Goal: Find specific page/section

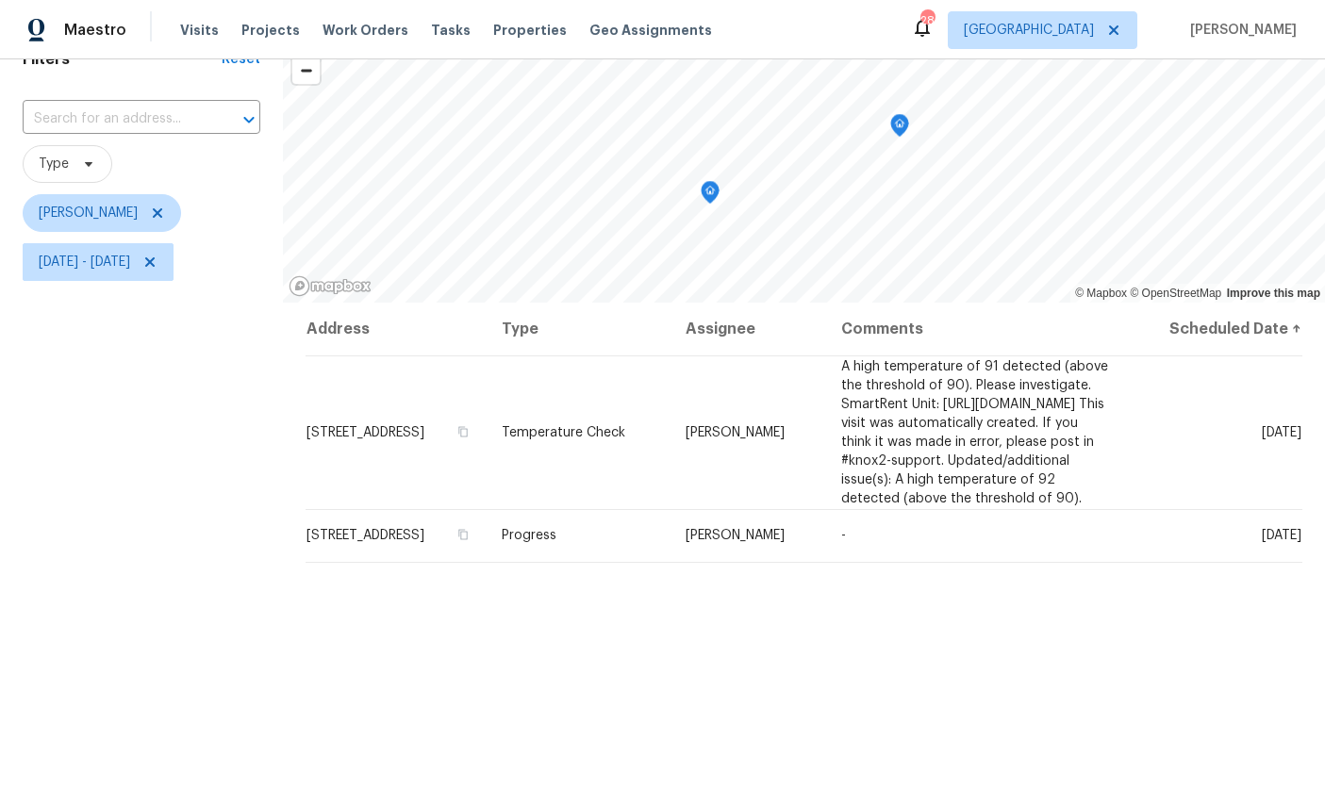
scroll to position [84, 0]
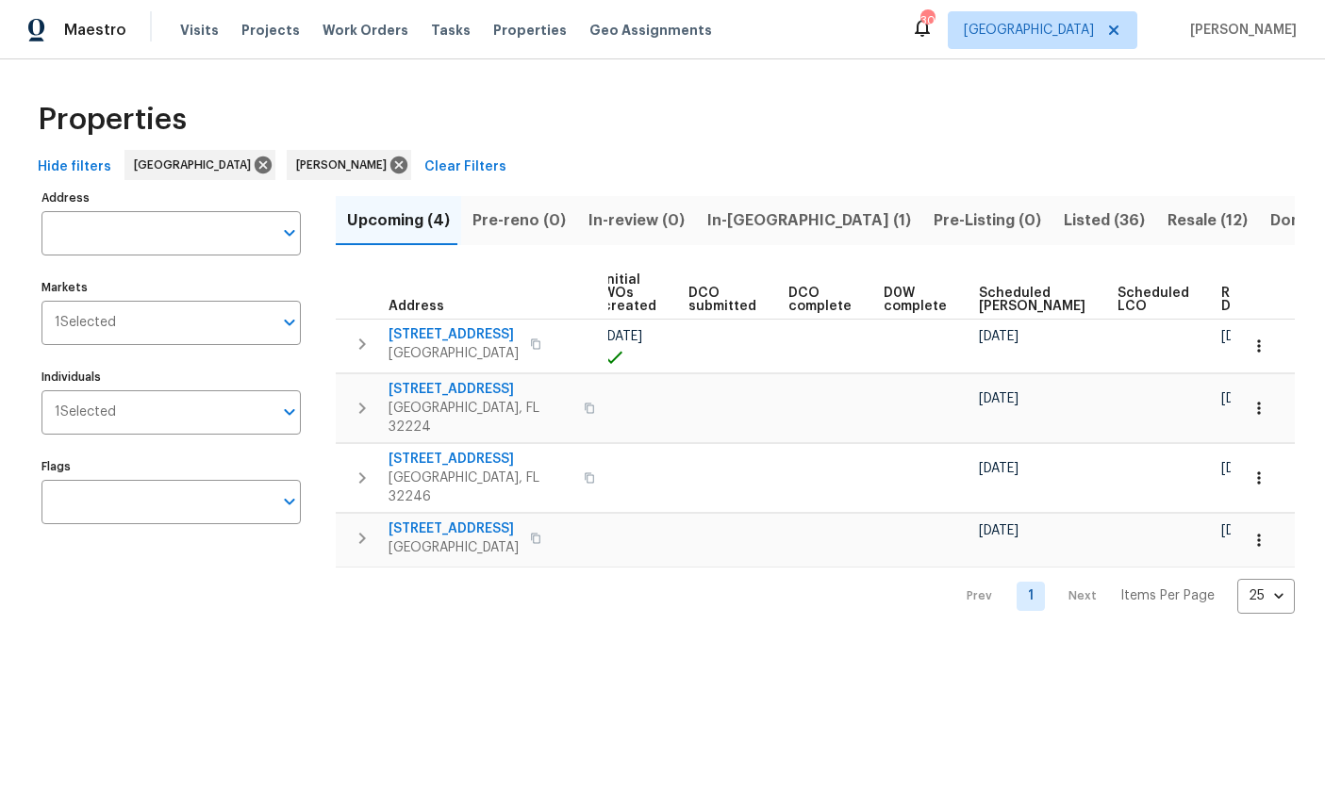
scroll to position [0, 245]
click at [1263, 520] on button "button" at bounding box center [1258, 540] width 41 height 41
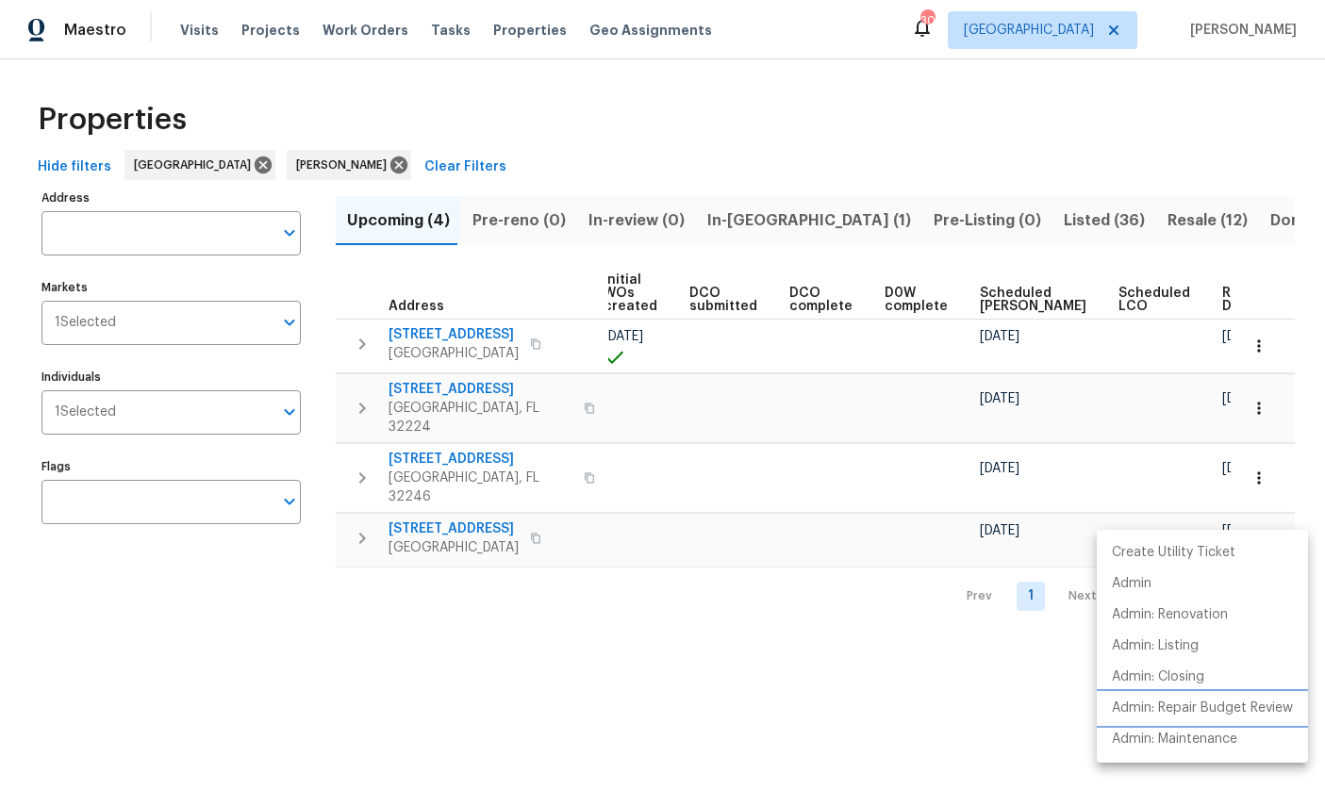
click at [1263, 718] on p "Admin: Repair Budget Review" at bounding box center [1202, 709] width 181 height 20
click at [900, 158] on div at bounding box center [662, 403] width 1325 height 806
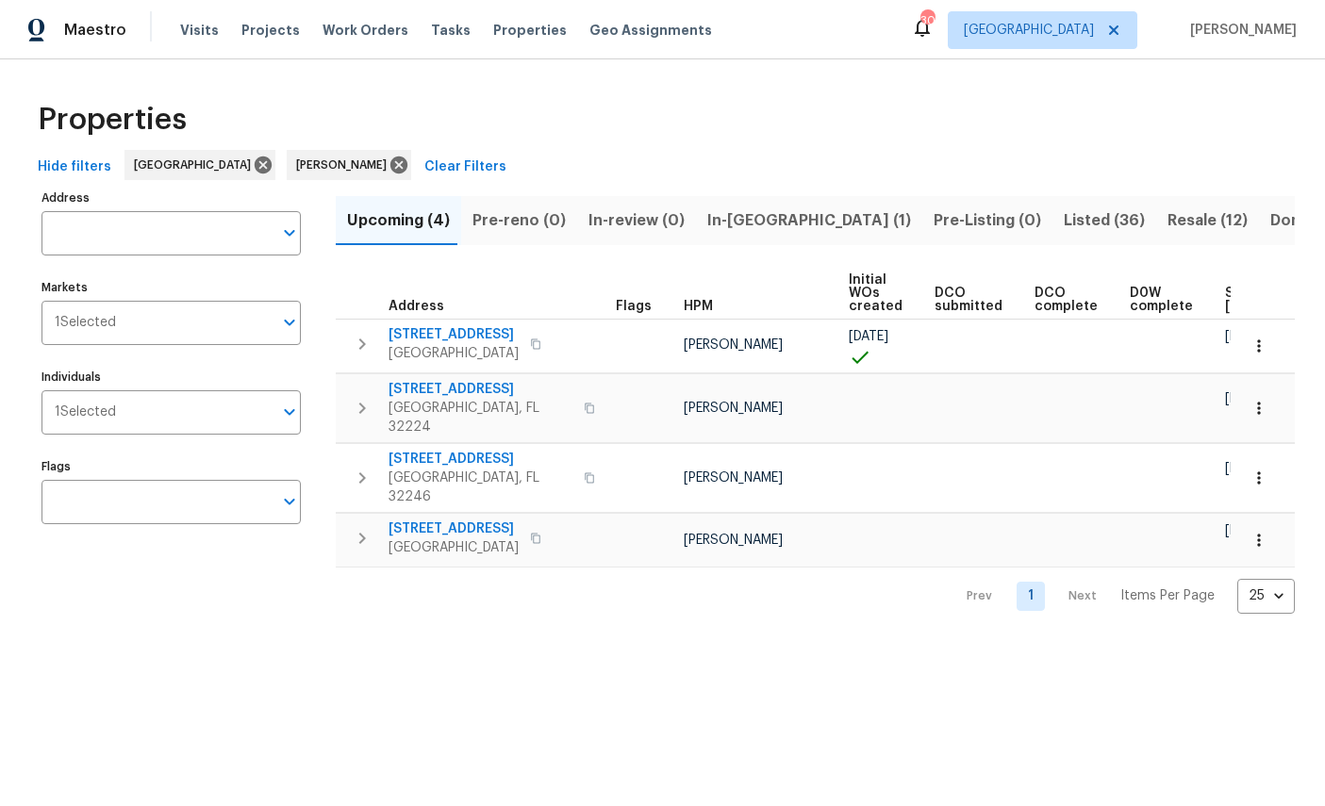
scroll to position [0, 0]
click at [435, 330] on span "5453 S Bend Cir N" at bounding box center [453, 334] width 130 height 19
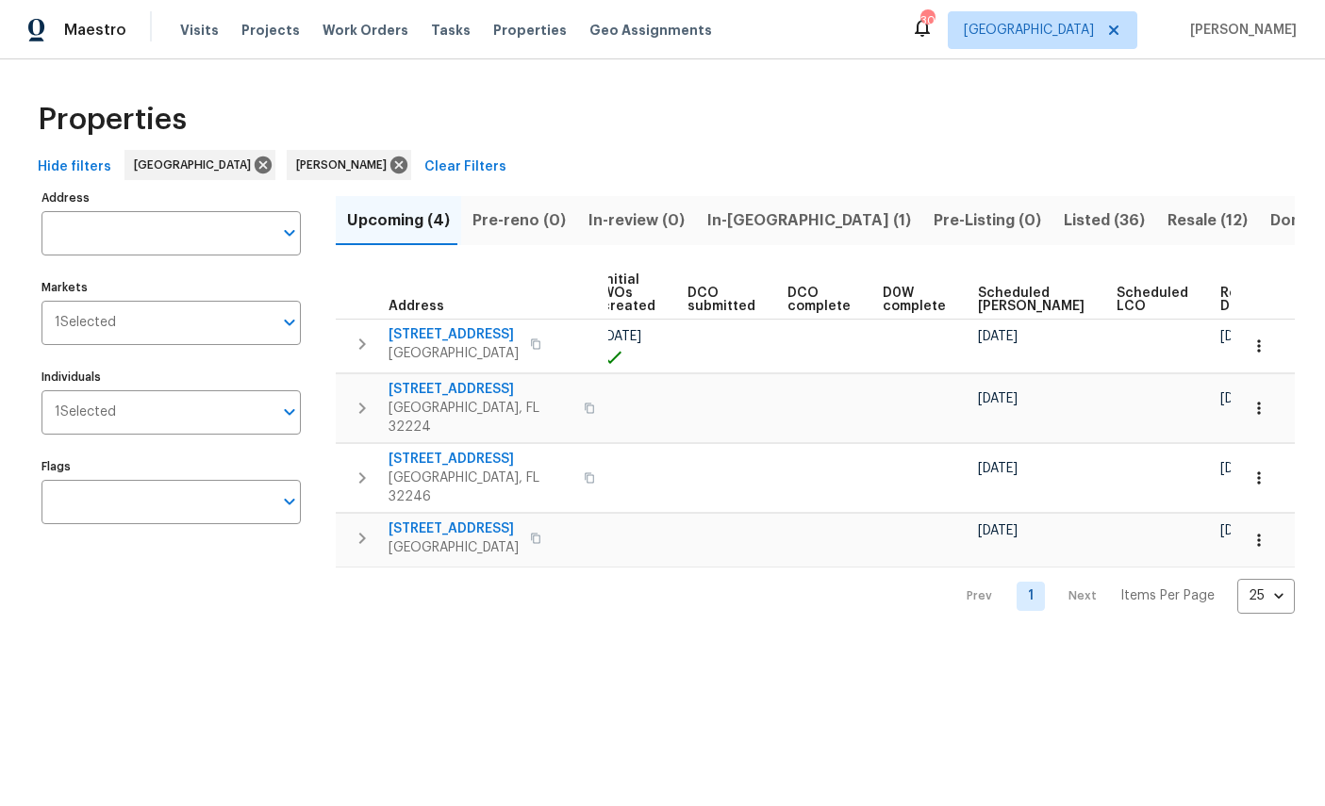
scroll to position [0, 245]
click at [794, 568] on div "Prev 1 Next Items Per Page 25 25 ​" at bounding box center [815, 591] width 959 height 46
click at [748, 644] on html "Maestro Visits Projects Work Orders Tasks Properties Geo Assignments 30 Jackson…" at bounding box center [662, 322] width 1325 height 644
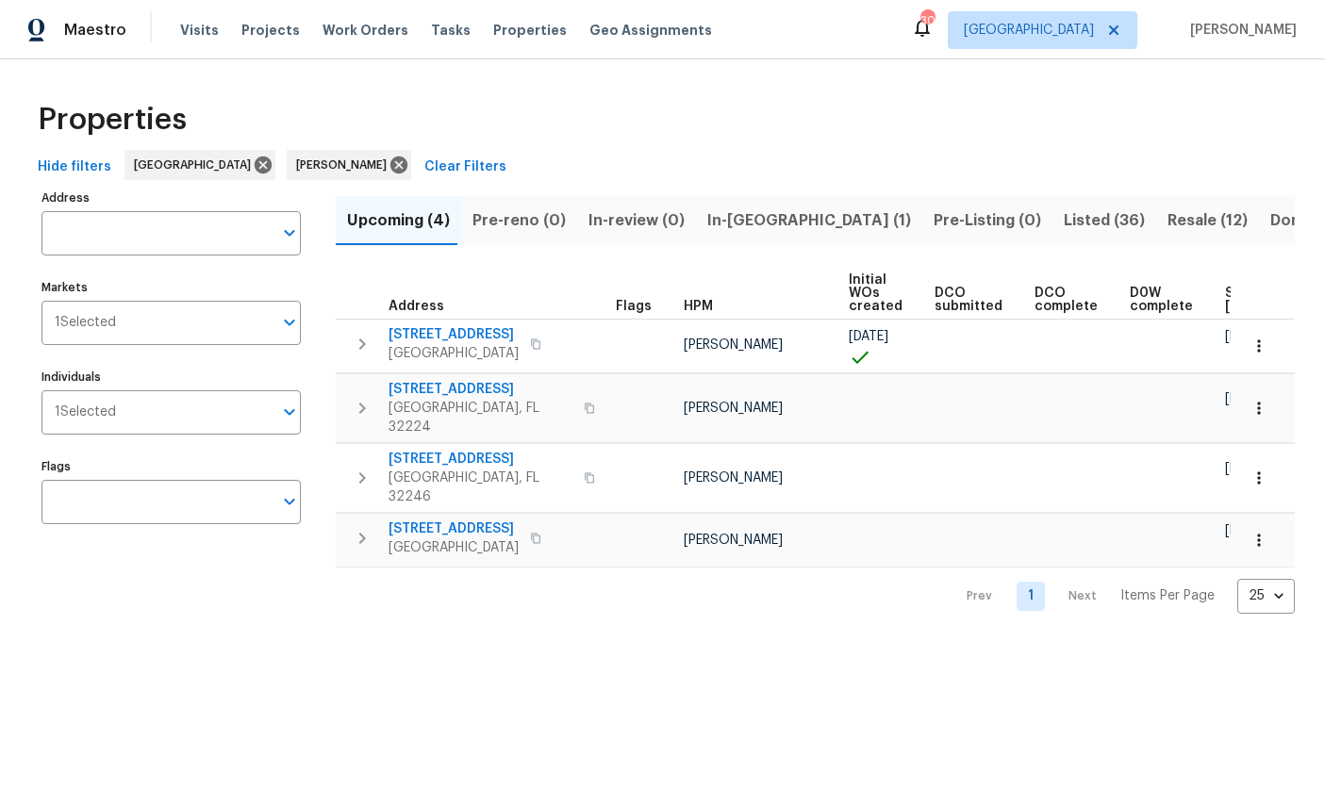
scroll to position [0, 0]
click at [434, 394] on span "[STREET_ADDRESS]" at bounding box center [480, 389] width 184 height 19
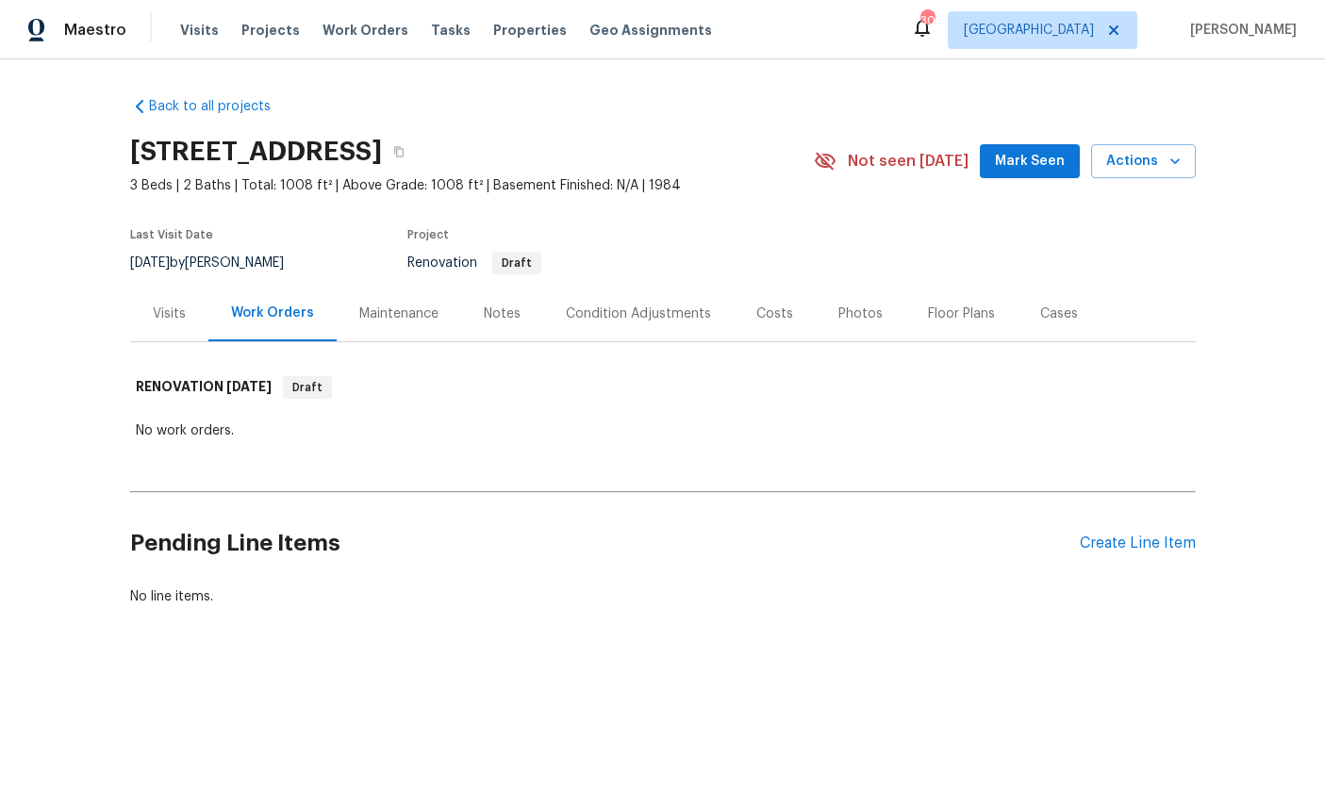
click at [1139, 543] on div "Create Line Item" at bounding box center [1138, 544] width 116 height 18
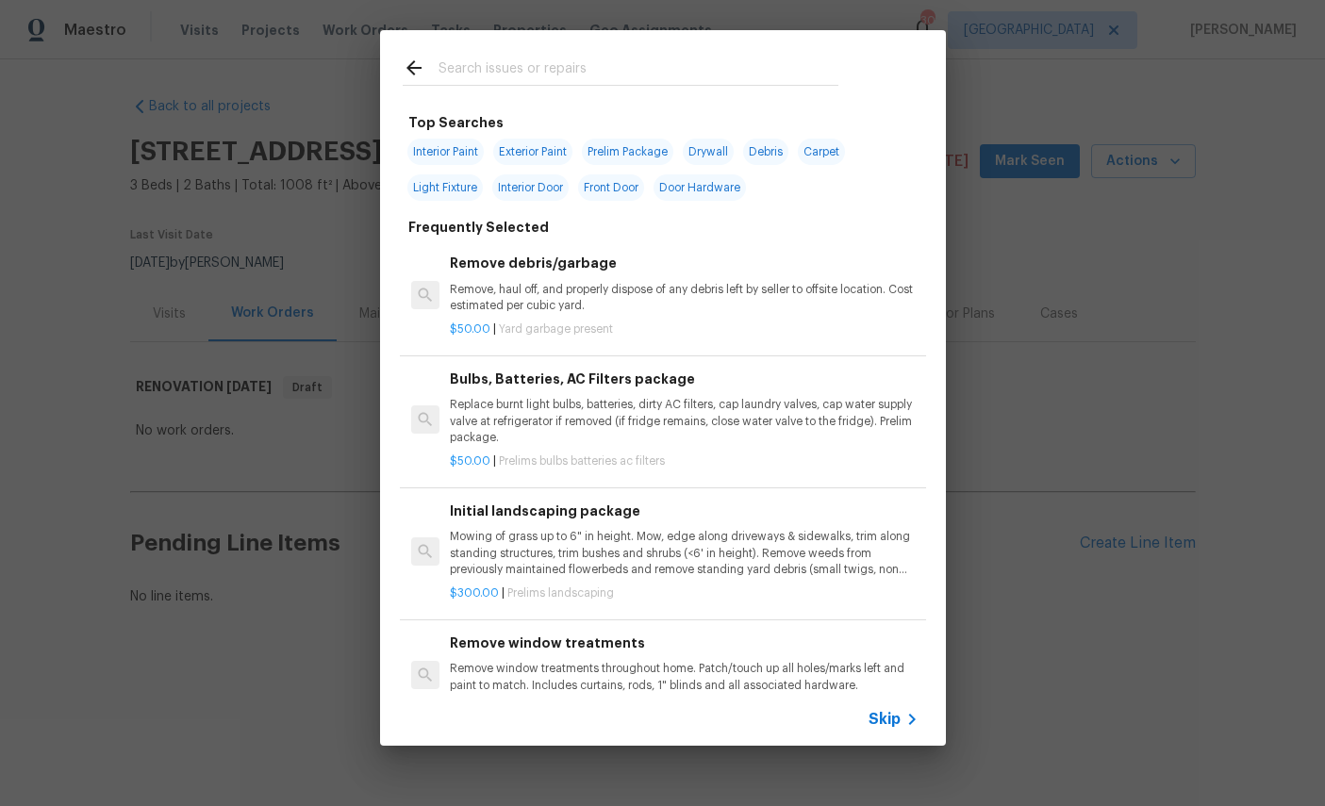
click at [622, 43] on div at bounding box center [620, 67] width 481 height 74
click at [623, 73] on input "text" at bounding box center [638, 71] width 400 height 28
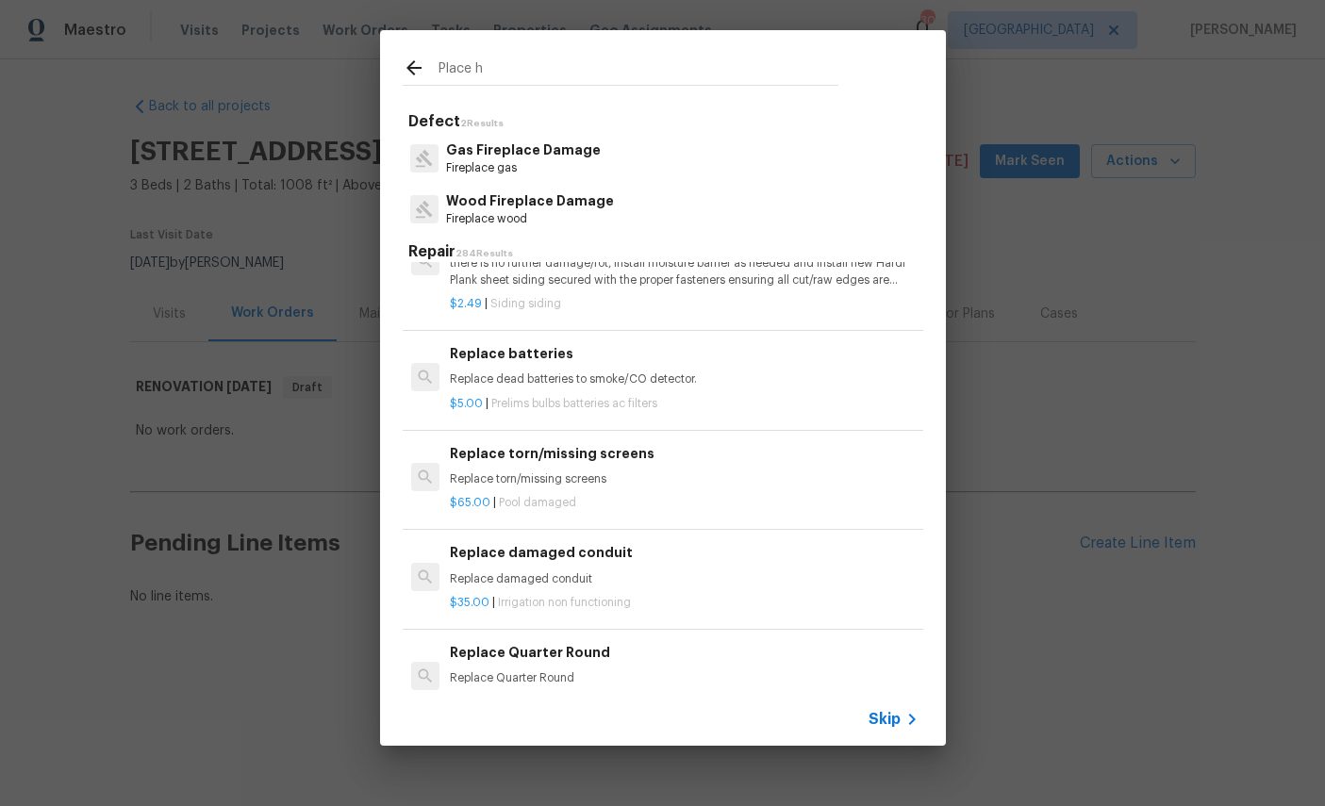
scroll to position [863, 0]
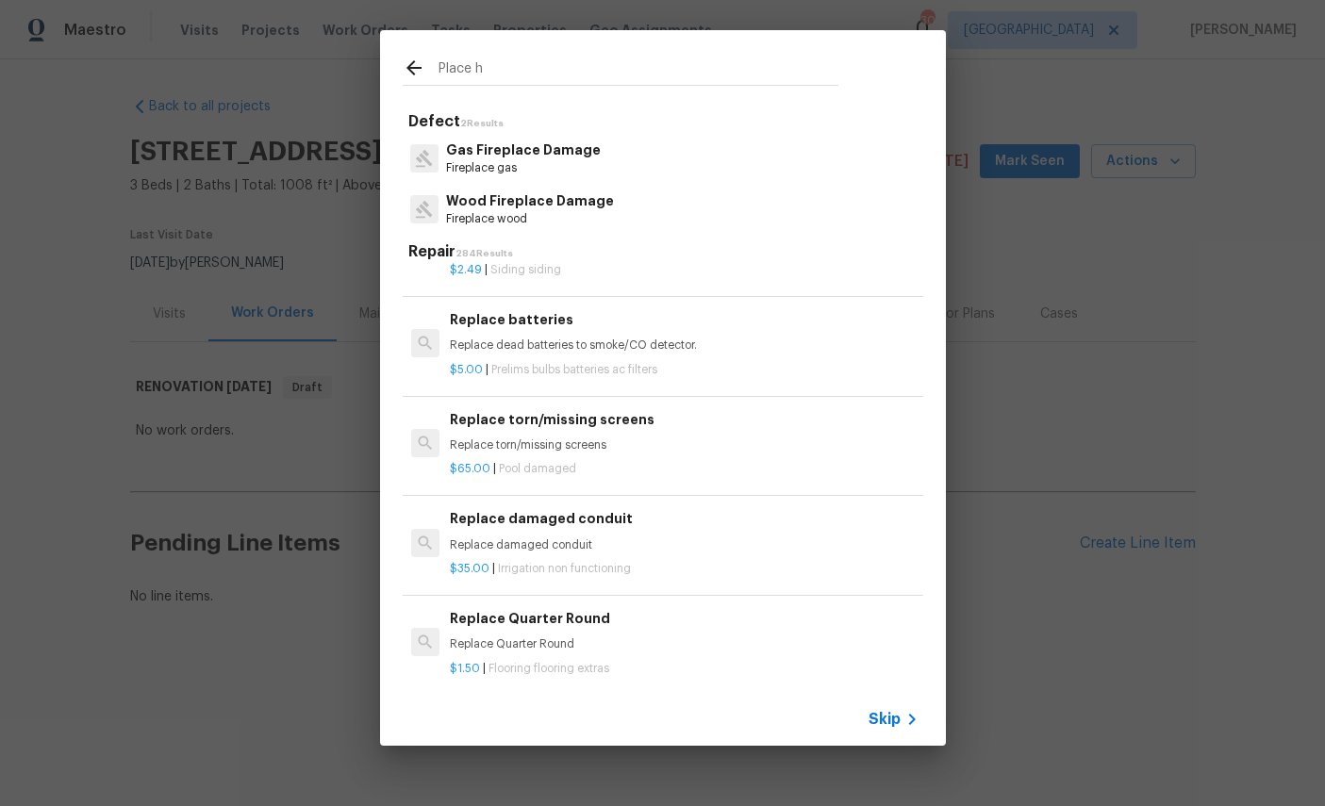
click at [612, 59] on input "Place h" at bounding box center [638, 71] width 400 height 28
click at [628, 84] on input "Place h" at bounding box center [638, 71] width 400 height 28
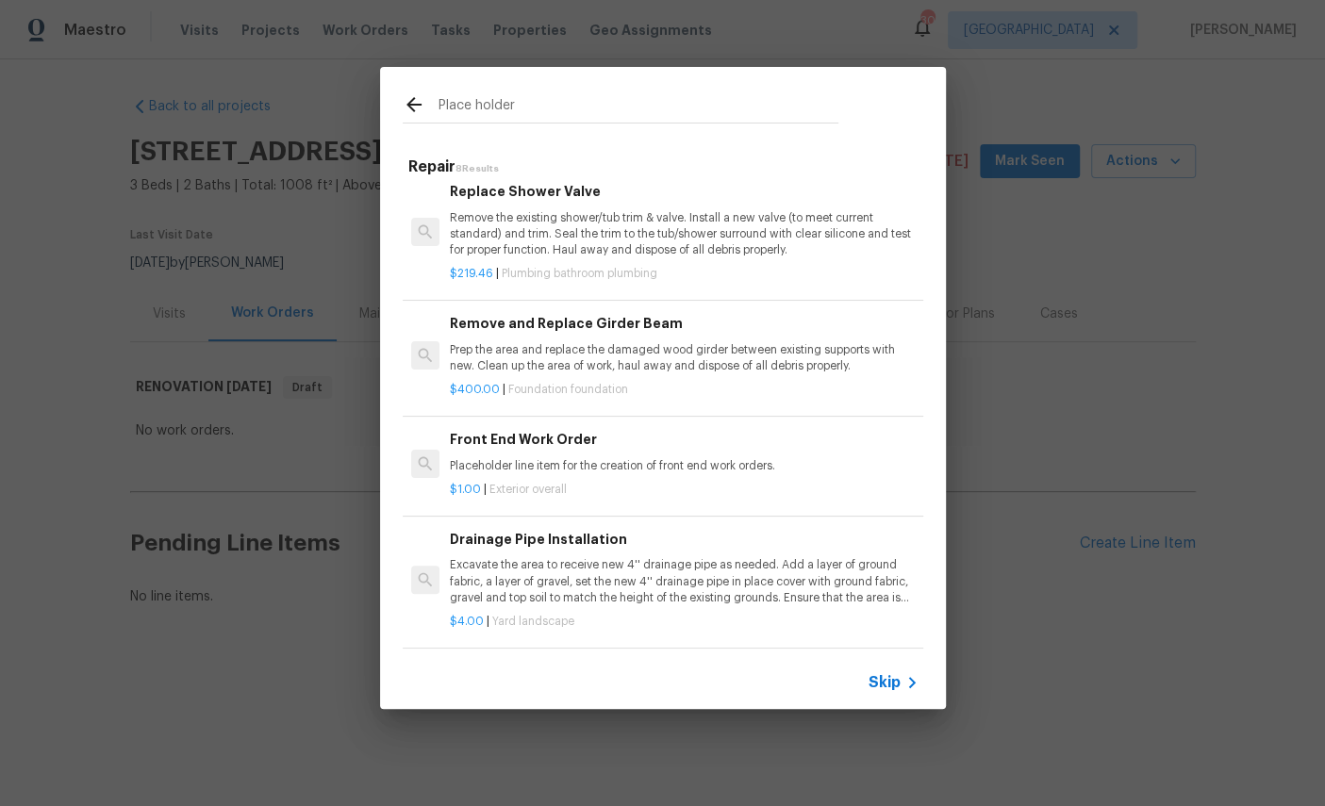
scroll to position [484, 0]
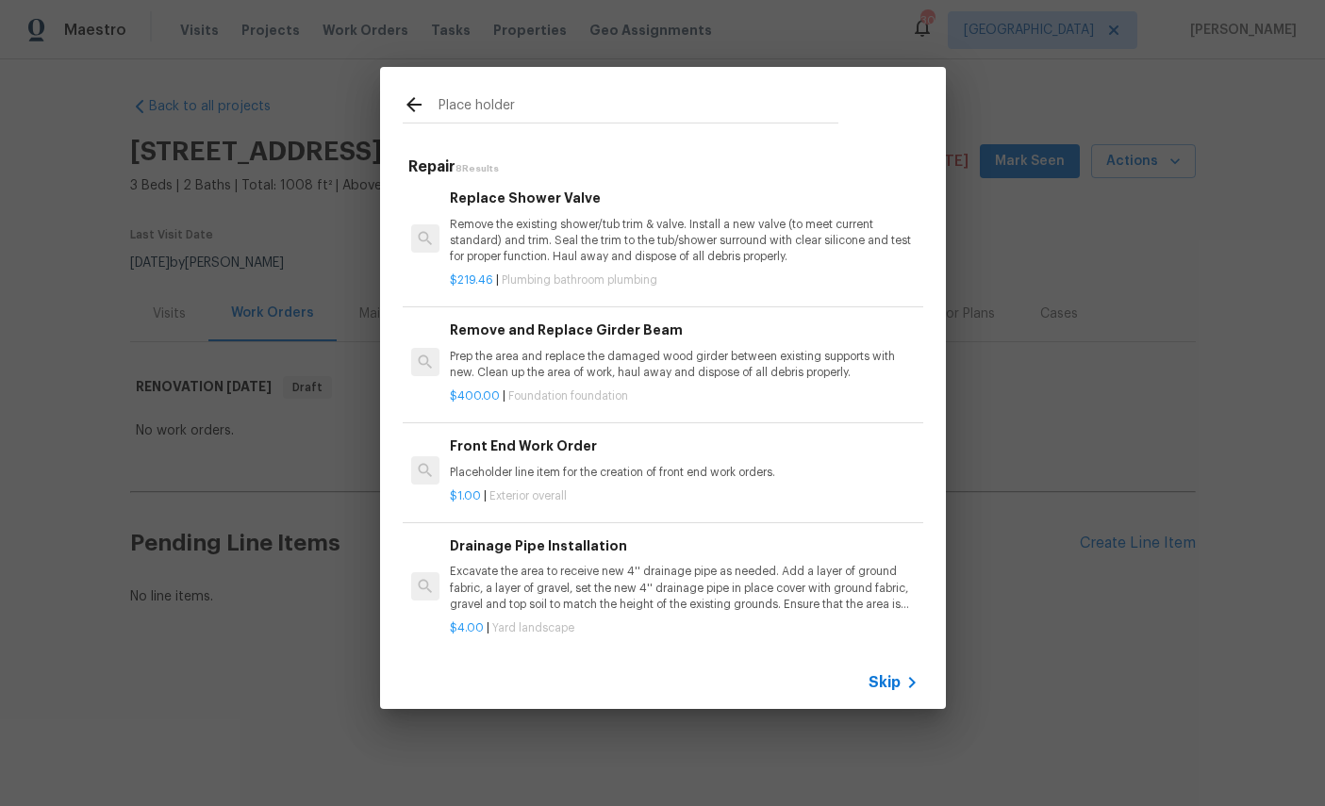
click at [611, 107] on input "Place holder" at bounding box center [638, 107] width 400 height 28
type input "P"
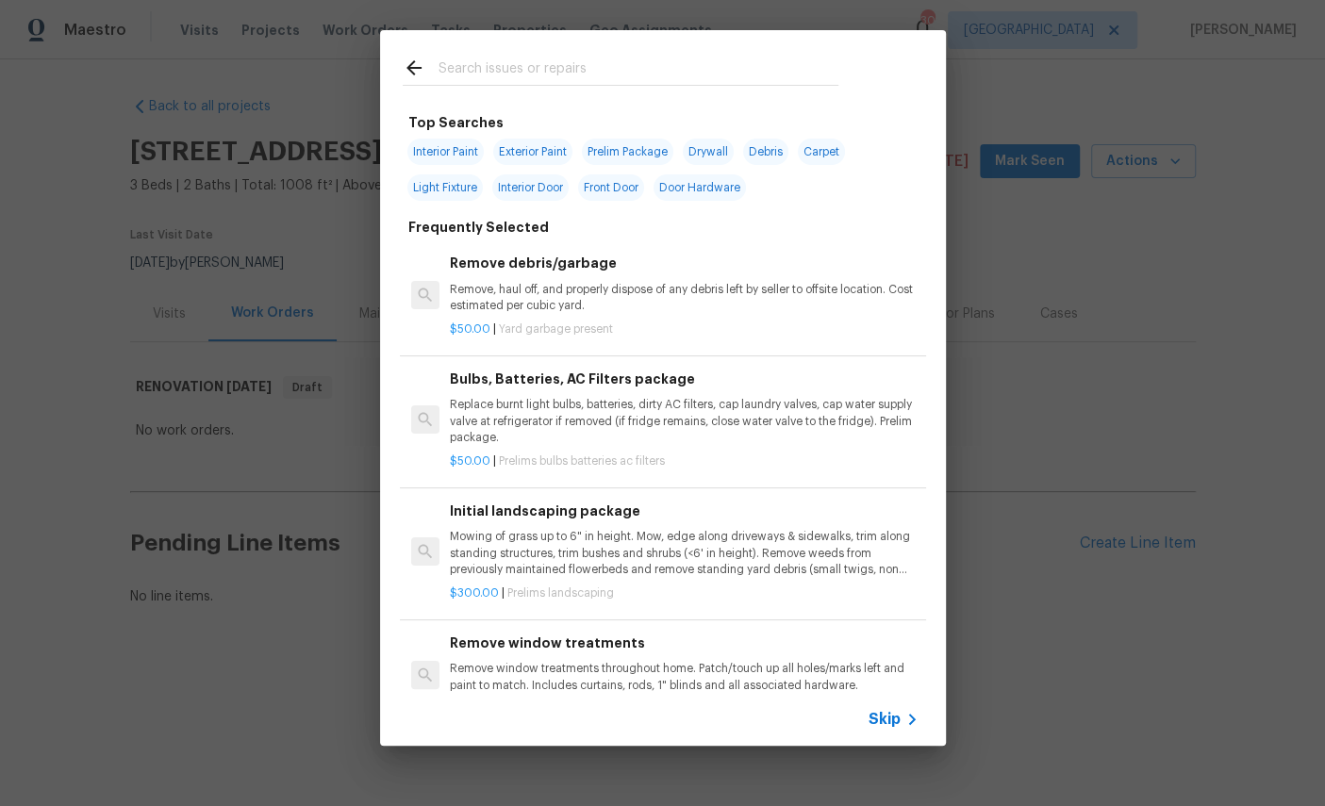
type input "P"
type input "Debris"
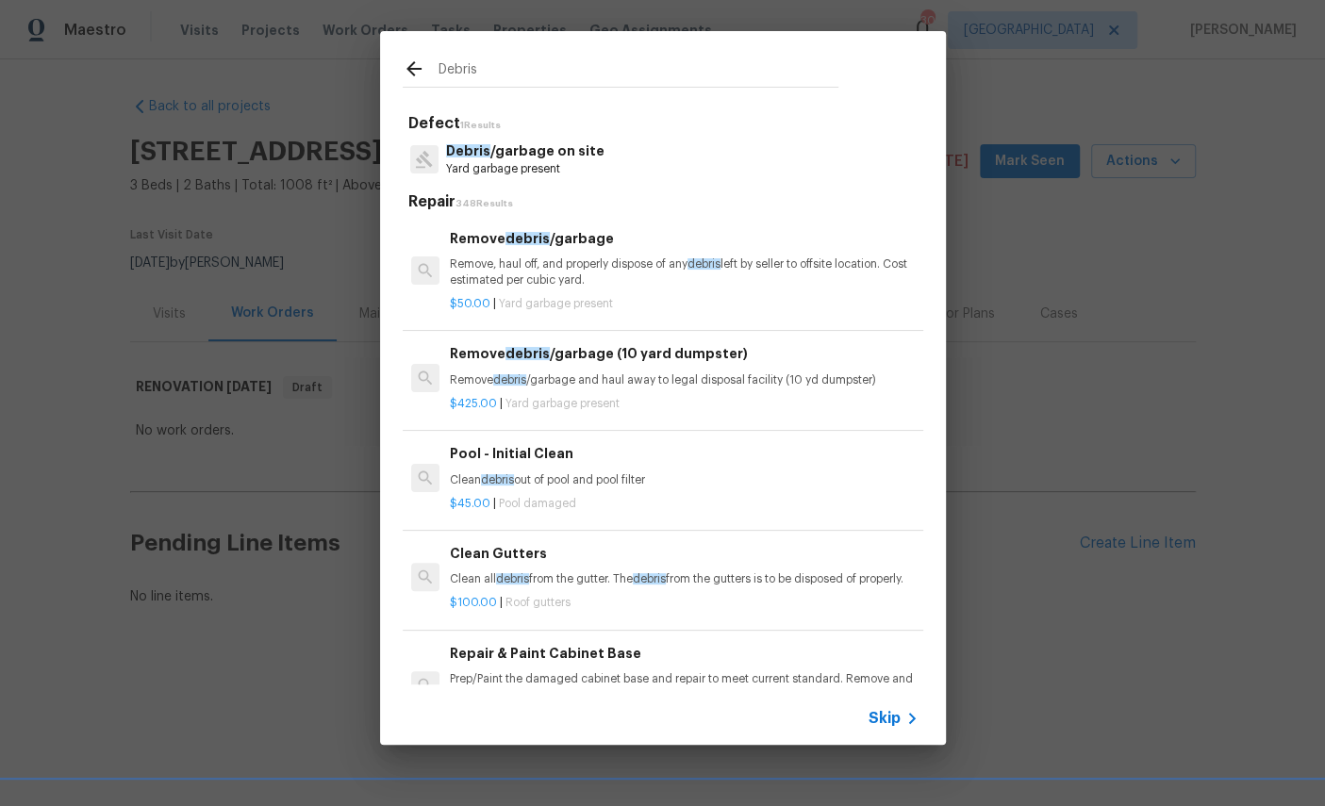
click at [521, 159] on p "Debris /garbage on site" at bounding box center [525, 151] width 158 height 20
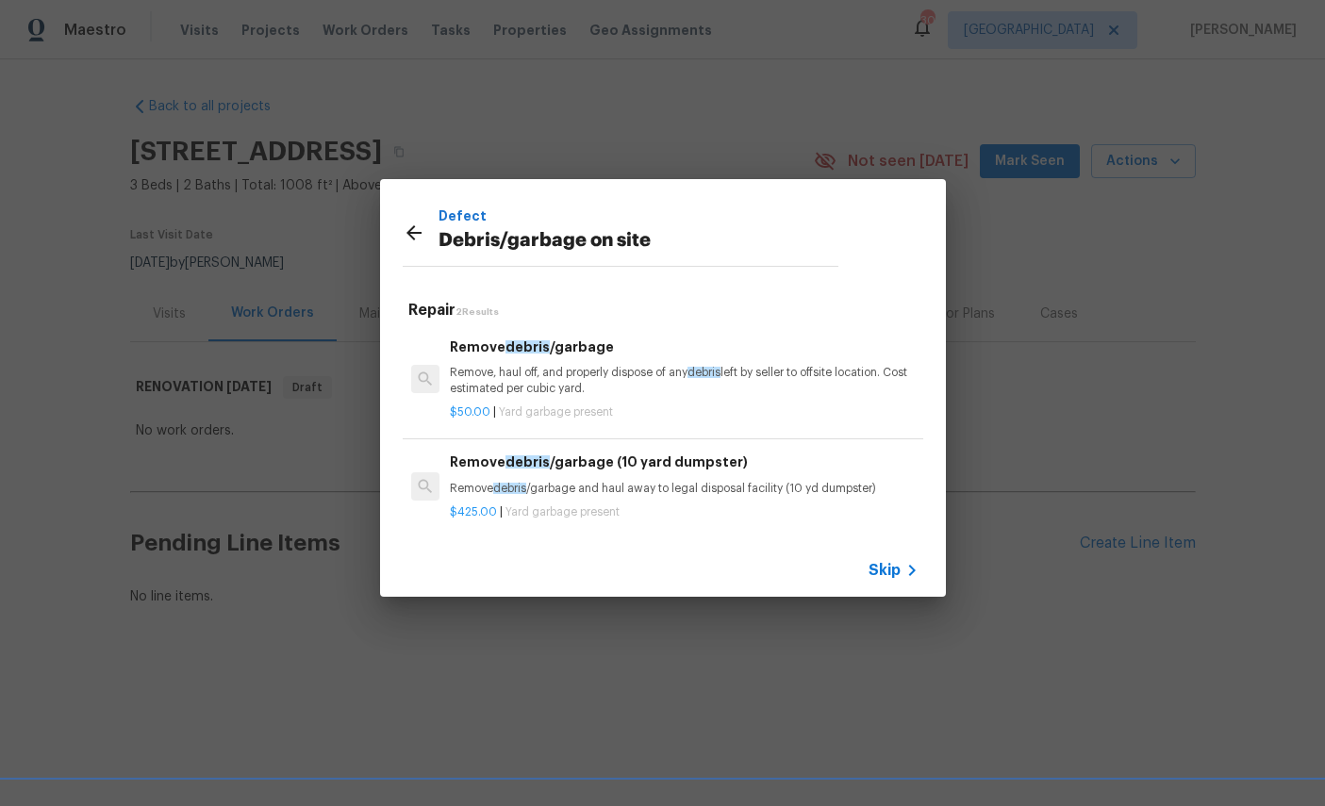
click at [611, 362] on div "Remove debris /garbage Remove, haul off, and properly dispose of any debris lef…" at bounding box center [684, 367] width 468 height 61
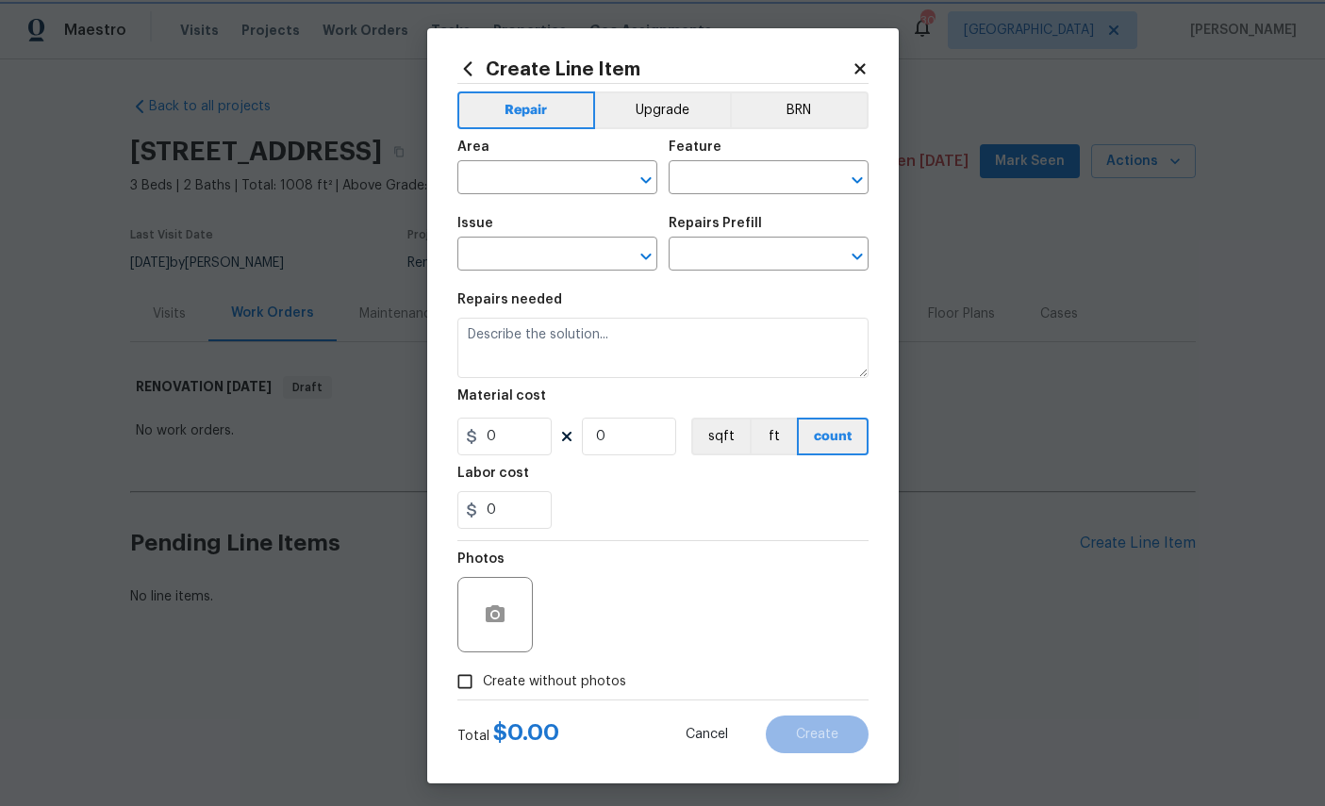
type input "Debris/garbage on site"
type input "Remove debris/garbage $50.00"
type textarea "Remove, haul off, and properly dispose of any debris left by seller to offsite …"
type input "50"
type input "1"
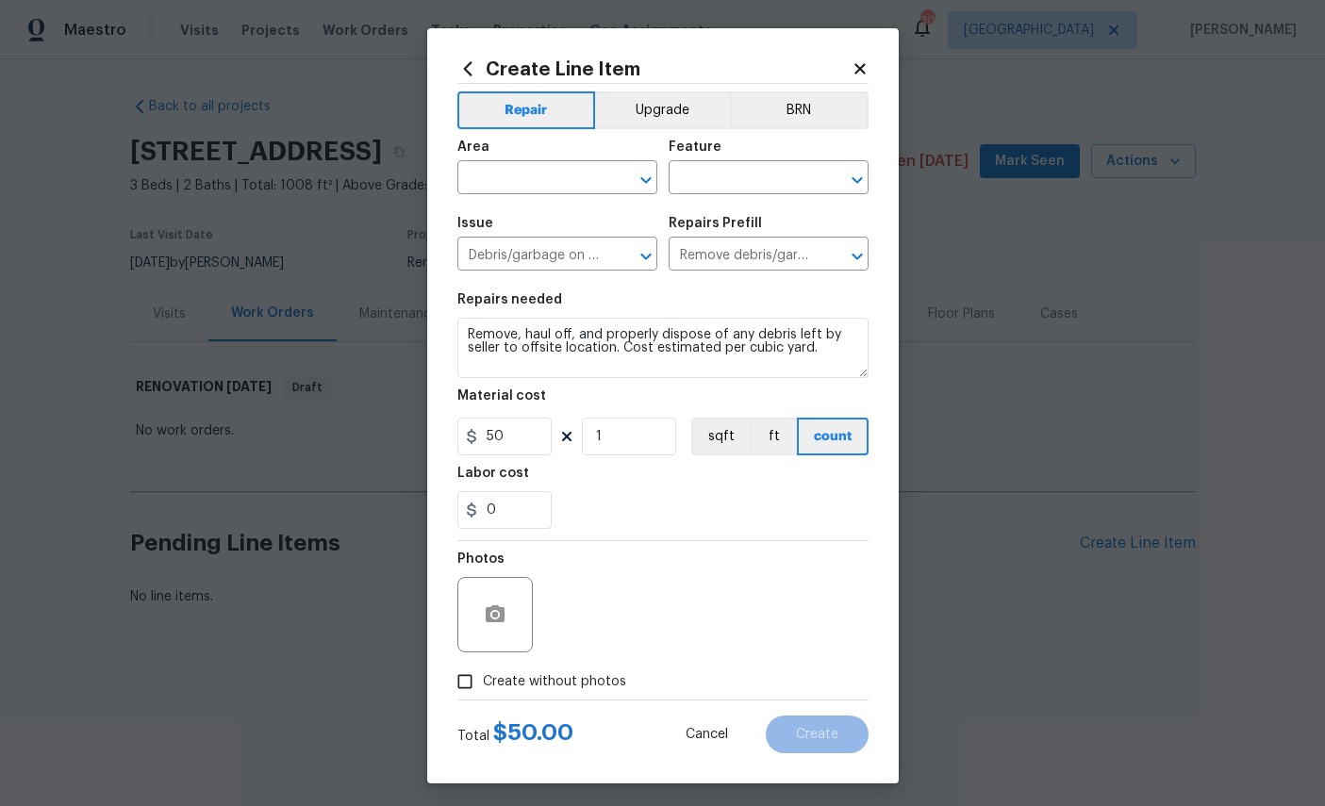
click at [535, 161] on div "Area" at bounding box center [557, 152] width 200 height 25
click at [539, 174] on input "text" at bounding box center [530, 179] width 147 height 29
click at [553, 251] on li "Exterior Overall" at bounding box center [557, 254] width 200 height 31
type input "Exterior Overall"
click at [784, 181] on input "text" at bounding box center [742, 179] width 147 height 29
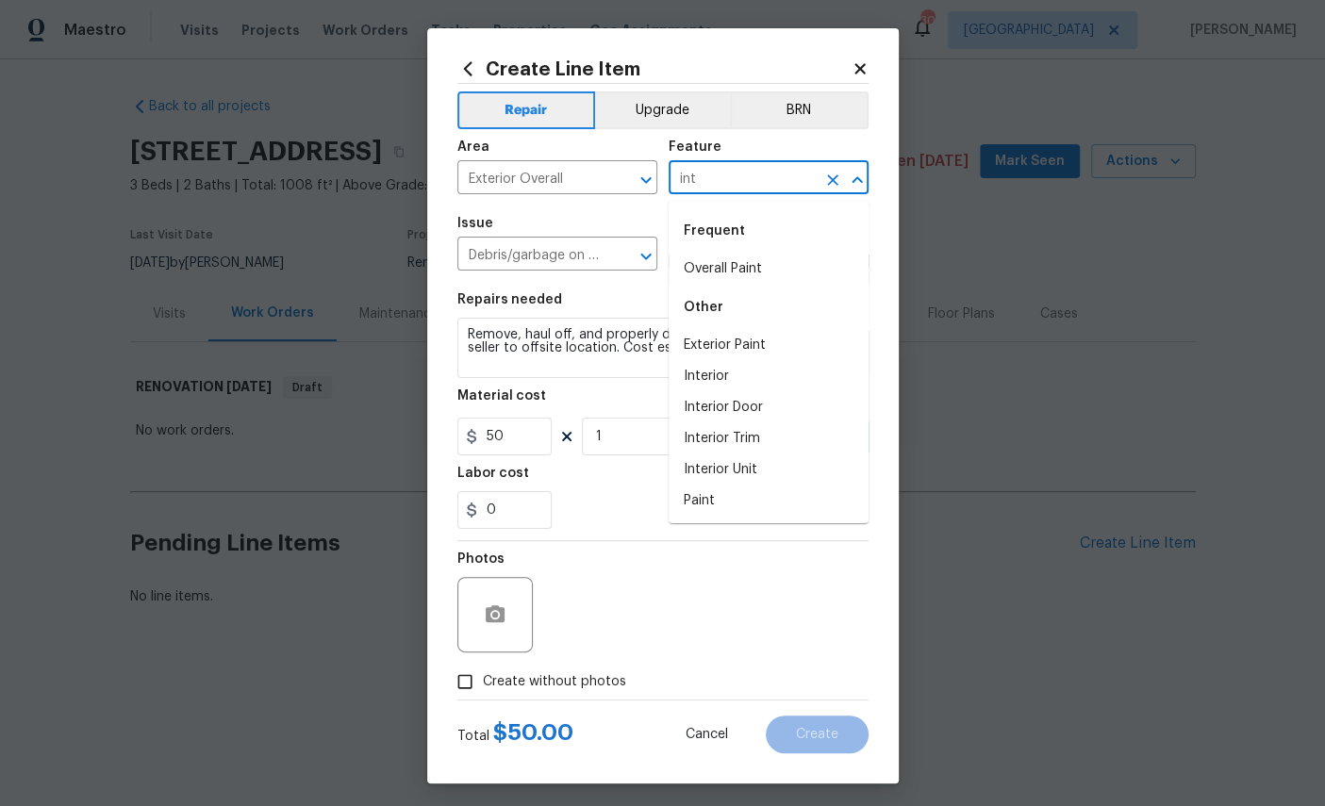
click at [737, 267] on li "Overall Paint" at bounding box center [769, 269] width 200 height 31
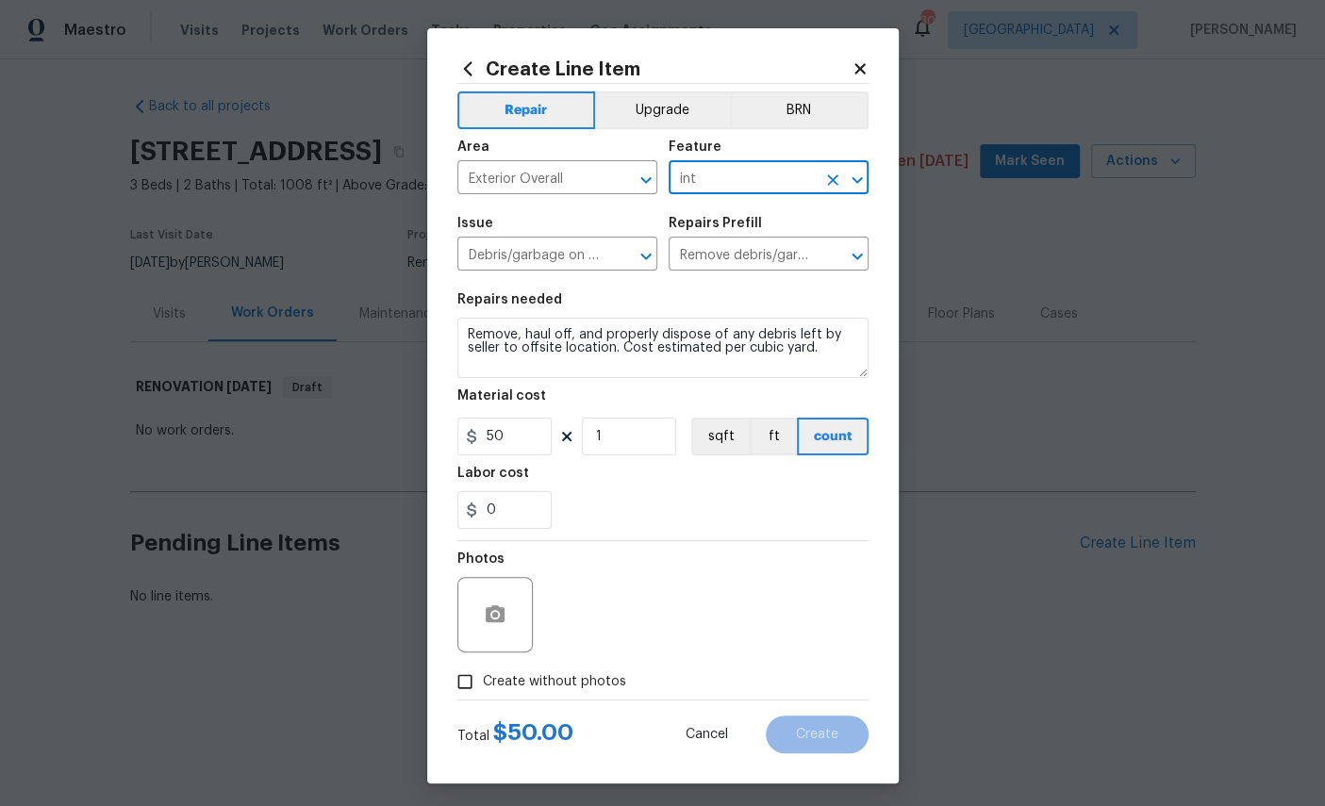
type input "Overall Paint"
click at [832, 183] on icon "Clear" at bounding box center [832, 179] width 11 height 11
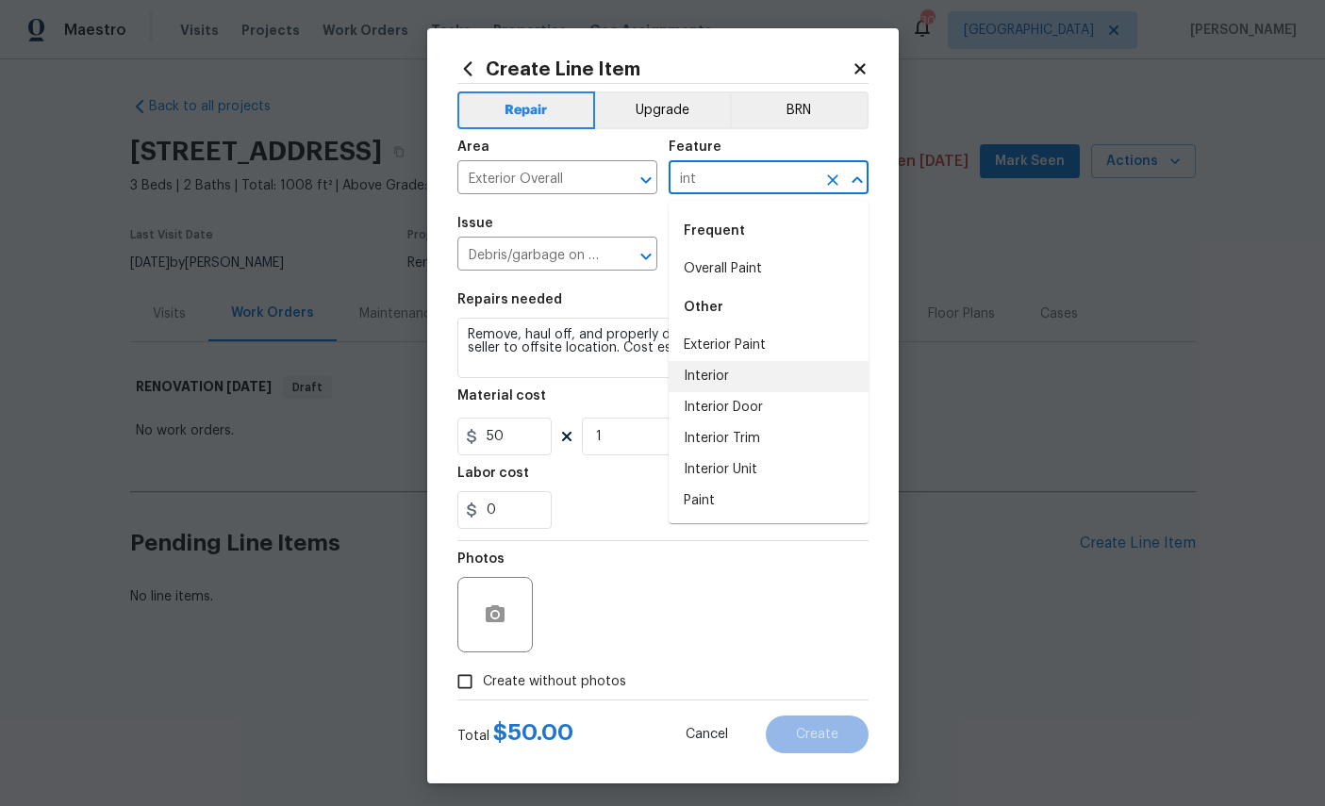
click at [718, 372] on li "Interior" at bounding box center [769, 376] width 200 height 31
type input "Interior"
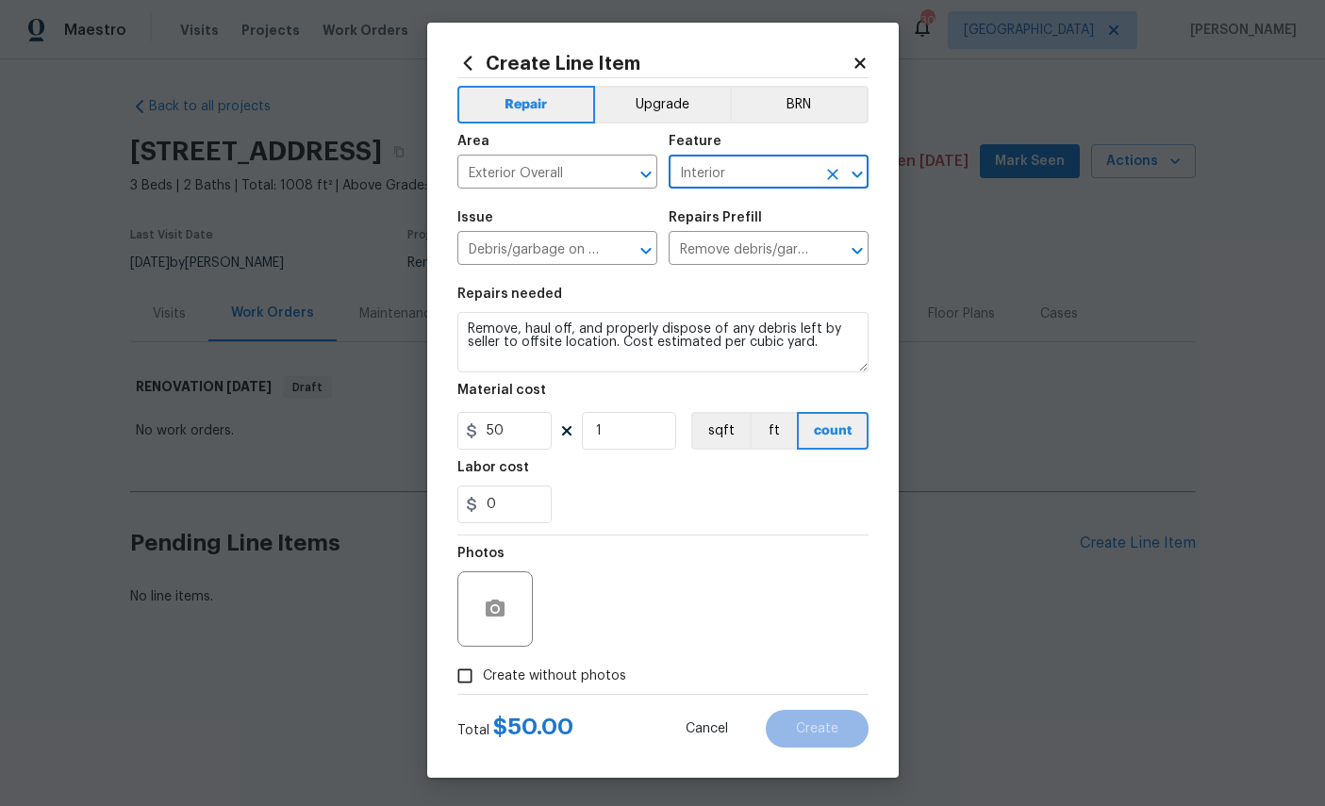
scroll to position [18, 0]
click at [464, 681] on input "Create without photos" at bounding box center [465, 676] width 36 height 36
checkbox input "true"
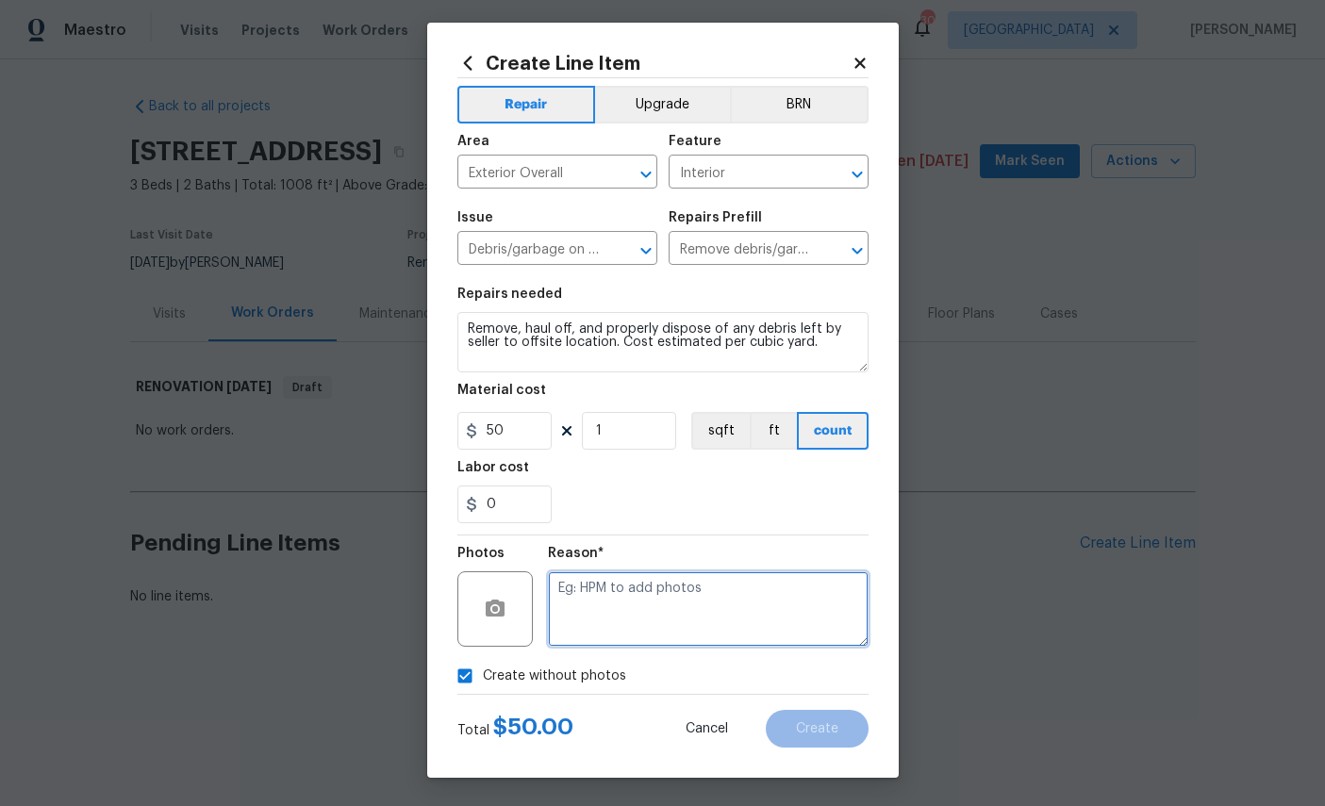
click at [764, 615] on textarea at bounding box center [708, 608] width 321 height 75
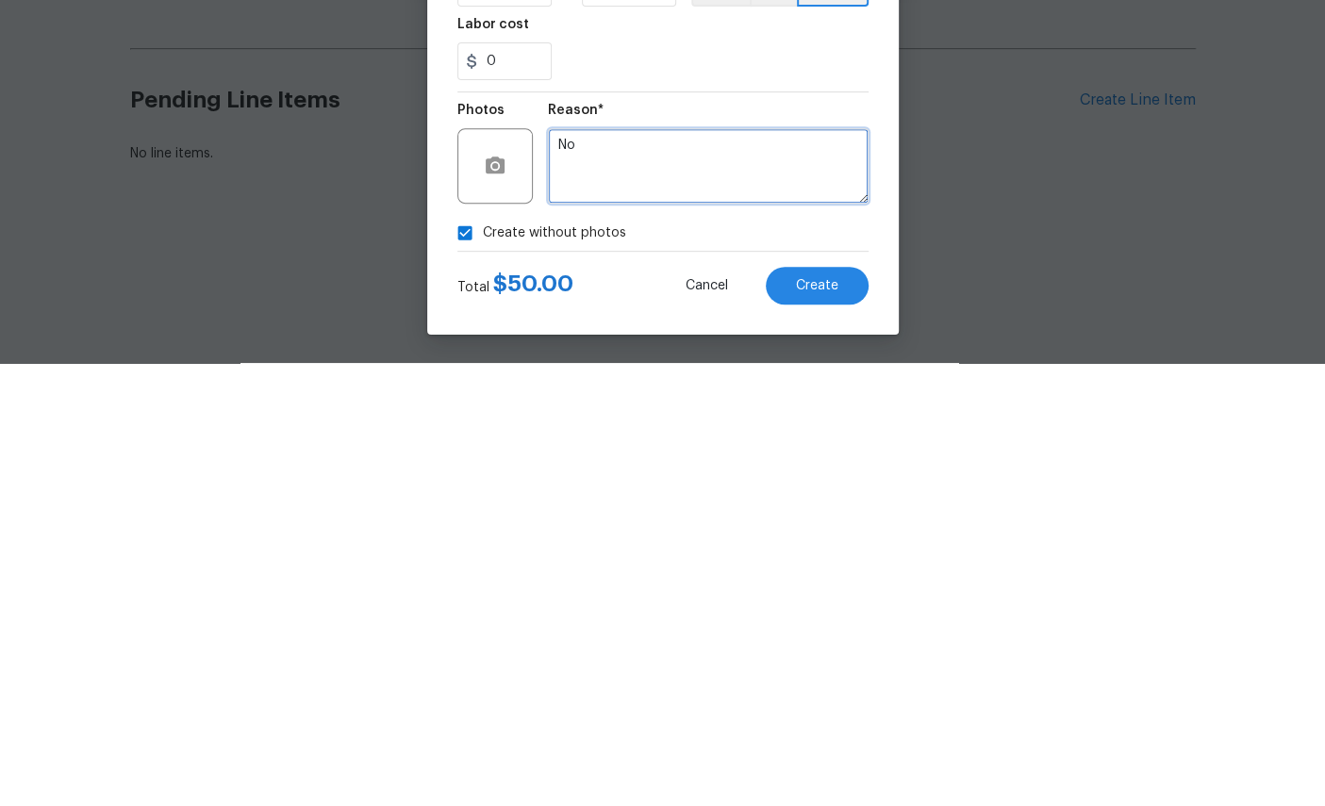
type textarea "No"
click at [826, 722] on span "Create" at bounding box center [817, 729] width 42 height 14
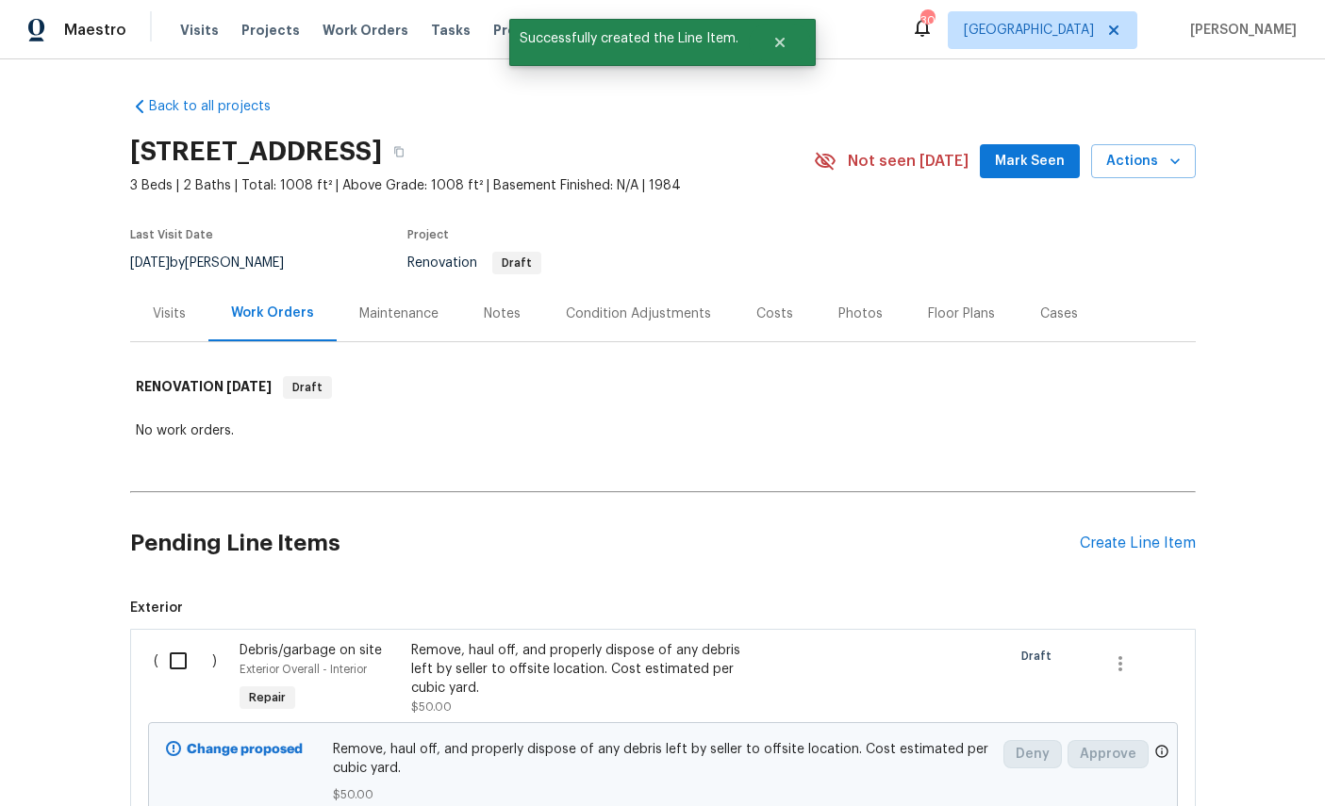
click at [177, 667] on input "checkbox" at bounding box center [185, 661] width 54 height 40
checkbox input "true"
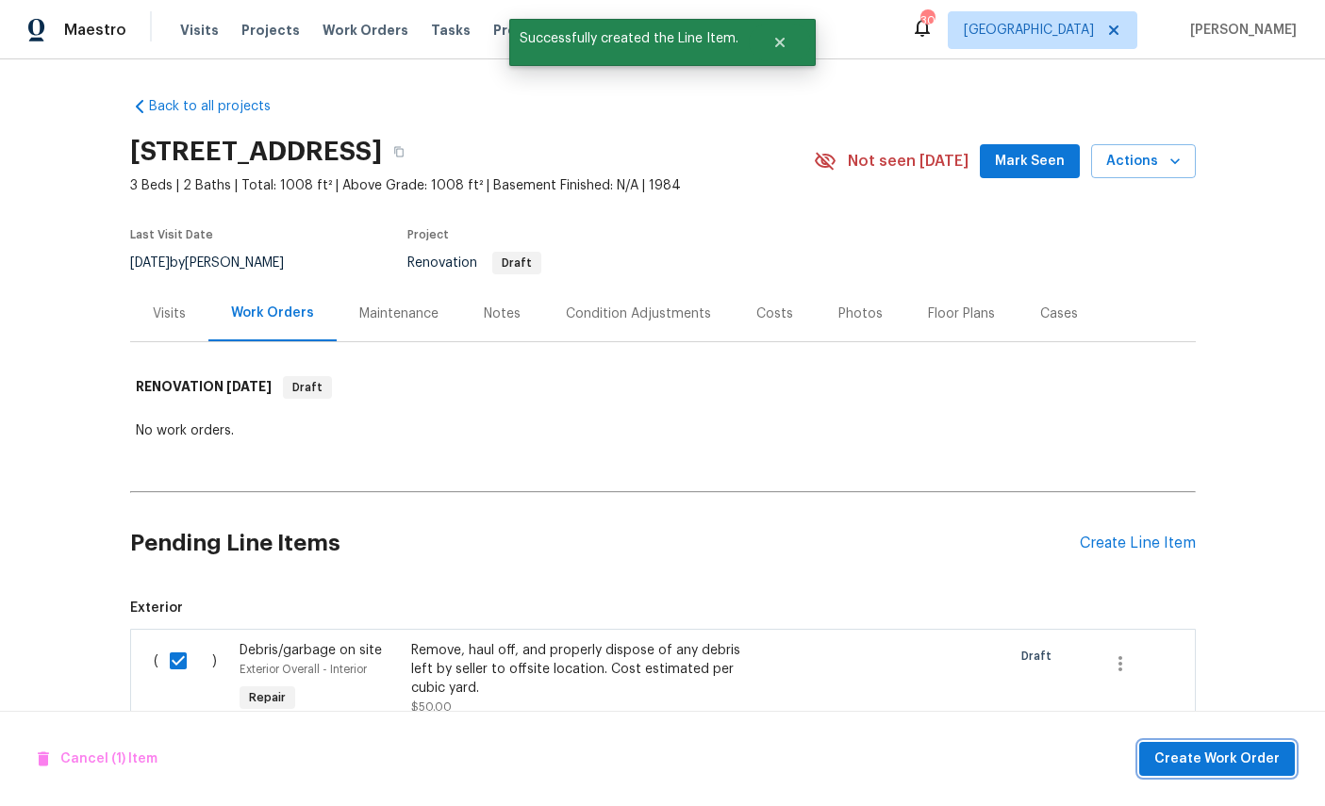
click at [1239, 759] on span "Create Work Order" at bounding box center [1216, 760] width 125 height 24
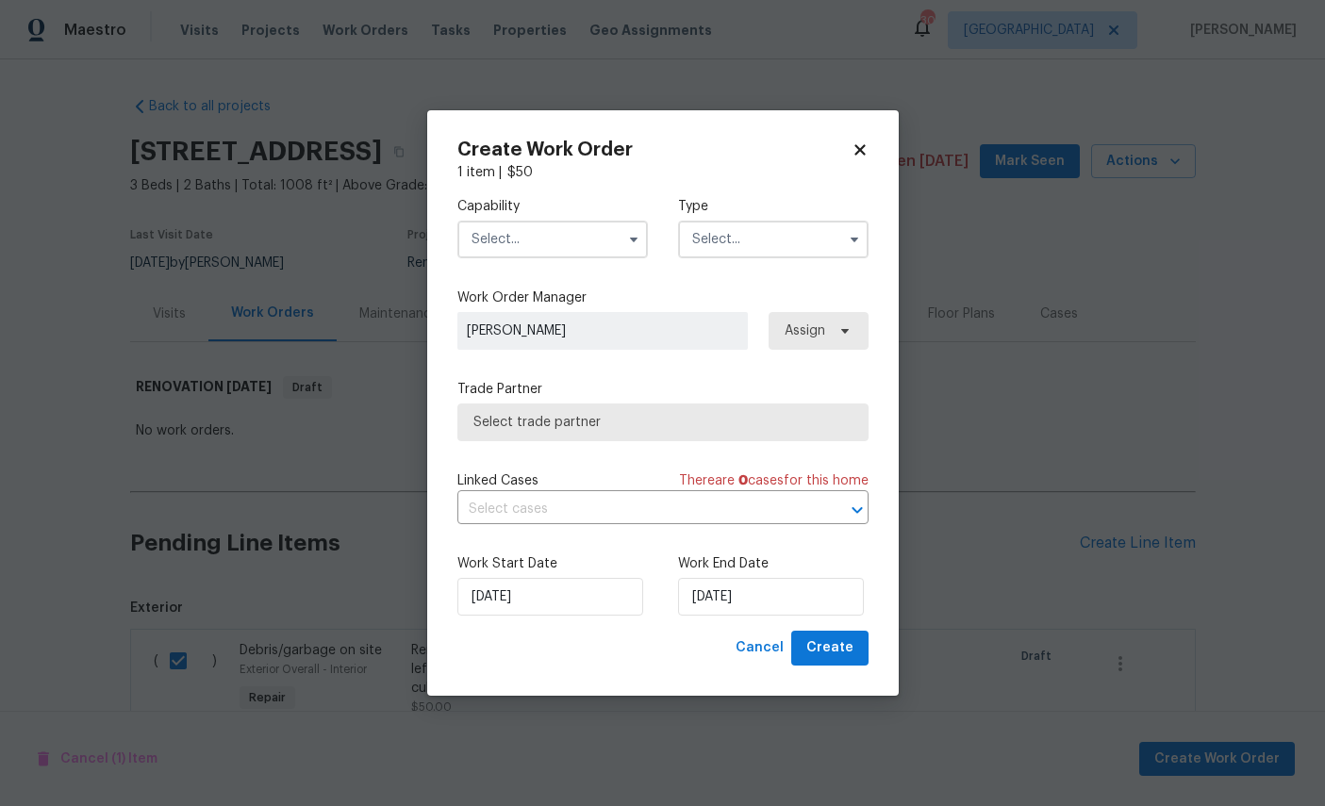
click at [528, 236] on input "text" at bounding box center [552, 240] width 190 height 38
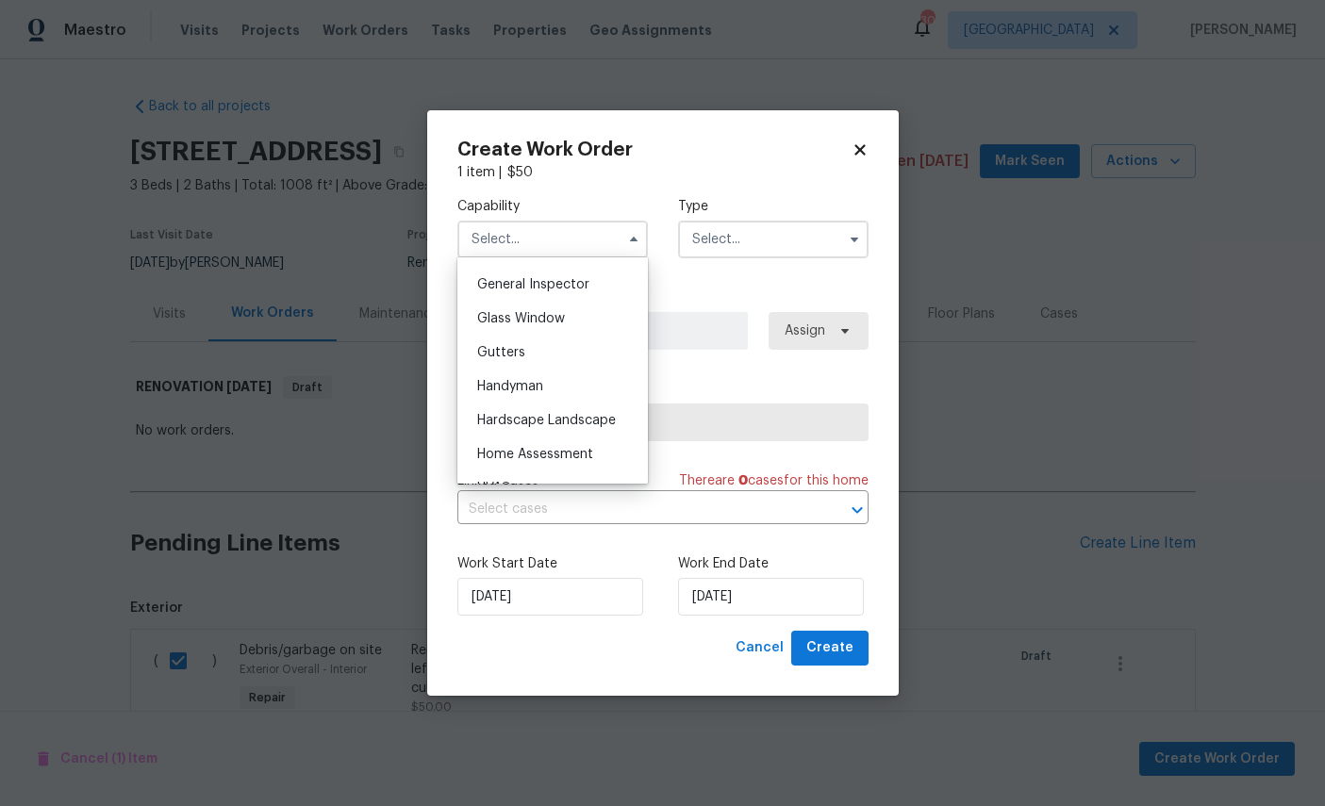
scroll to position [933, 0]
click at [569, 255] on span "General Contractor" at bounding box center [538, 247] width 122 height 13
type input "General Contractor"
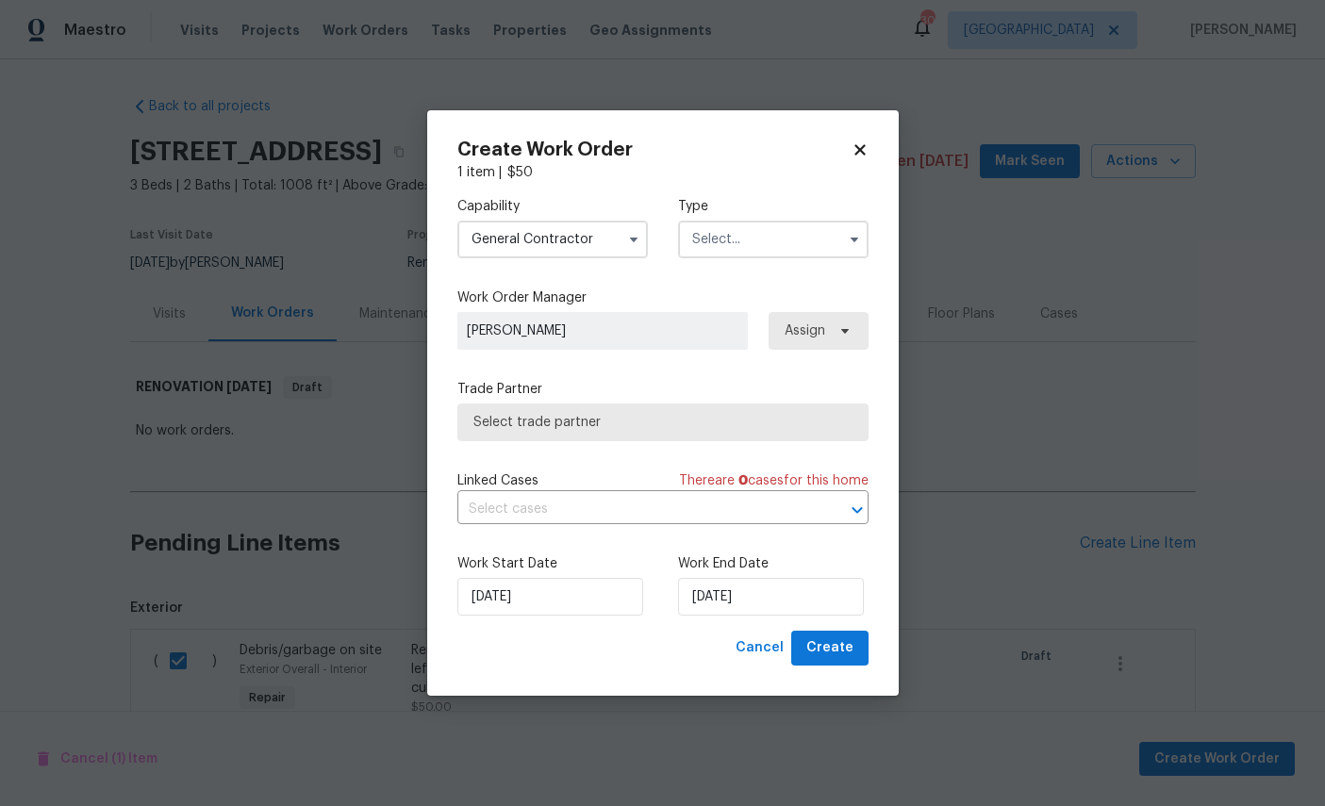
click at [784, 224] on input "text" at bounding box center [773, 240] width 190 height 38
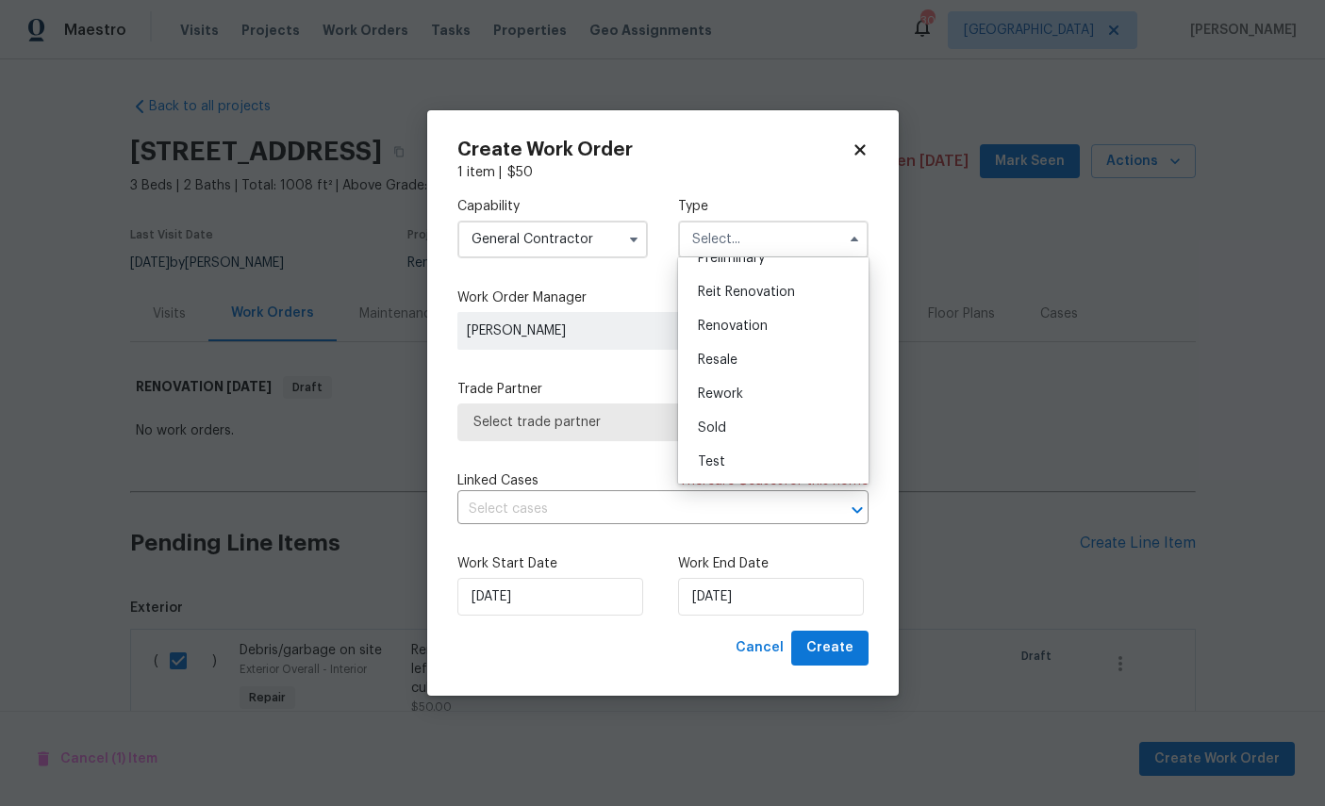
scroll to position [446, 0]
click at [743, 320] on span "Renovation" at bounding box center [733, 326] width 70 height 13
type input "Renovation"
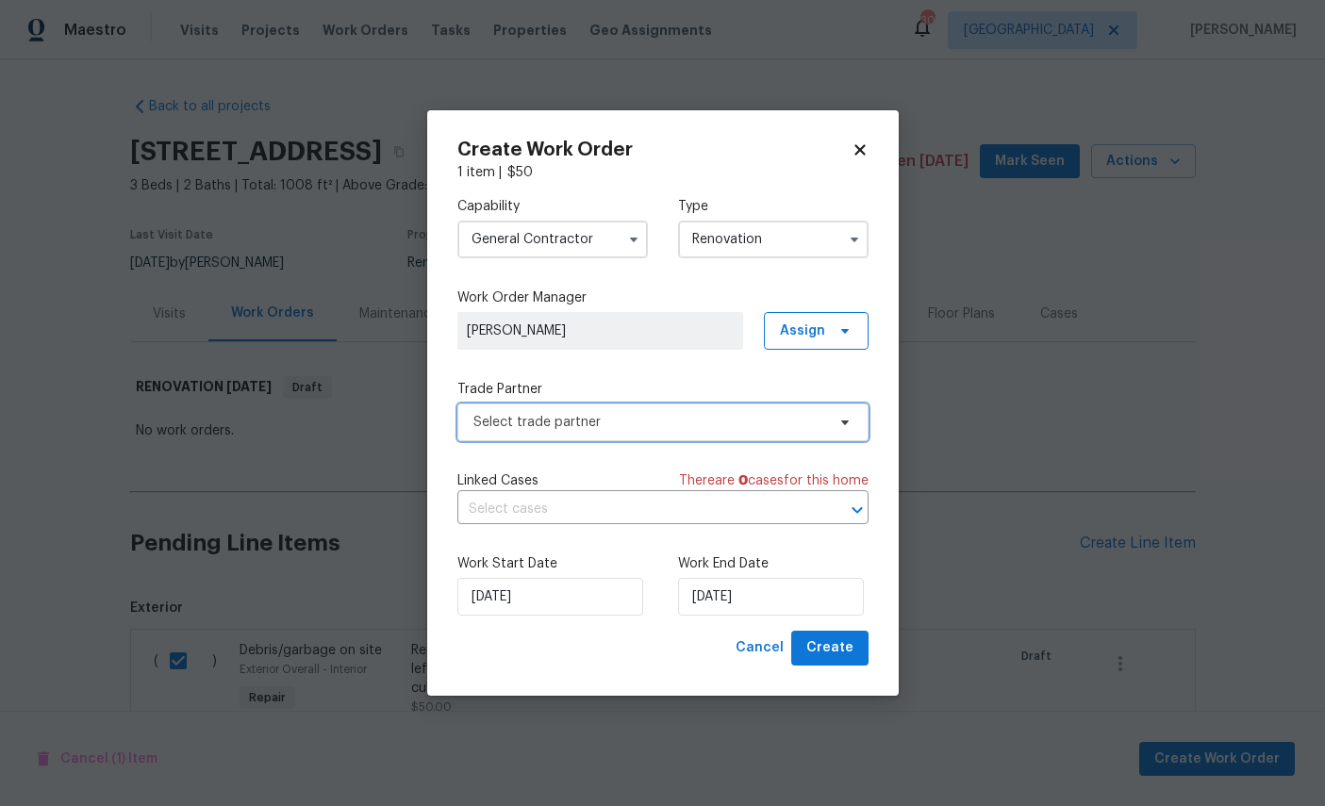
click at [662, 418] on span "Select trade partner" at bounding box center [649, 422] width 352 height 19
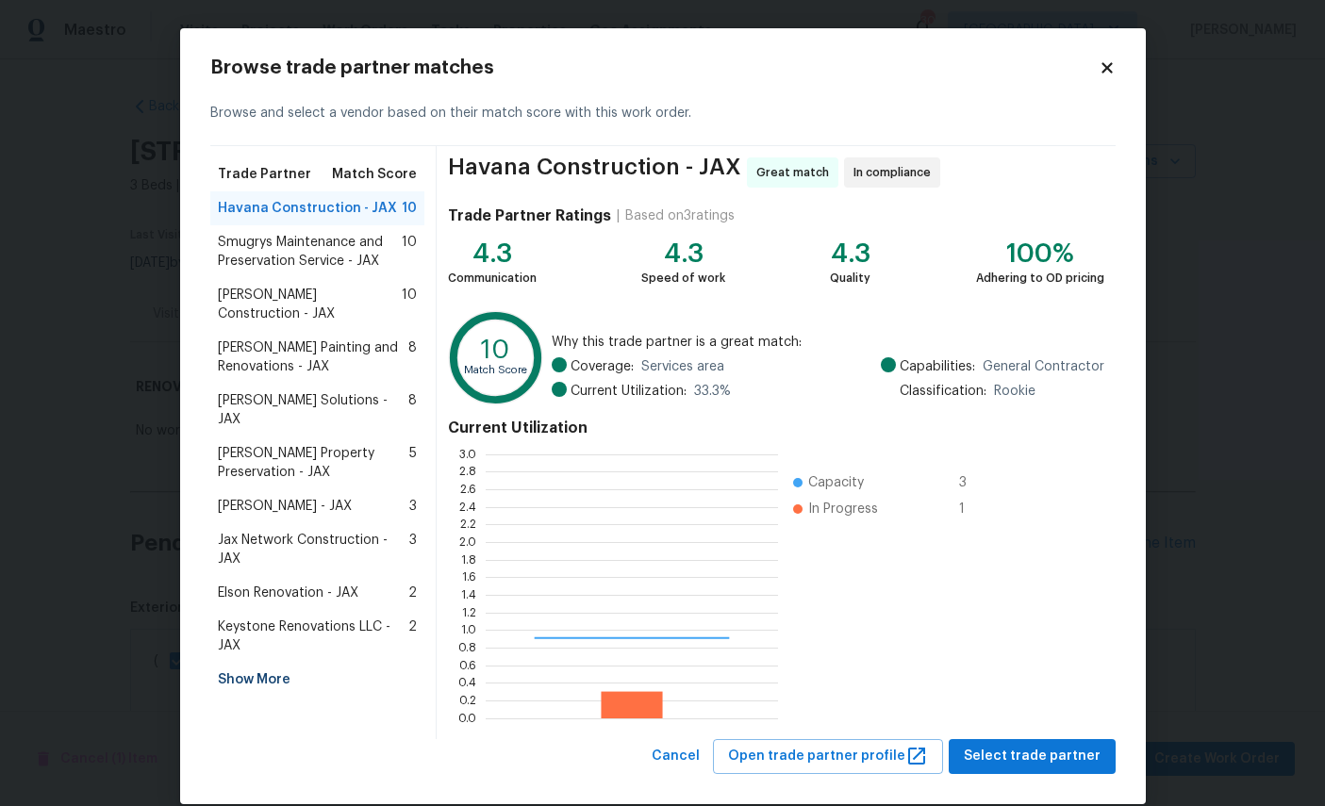
scroll to position [264, 292]
click at [307, 246] on span "Smugrys Maintenance and Preservation Service - JAX" at bounding box center [310, 252] width 185 height 38
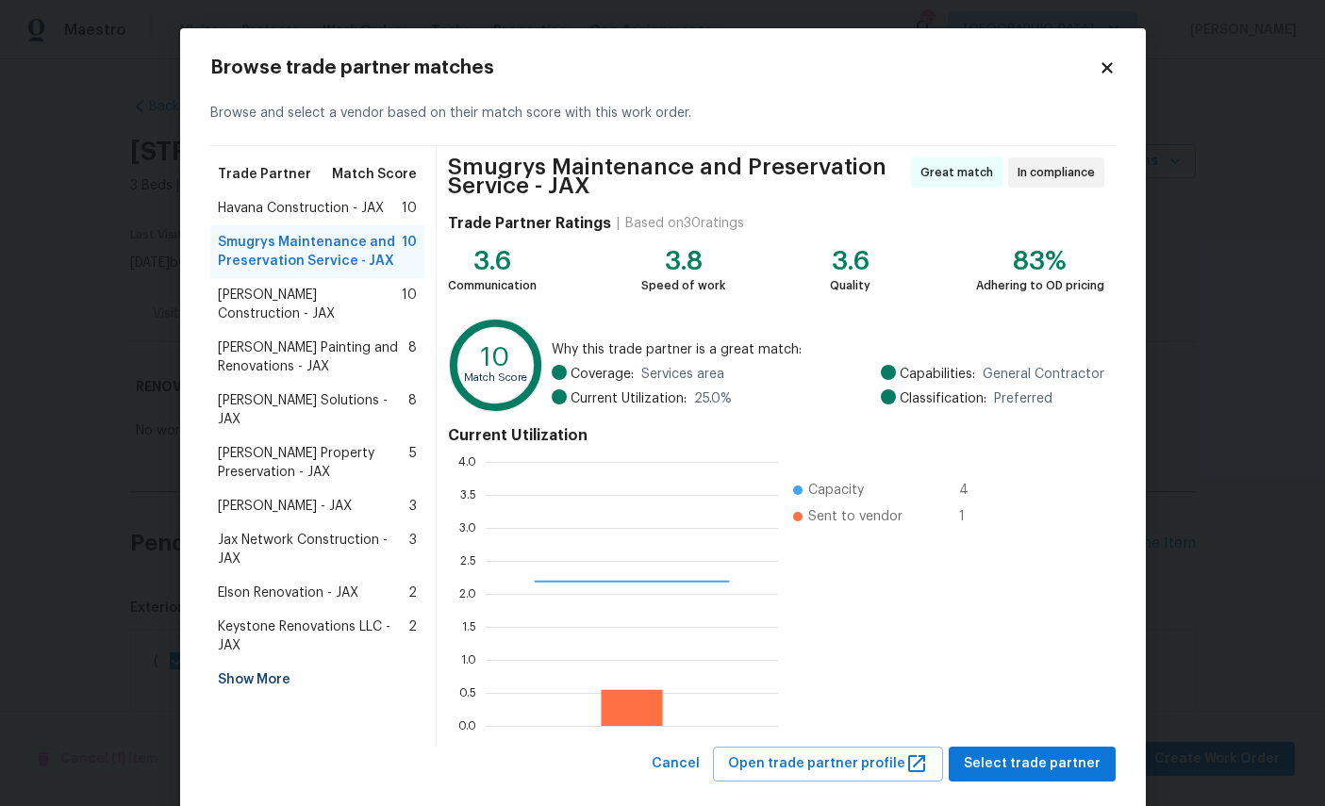
click at [1043, 718] on div "Current Utilization 0.0 0.5 1.0 1.5 2.0 2.5 3.0 3.5 4.0 Capacity 4 Sent to vend…" at bounding box center [775, 577] width 655 height 317
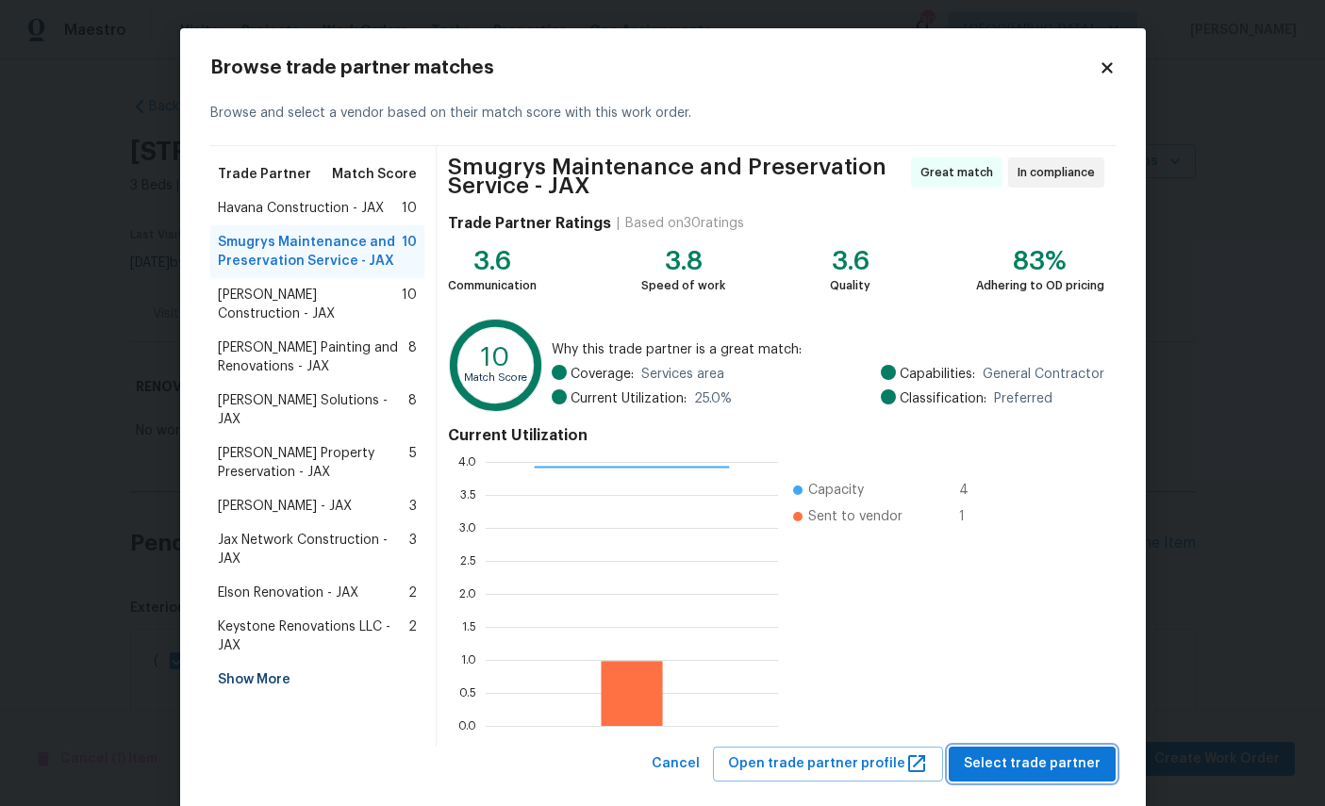
click at [1047, 755] on span "Select trade partner" at bounding box center [1032, 764] width 137 height 24
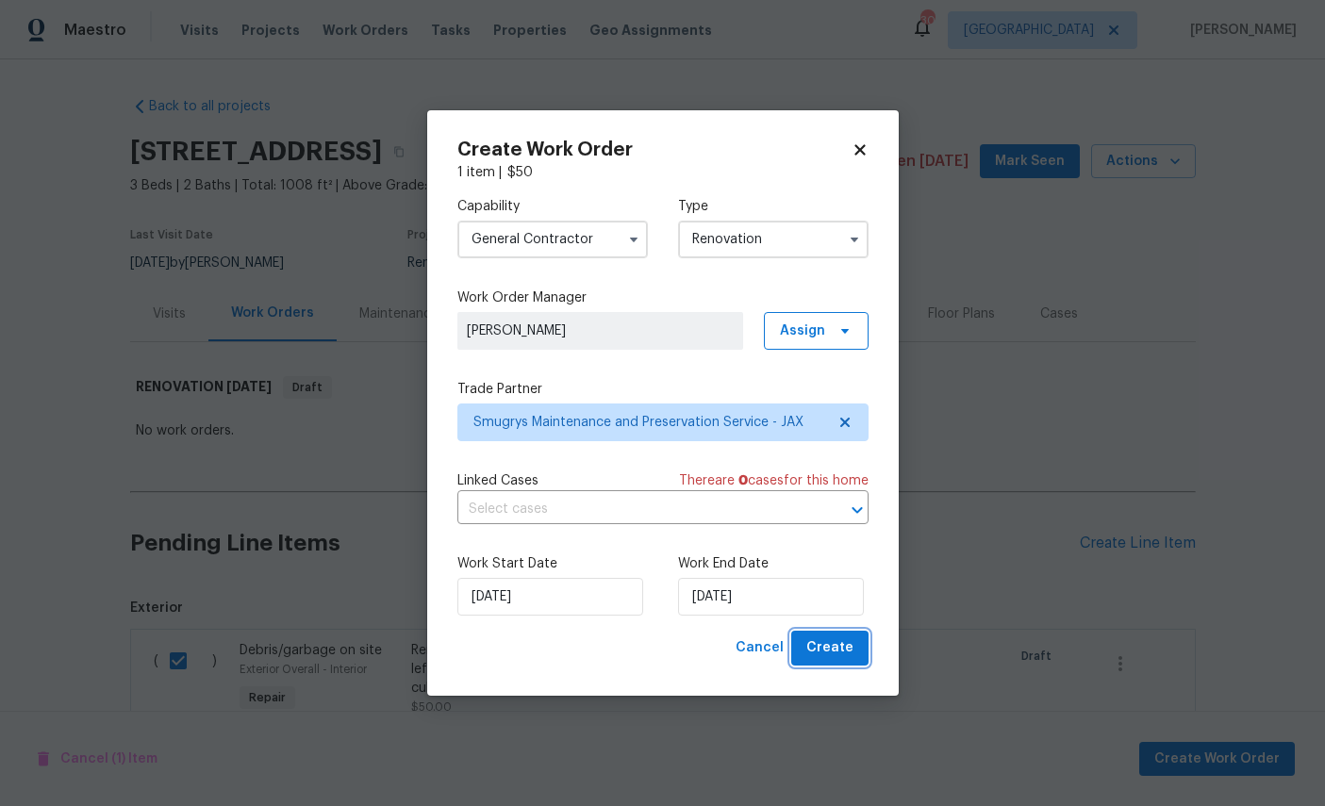
click at [838, 646] on span "Create" at bounding box center [829, 648] width 47 height 24
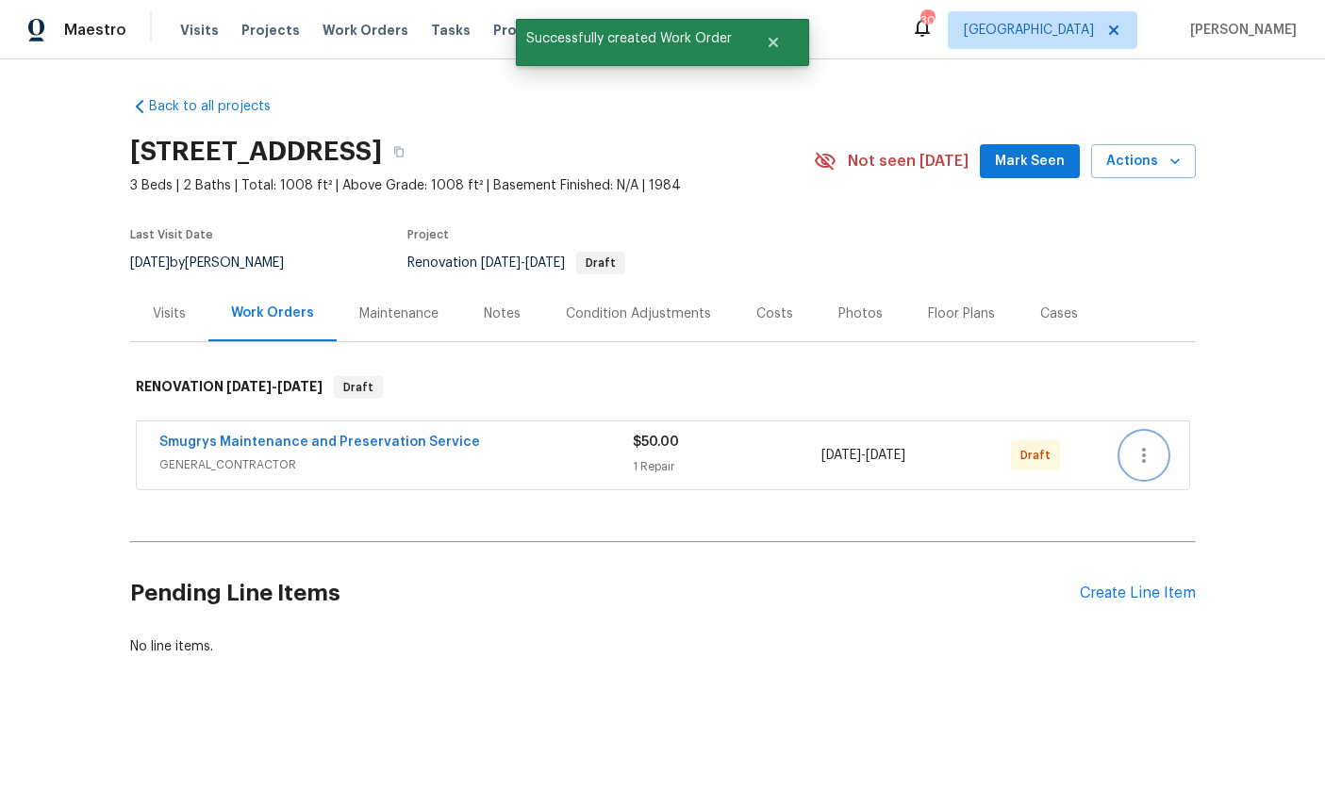
click at [1138, 453] on icon "button" at bounding box center [1143, 455] width 23 height 23
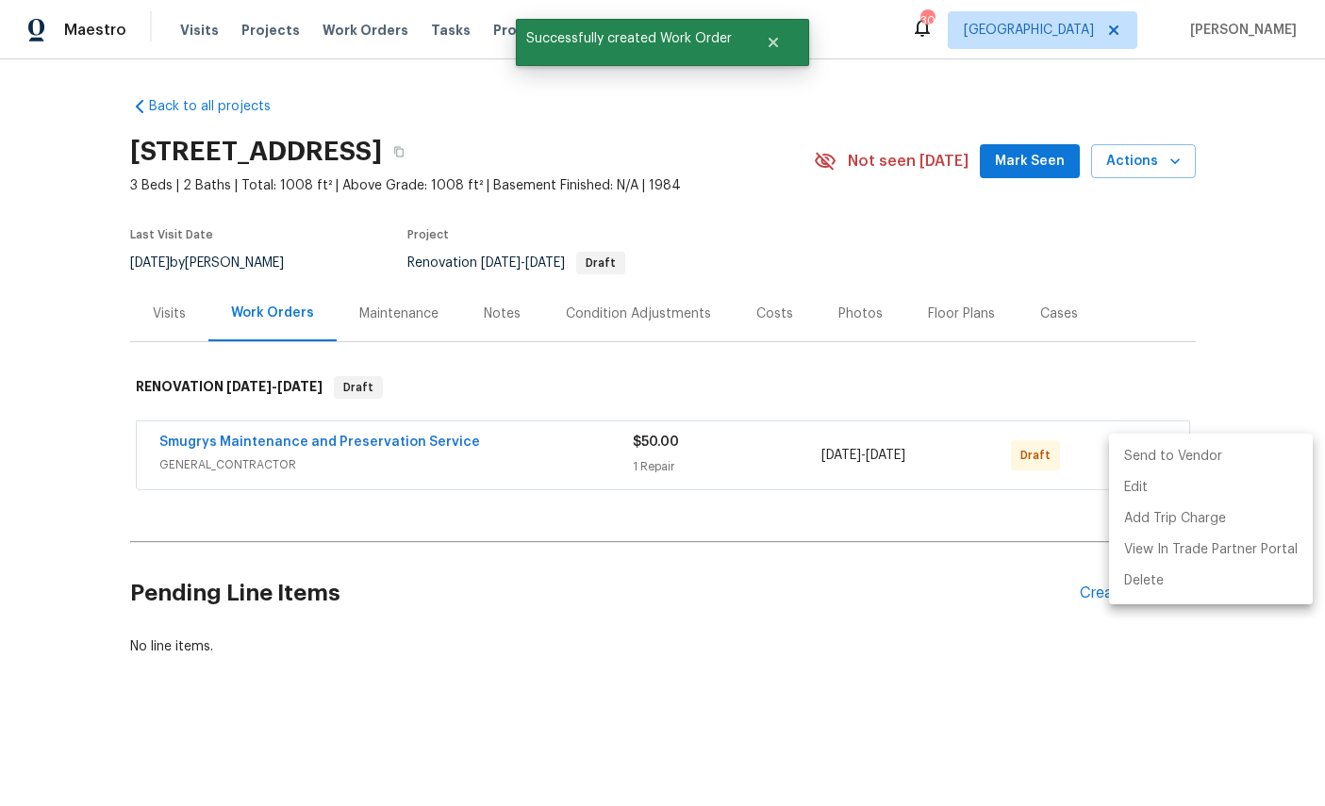
click at [1165, 457] on li "Send to Vendor" at bounding box center [1211, 456] width 204 height 31
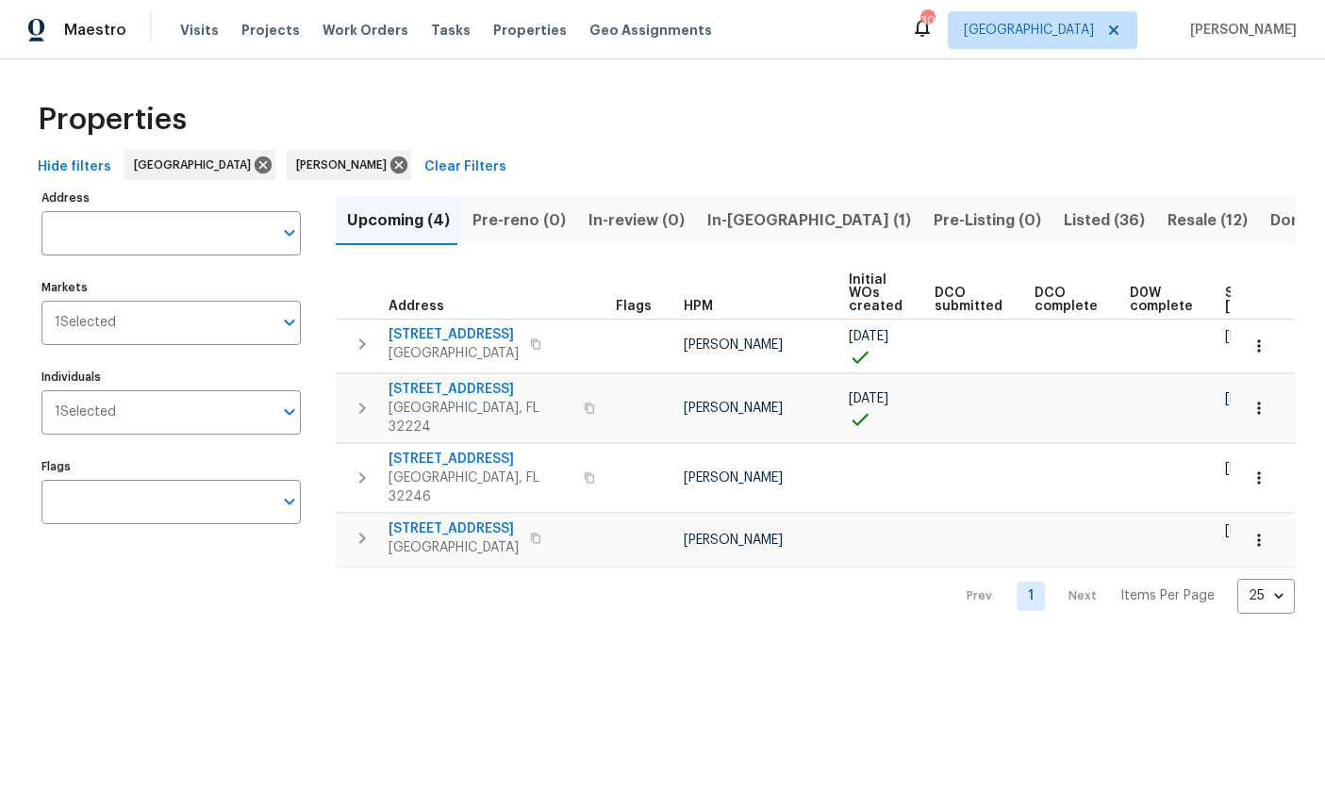
click at [1262, 469] on icon "button" at bounding box center [1258, 478] width 19 height 19
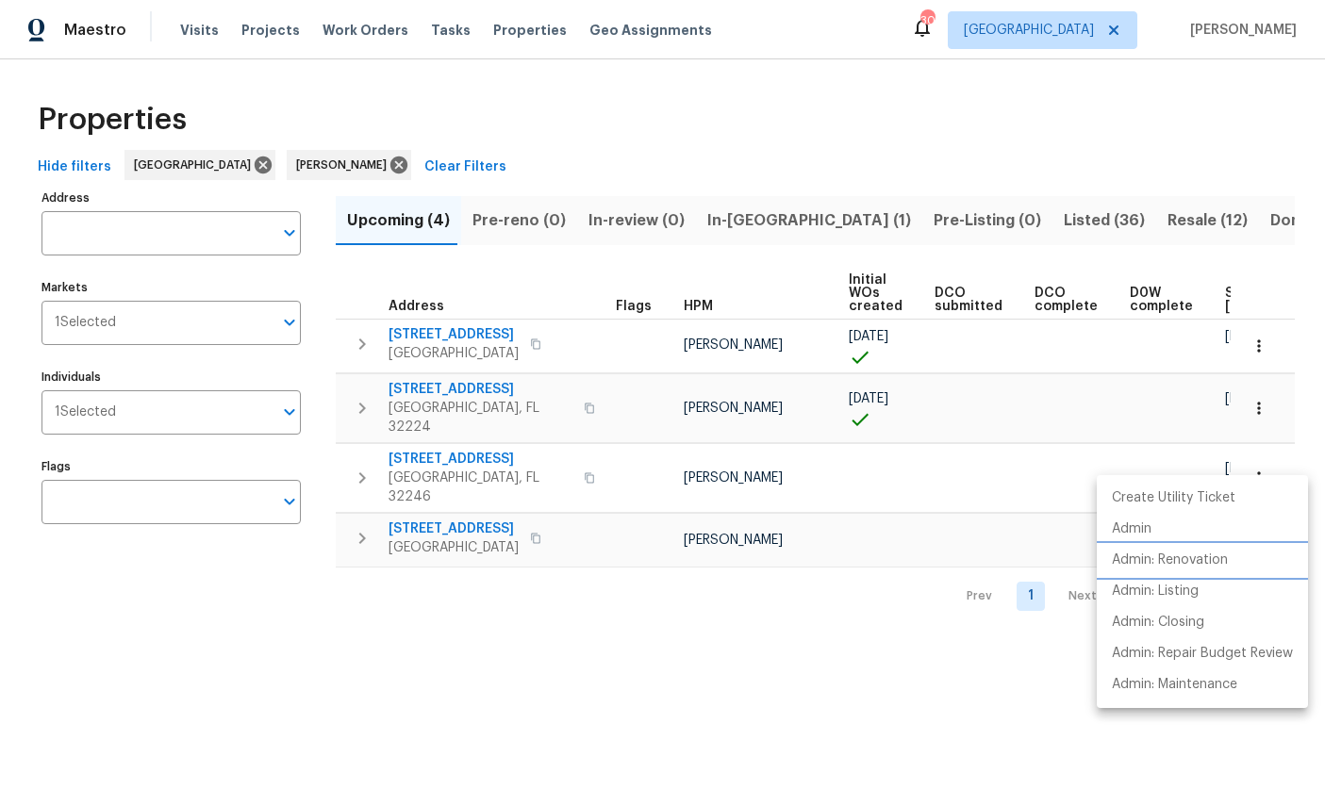
click at [1188, 560] on p "Admin: Renovation" at bounding box center [1170, 561] width 116 height 20
click at [944, 660] on div at bounding box center [662, 403] width 1325 height 806
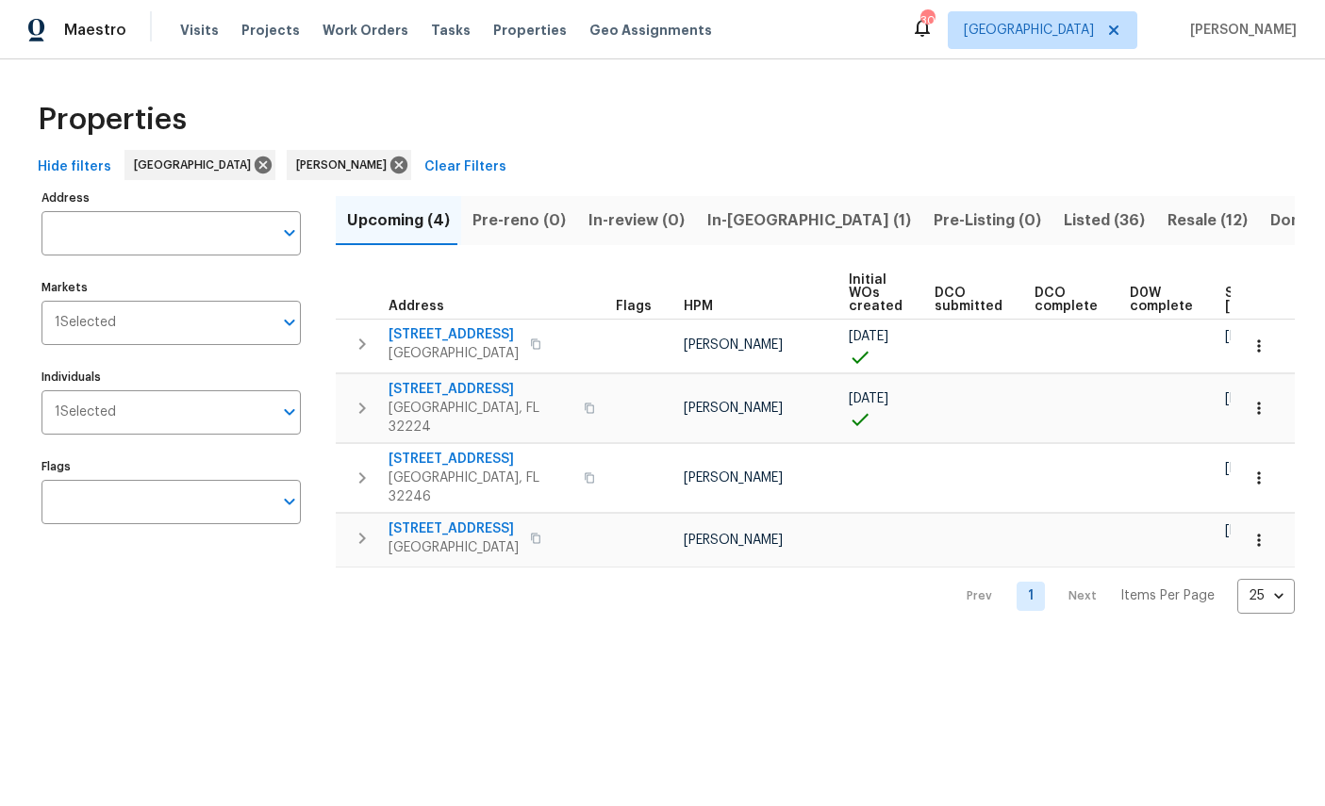
click at [459, 520] on span "[STREET_ADDRESS]" at bounding box center [453, 529] width 130 height 19
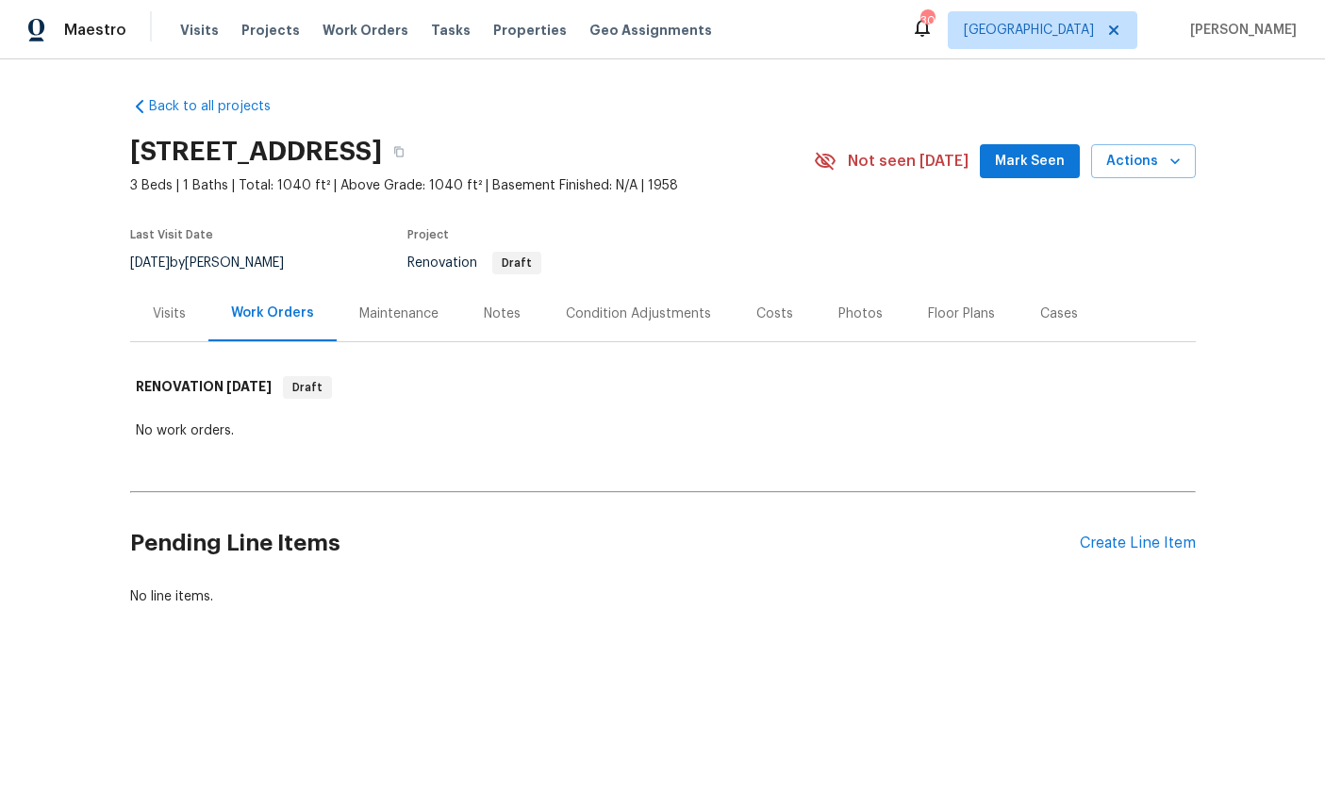
click at [1146, 535] on div "Create Line Item" at bounding box center [1138, 544] width 116 height 18
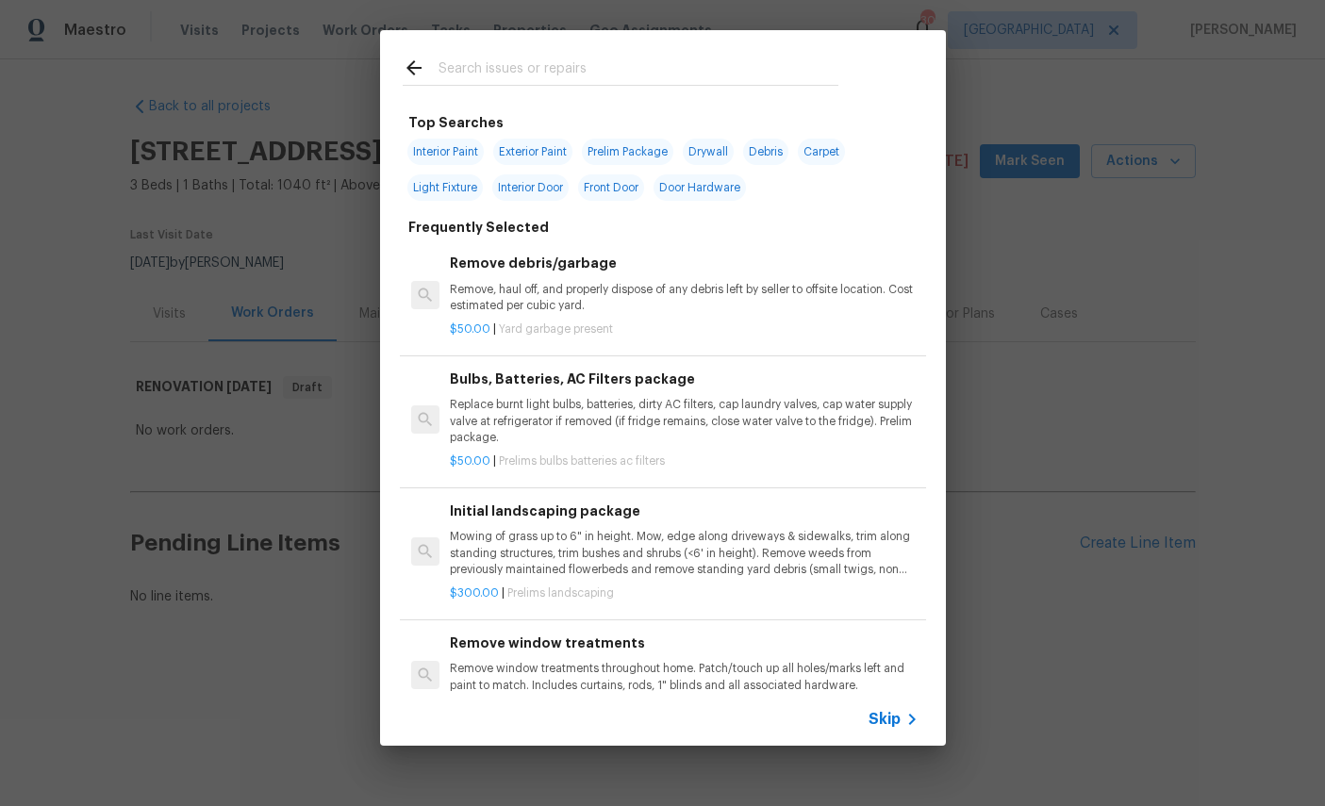
click at [666, 84] on input "text" at bounding box center [638, 71] width 400 height 28
type input "Debris"
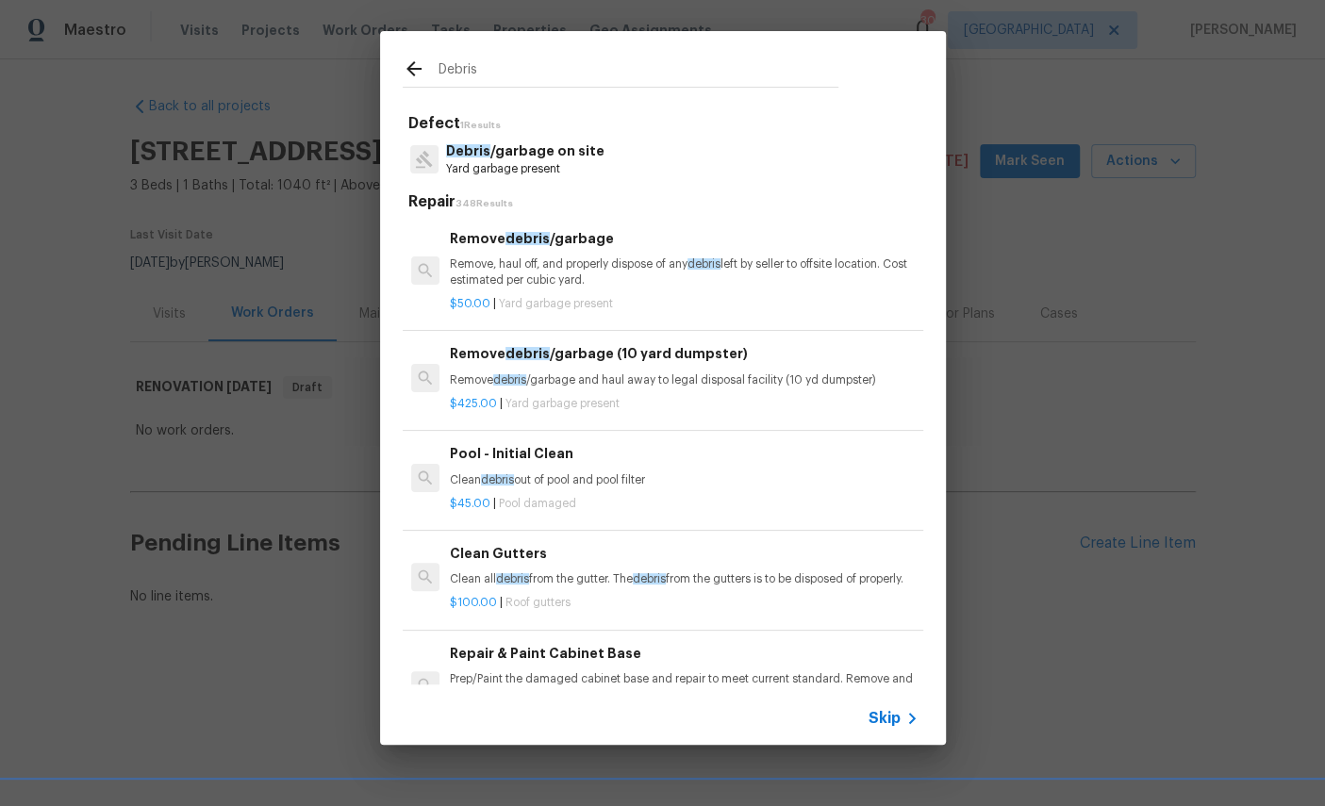
click at [528, 156] on p "Debris /garbage on site" at bounding box center [525, 151] width 158 height 20
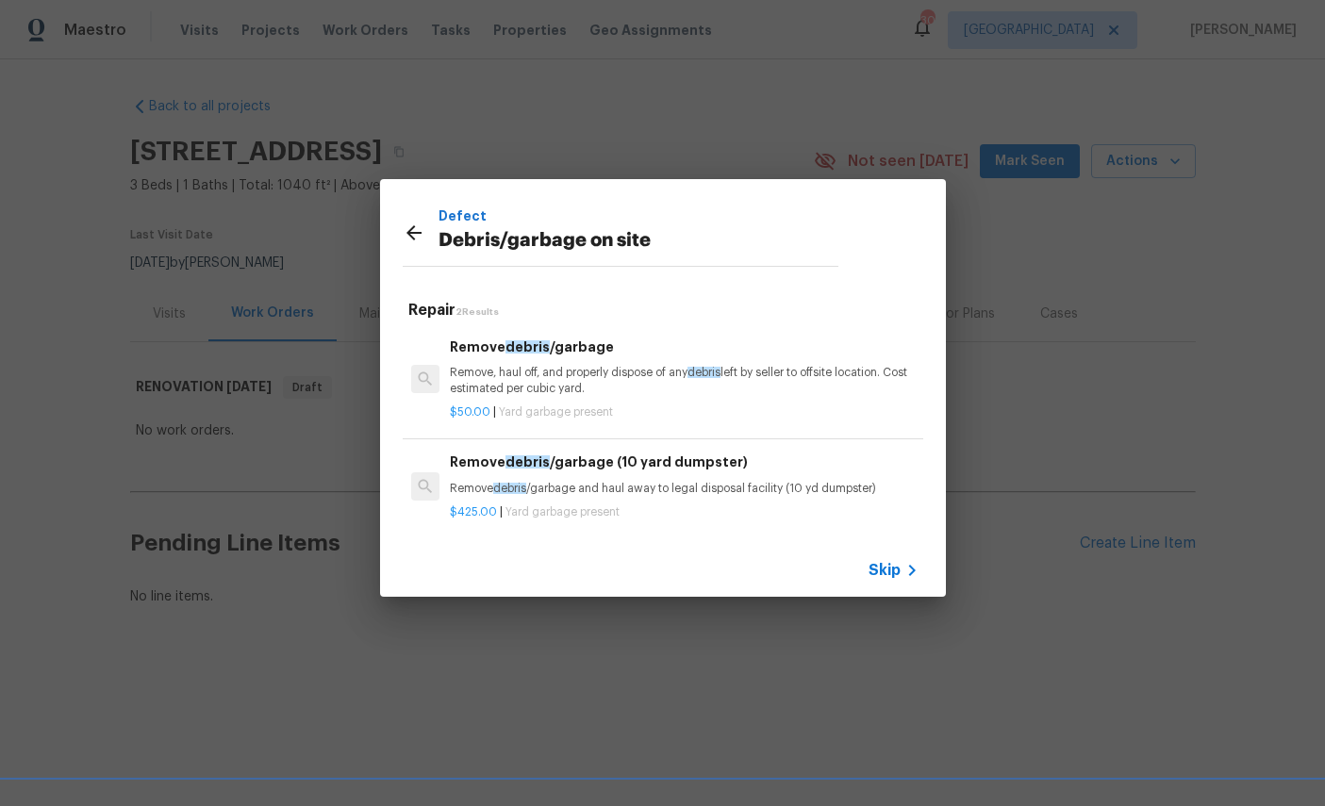
click at [598, 355] on h6 "Remove debris /garbage" at bounding box center [684, 347] width 468 height 21
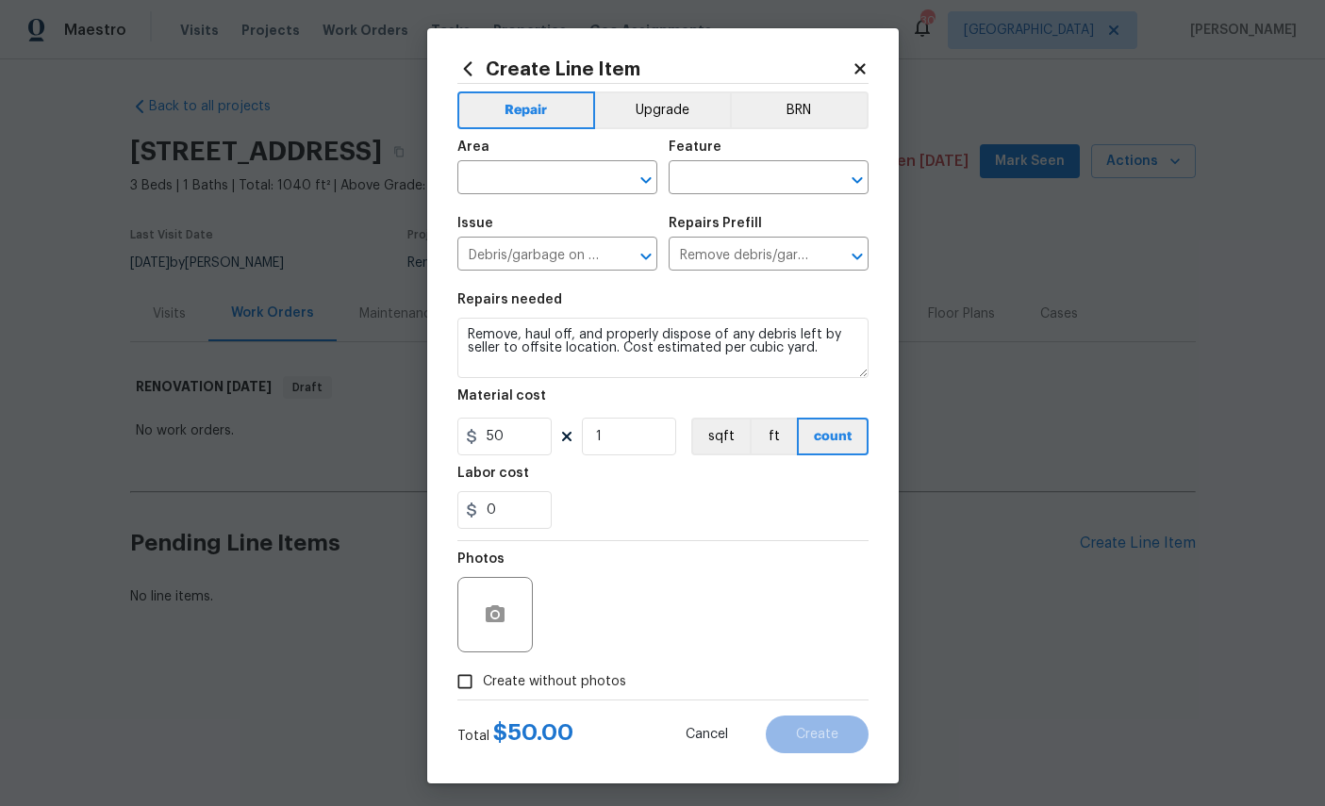
click at [532, 181] on input "text" at bounding box center [530, 179] width 147 height 29
click at [549, 249] on li "Exterior Overall" at bounding box center [557, 254] width 200 height 31
type input "Exterior Overall"
click at [769, 181] on input "text" at bounding box center [742, 179] width 147 height 29
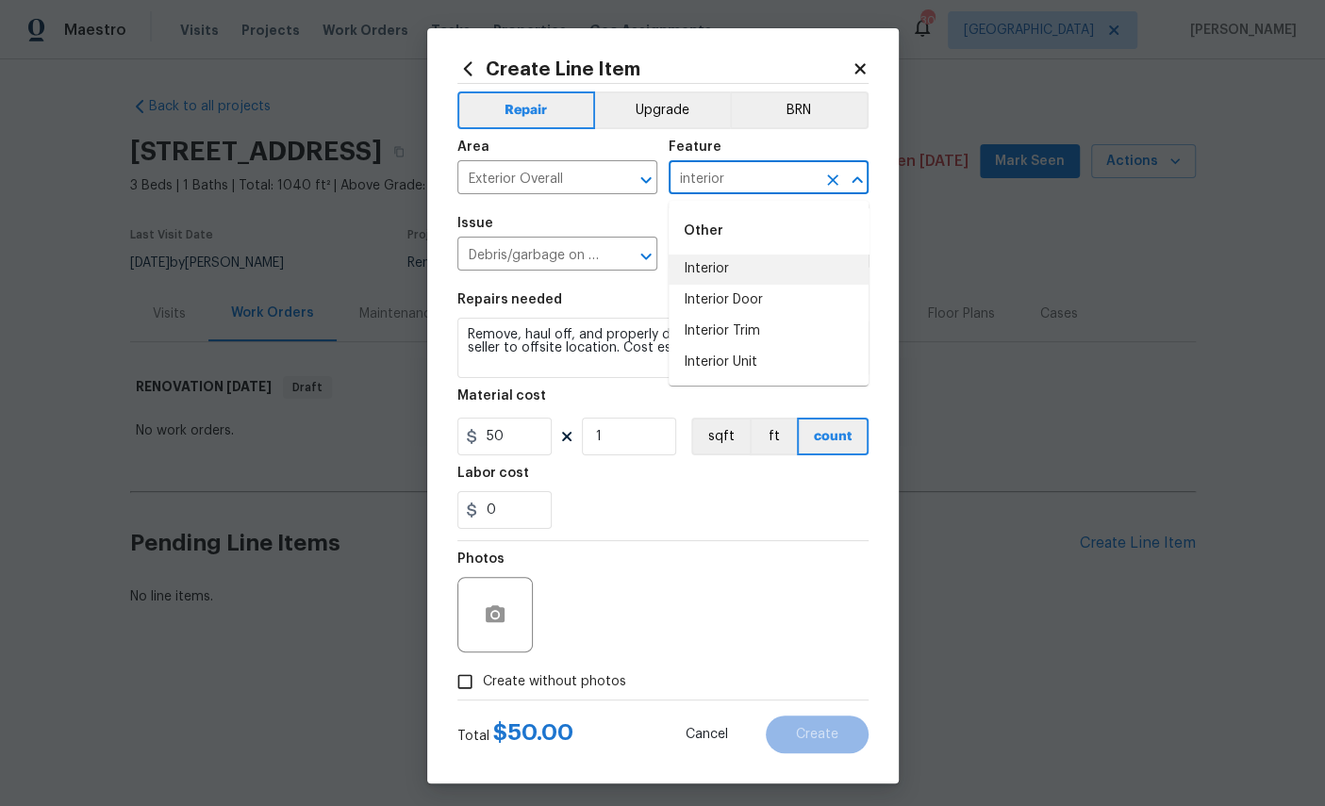
click at [722, 259] on li "Interior" at bounding box center [769, 269] width 200 height 31
type input "Interior"
click at [548, 676] on label "Create without photos" at bounding box center [536, 682] width 179 height 36
click at [483, 676] on input "Create without photos" at bounding box center [465, 682] width 36 height 36
checkbox input "true"
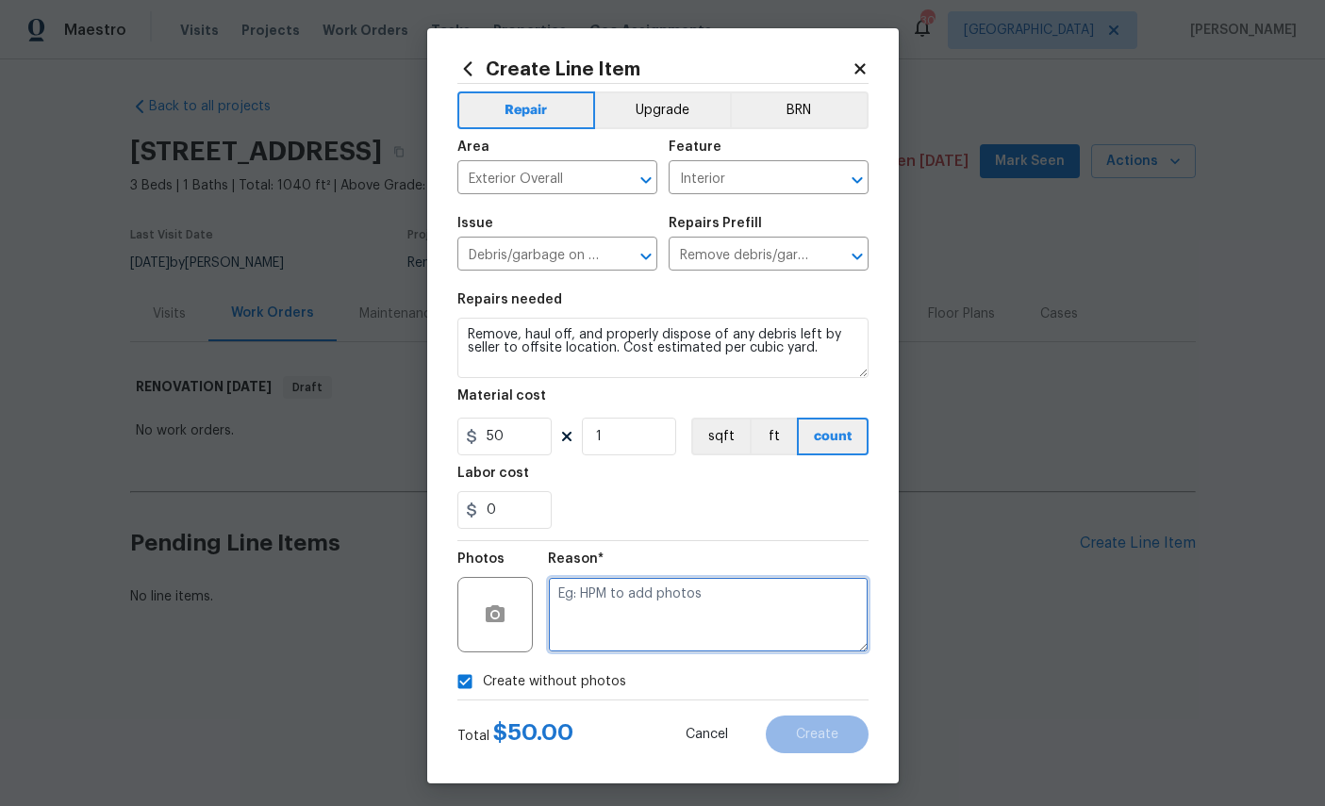
click at [685, 609] on textarea at bounding box center [708, 614] width 321 height 75
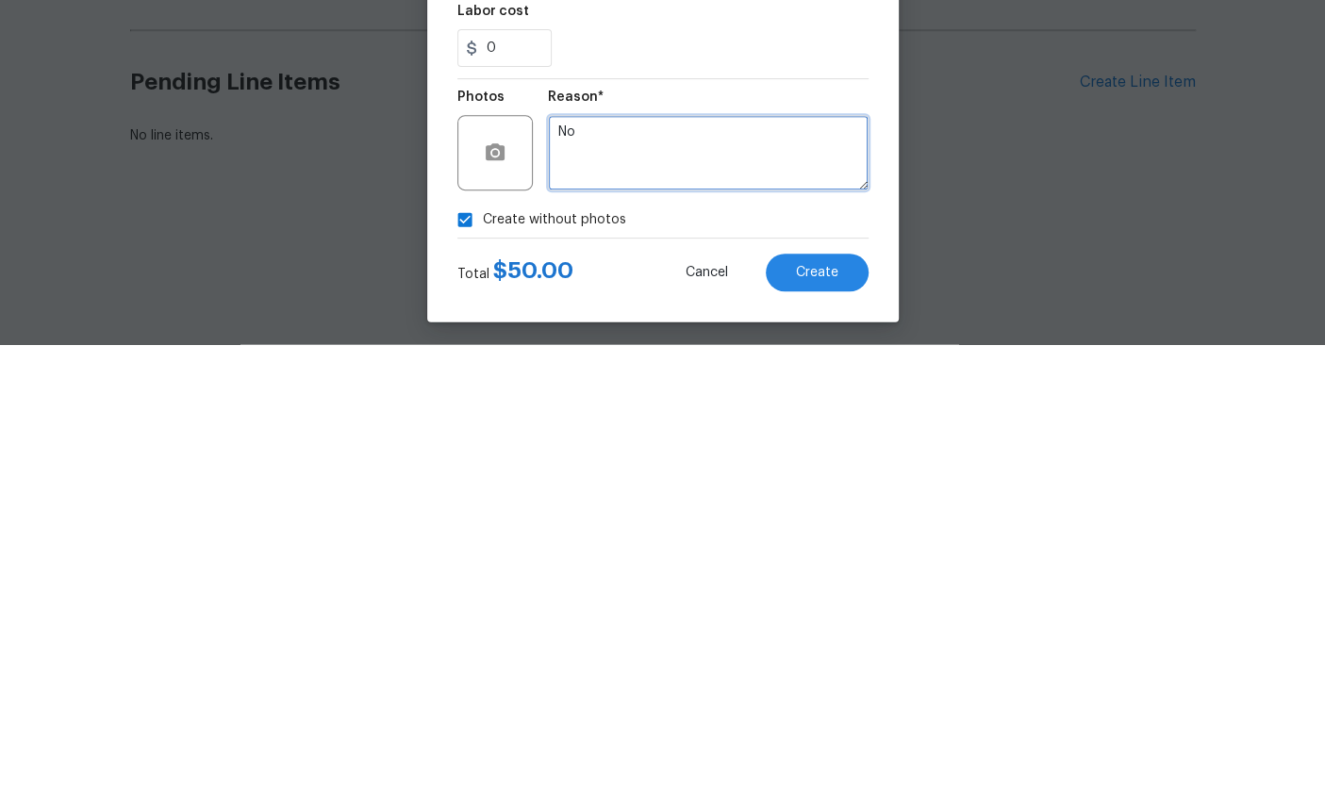
type textarea "No"
click at [812, 728] on span "Create" at bounding box center [817, 735] width 42 height 14
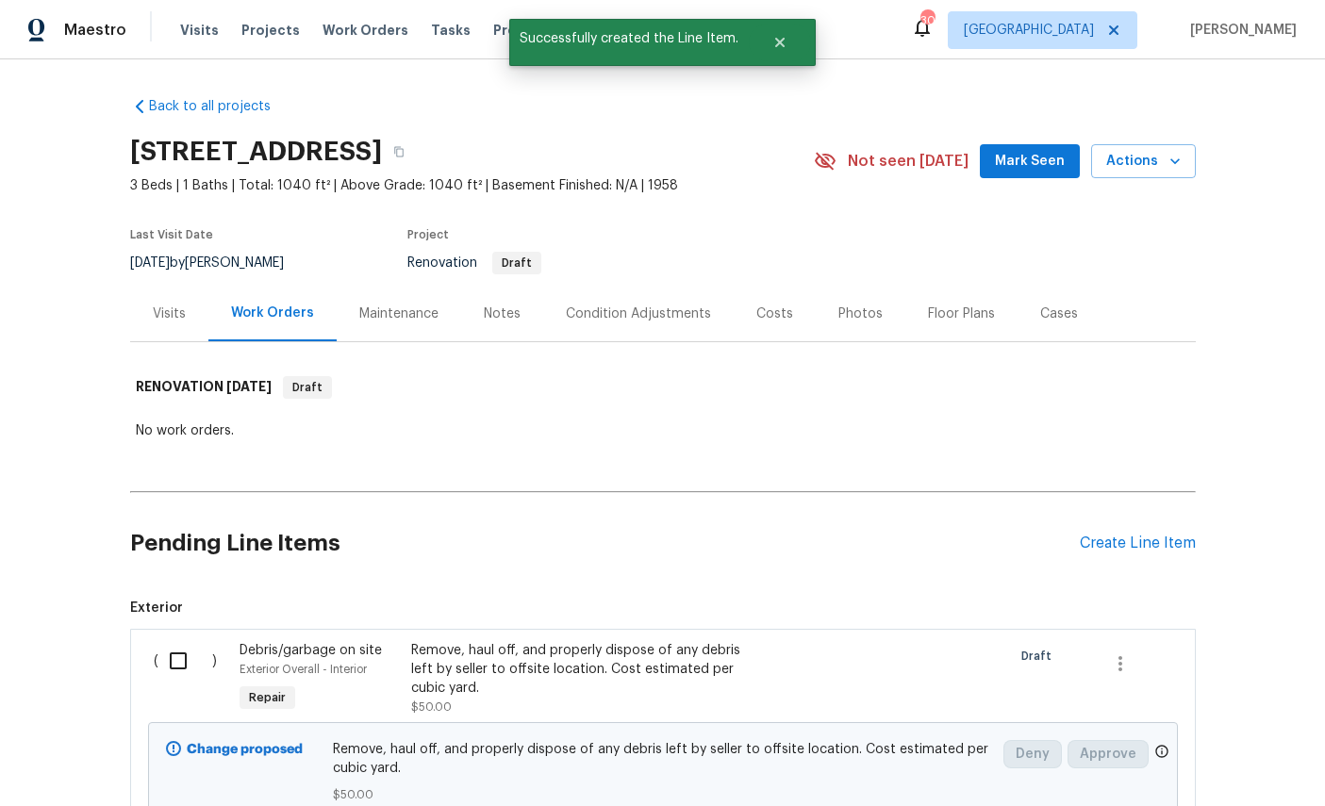
click at [165, 661] on input "checkbox" at bounding box center [185, 661] width 54 height 40
checkbox input "true"
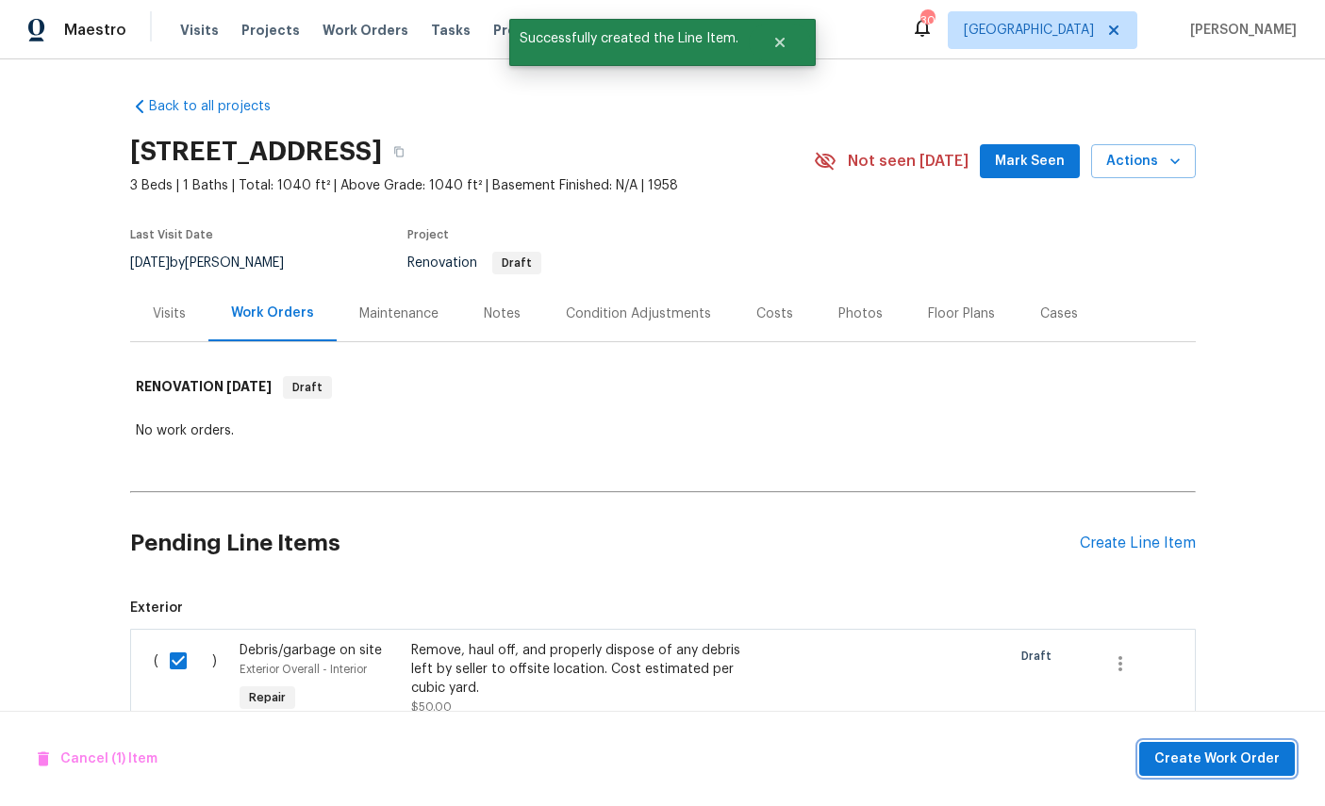
click at [1235, 742] on button "Create Work Order" at bounding box center [1217, 759] width 156 height 35
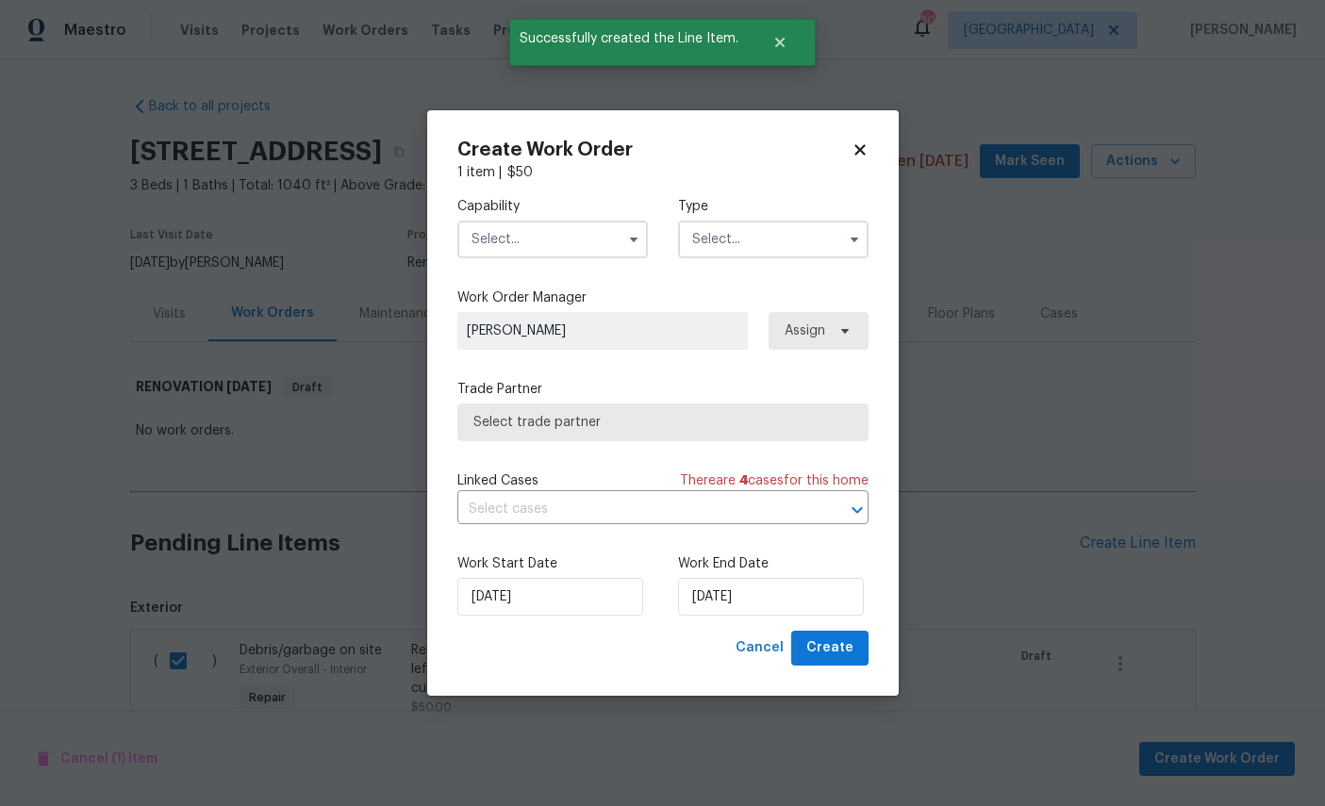
click at [550, 237] on input "text" at bounding box center [552, 240] width 190 height 38
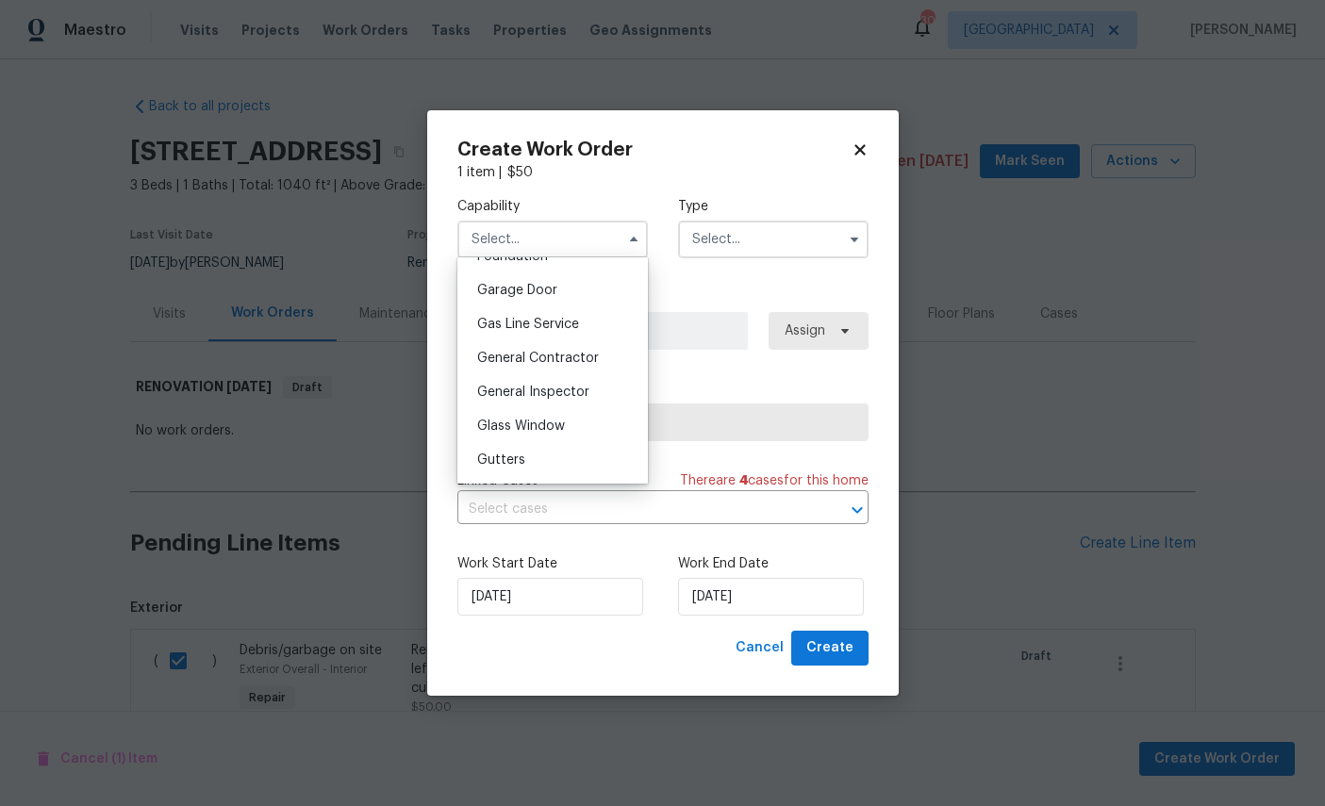
scroll to position [826, 0]
click at [577, 361] on span "General Contractor" at bounding box center [538, 354] width 122 height 13
type input "General Contractor"
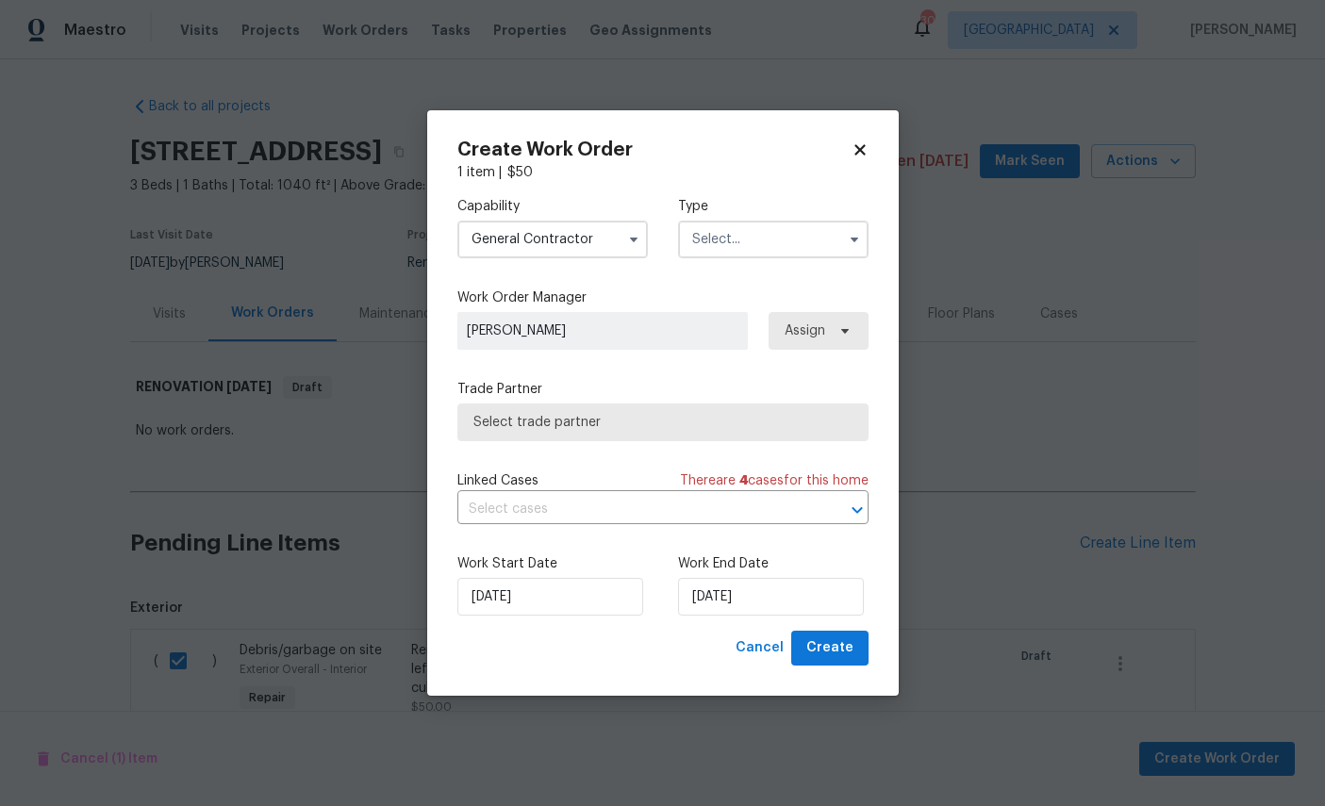
click at [763, 236] on input "text" at bounding box center [773, 240] width 190 height 38
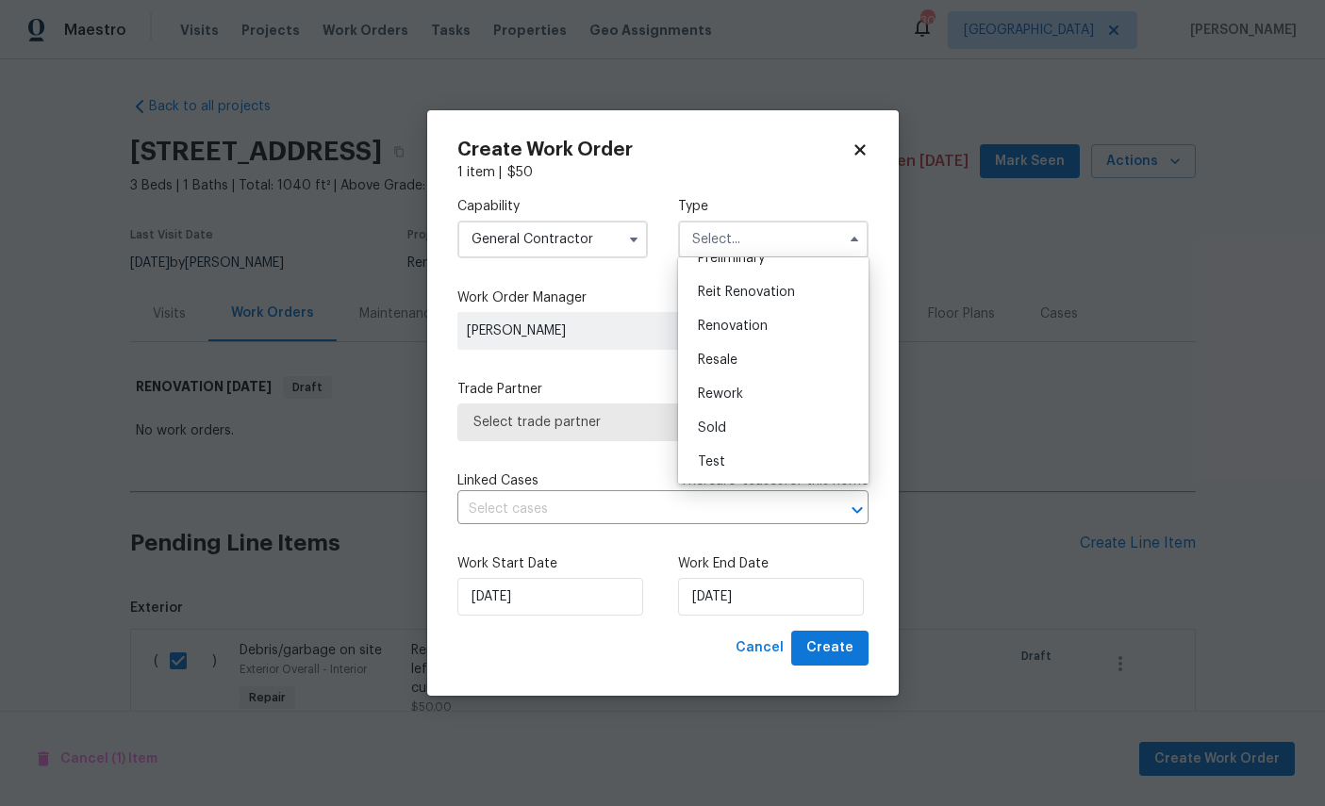
scroll to position [446, 0]
click at [735, 309] on div "Renovation" at bounding box center [773, 326] width 181 height 34
type input "Renovation"
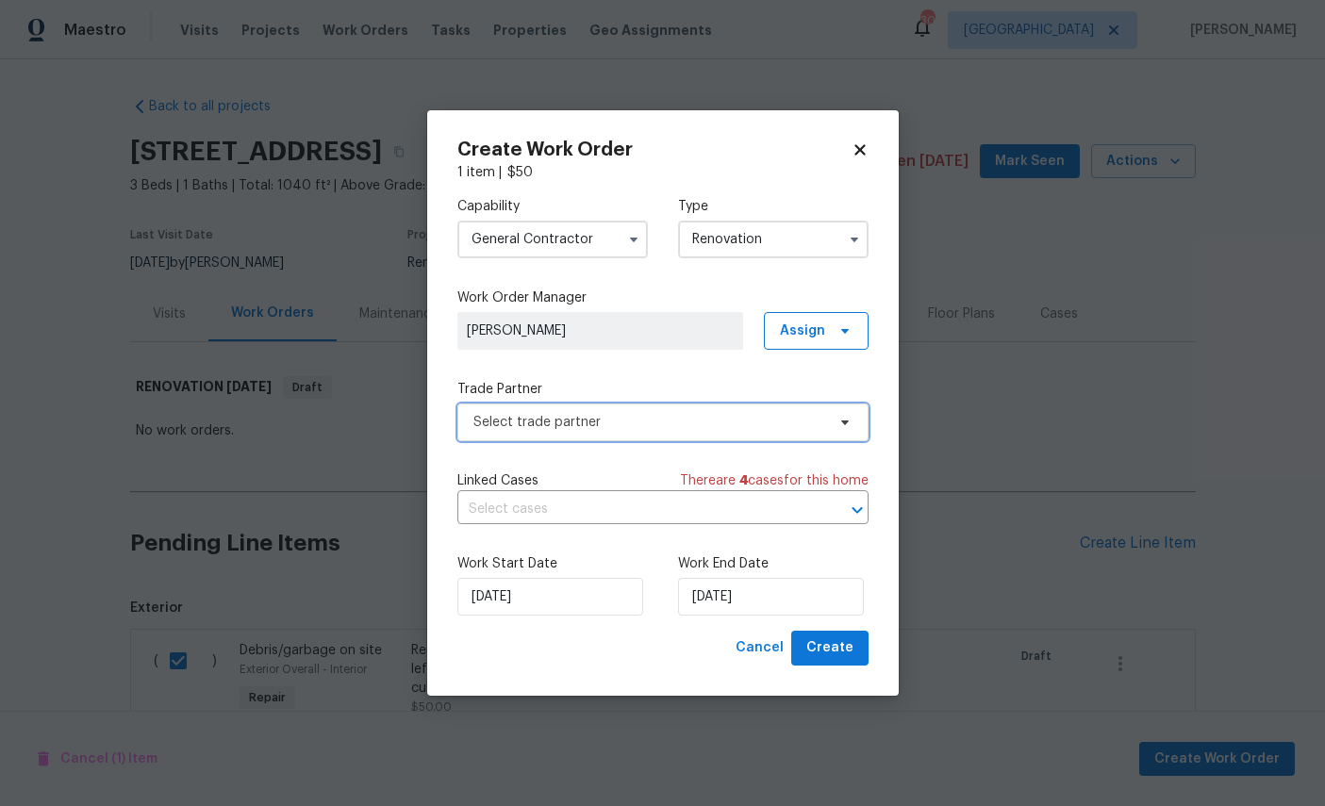
click at [654, 404] on span "Select trade partner" at bounding box center [662, 423] width 411 height 38
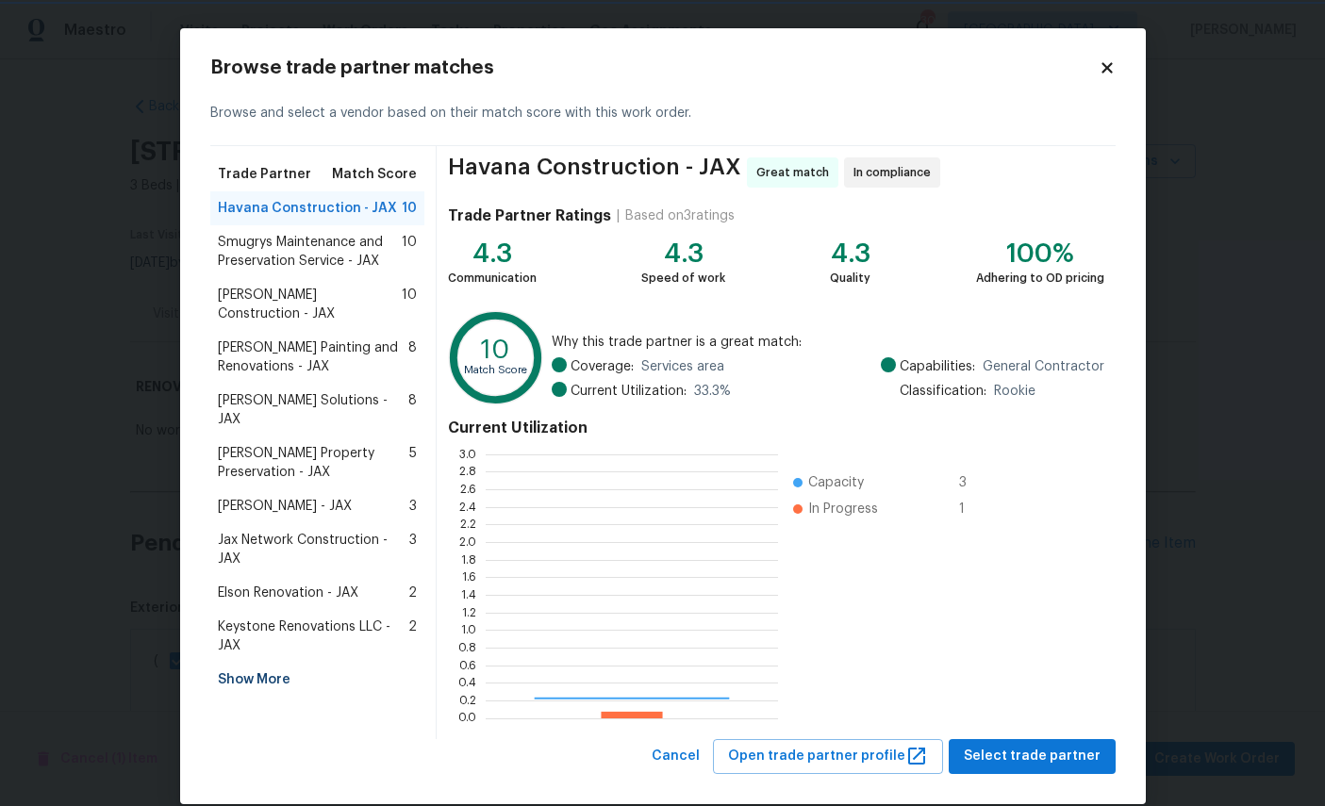
scroll to position [264, 292]
click at [303, 584] on span "Elson Renovation - JAX" at bounding box center [288, 593] width 140 height 19
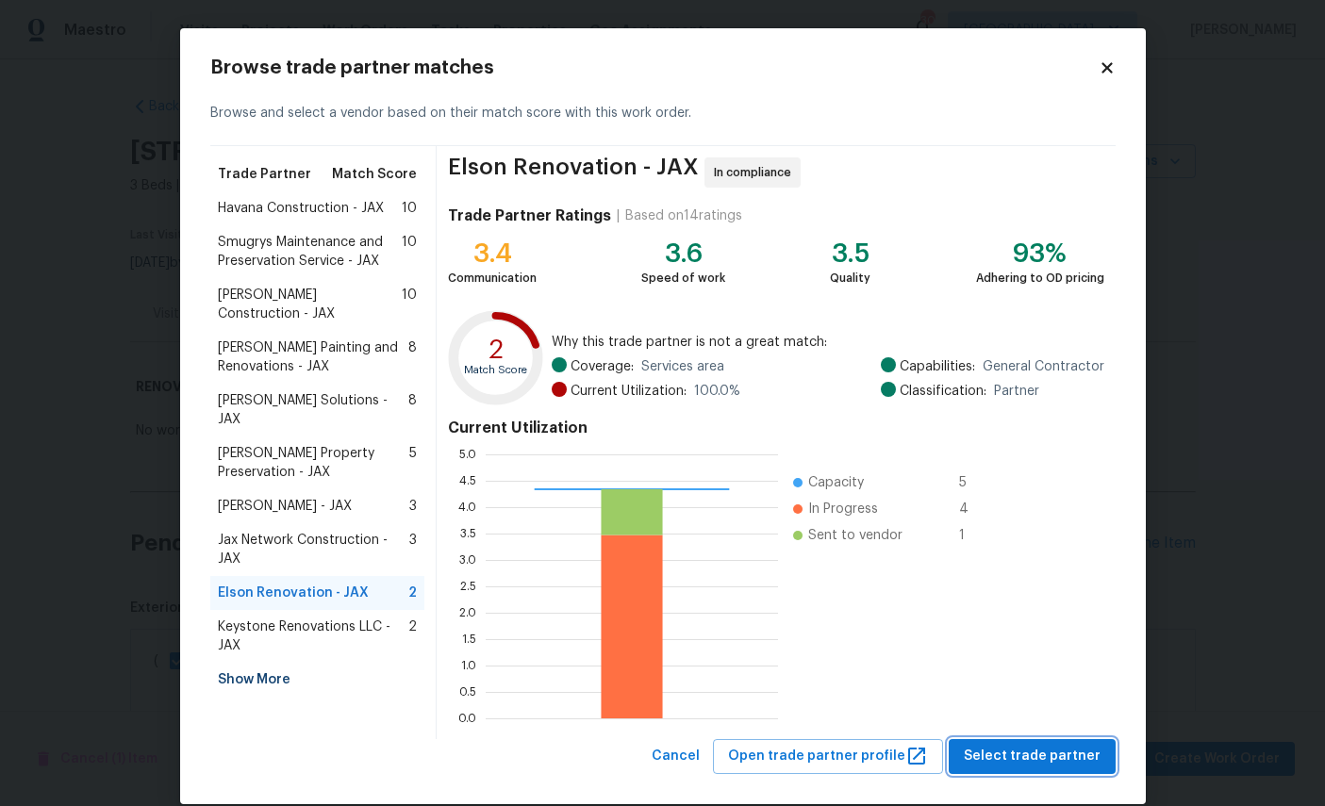
click at [1048, 740] on button "Select trade partner" at bounding box center [1032, 756] width 167 height 35
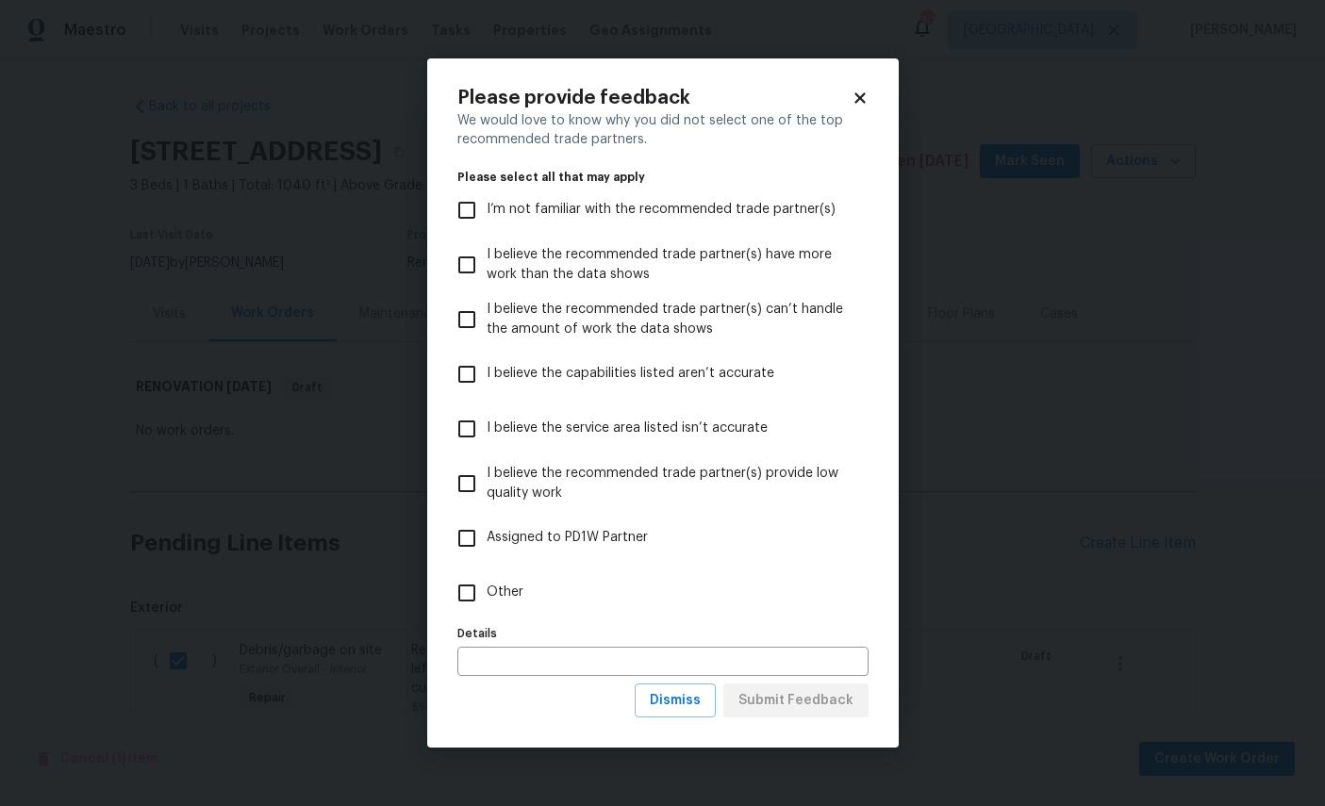
click at [500, 599] on span "Other" at bounding box center [505, 593] width 37 height 20
click at [487, 599] on input "Other" at bounding box center [467, 593] width 40 height 40
checkbox input "true"
click at [825, 695] on span "Submit Feedback" at bounding box center [795, 701] width 115 height 24
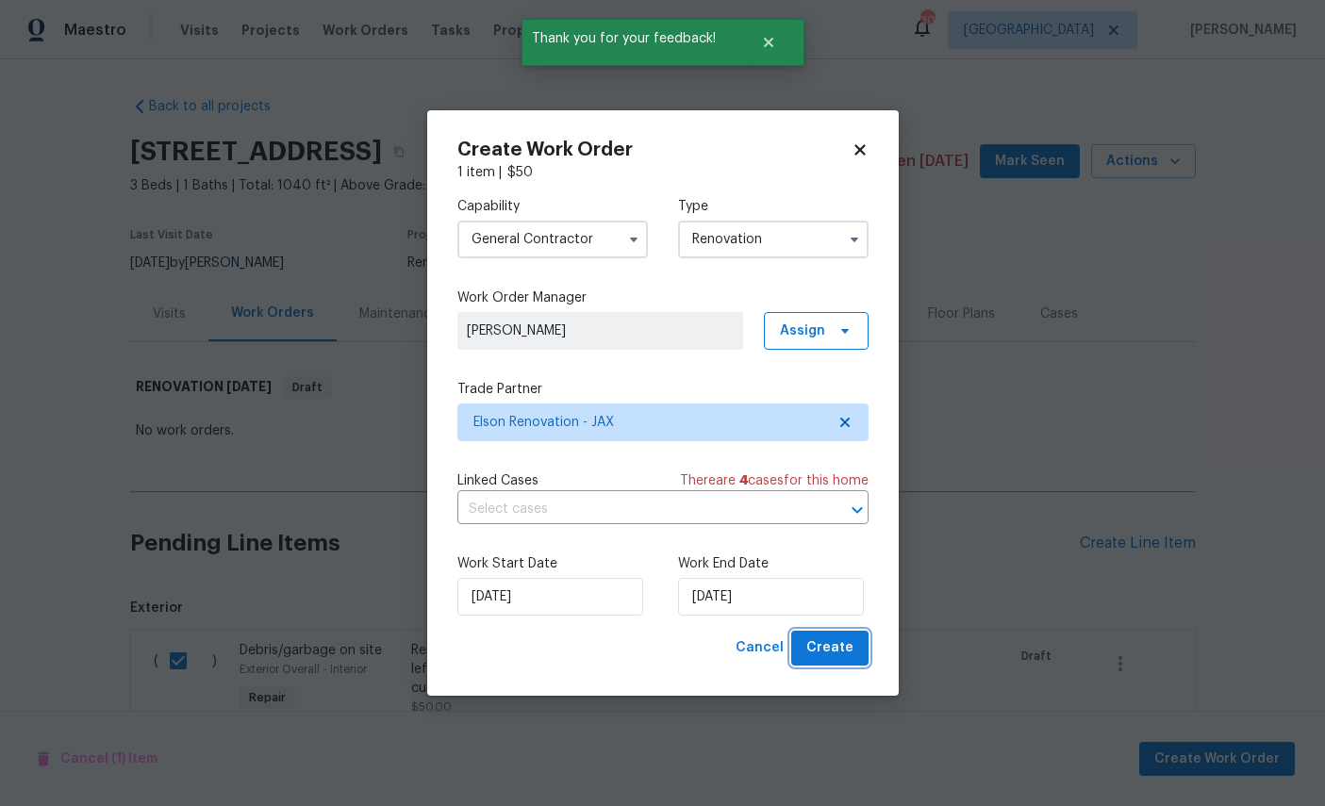
click at [831, 647] on span "Create" at bounding box center [829, 648] width 47 height 24
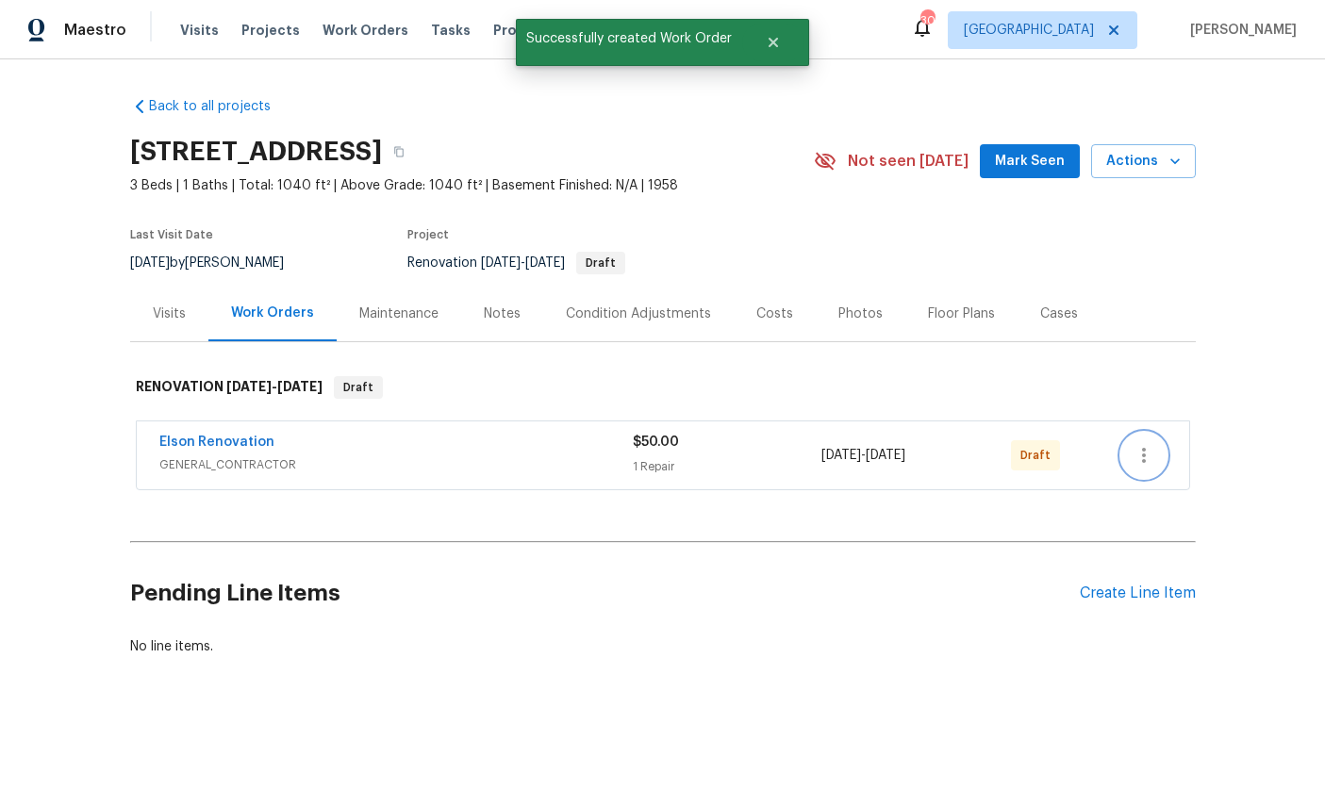
click at [1146, 454] on icon "button" at bounding box center [1143, 455] width 23 height 23
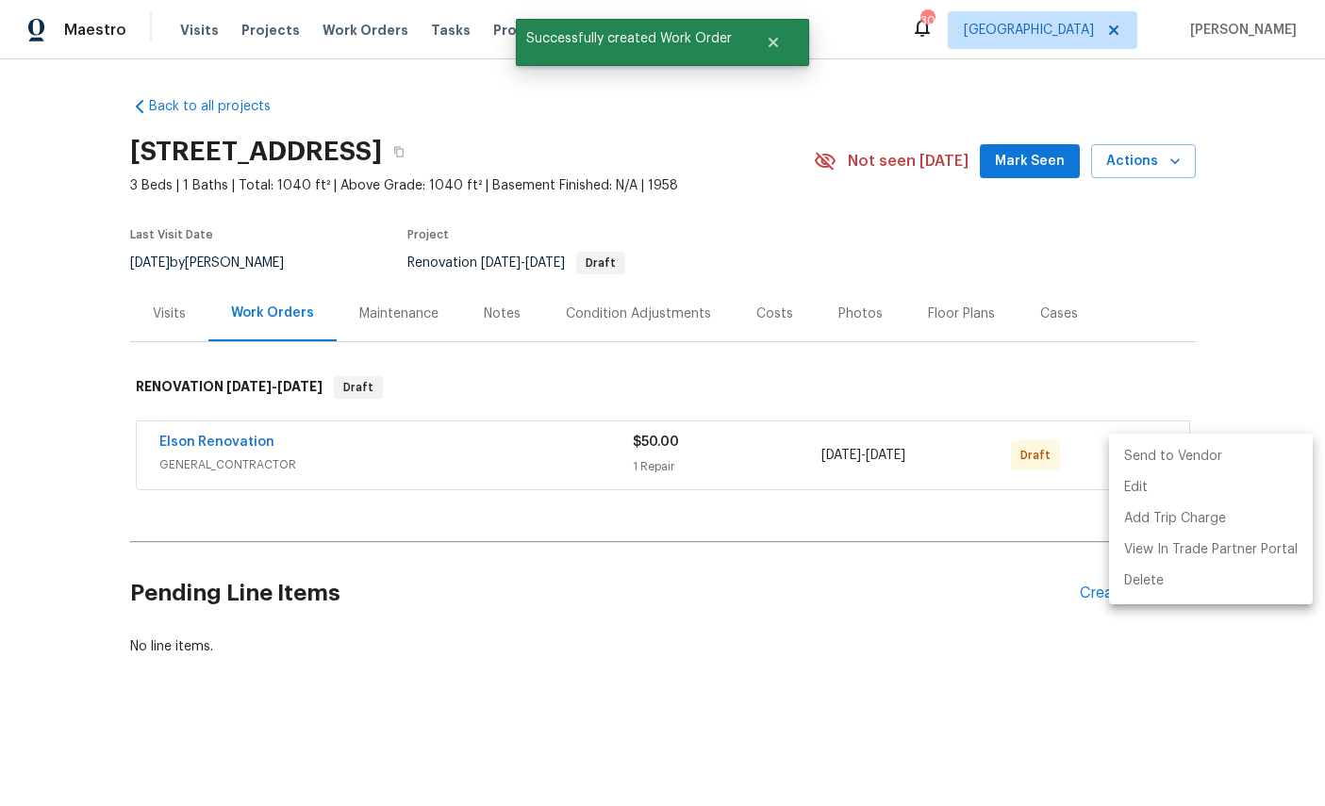
click at [1164, 450] on li "Send to Vendor" at bounding box center [1211, 456] width 204 height 31
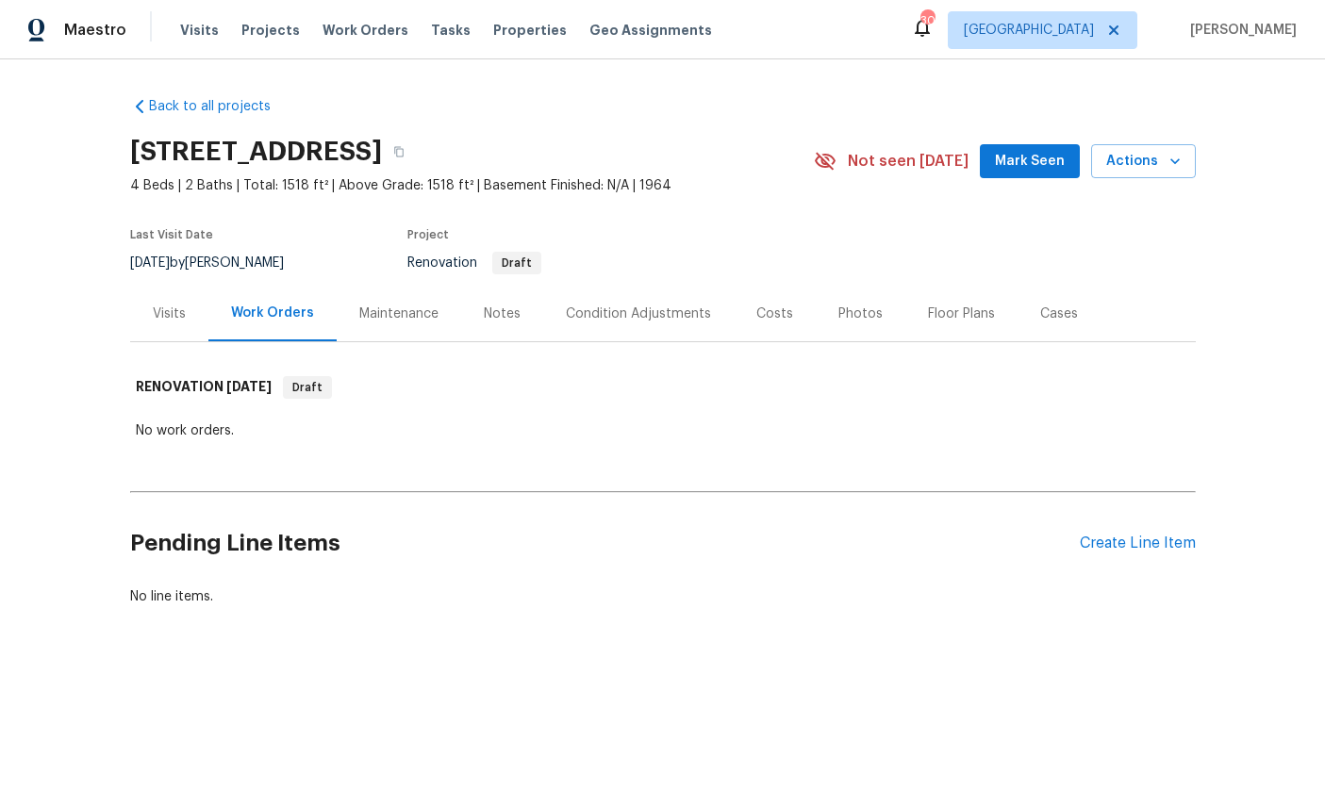
click at [1129, 546] on div "Create Line Item" at bounding box center [1138, 544] width 116 height 18
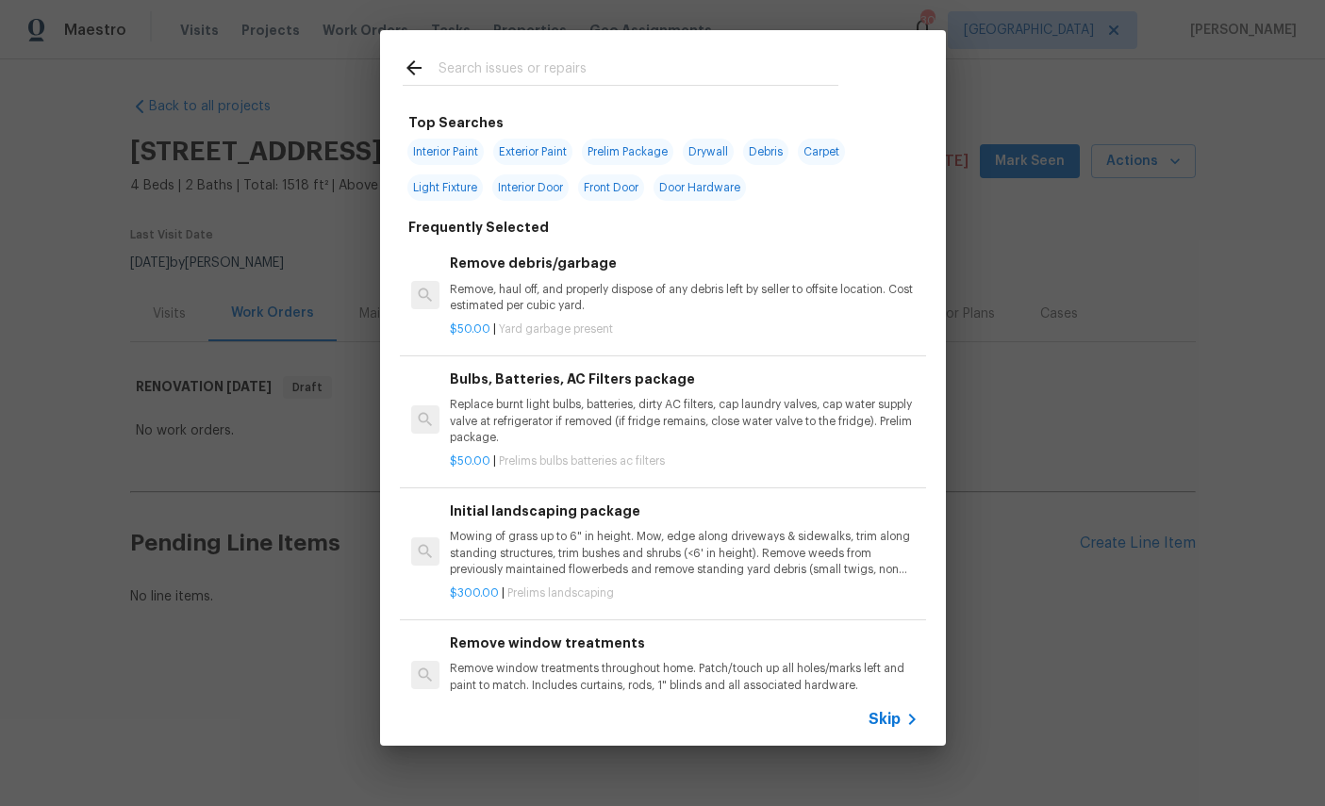
click at [599, 59] on input "text" at bounding box center [638, 71] width 400 height 28
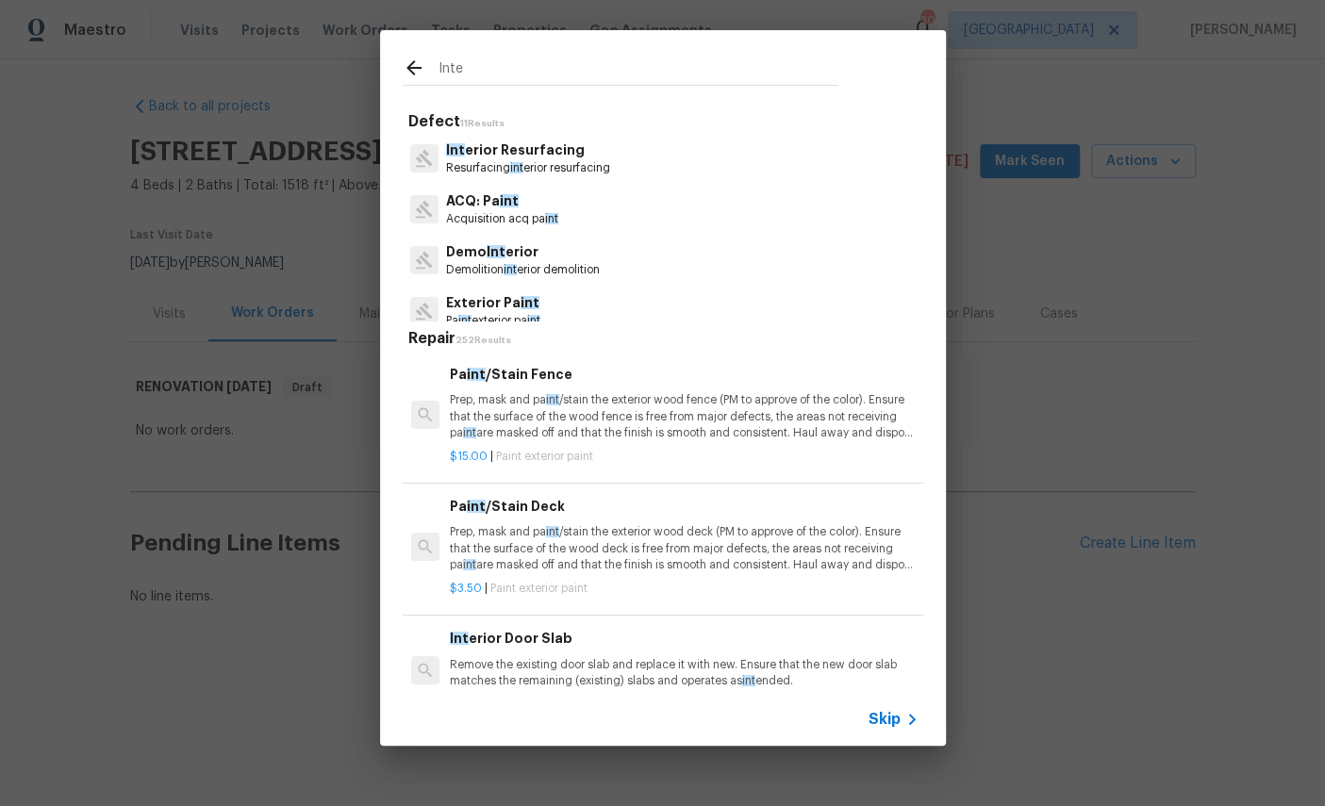
type input "Inter"
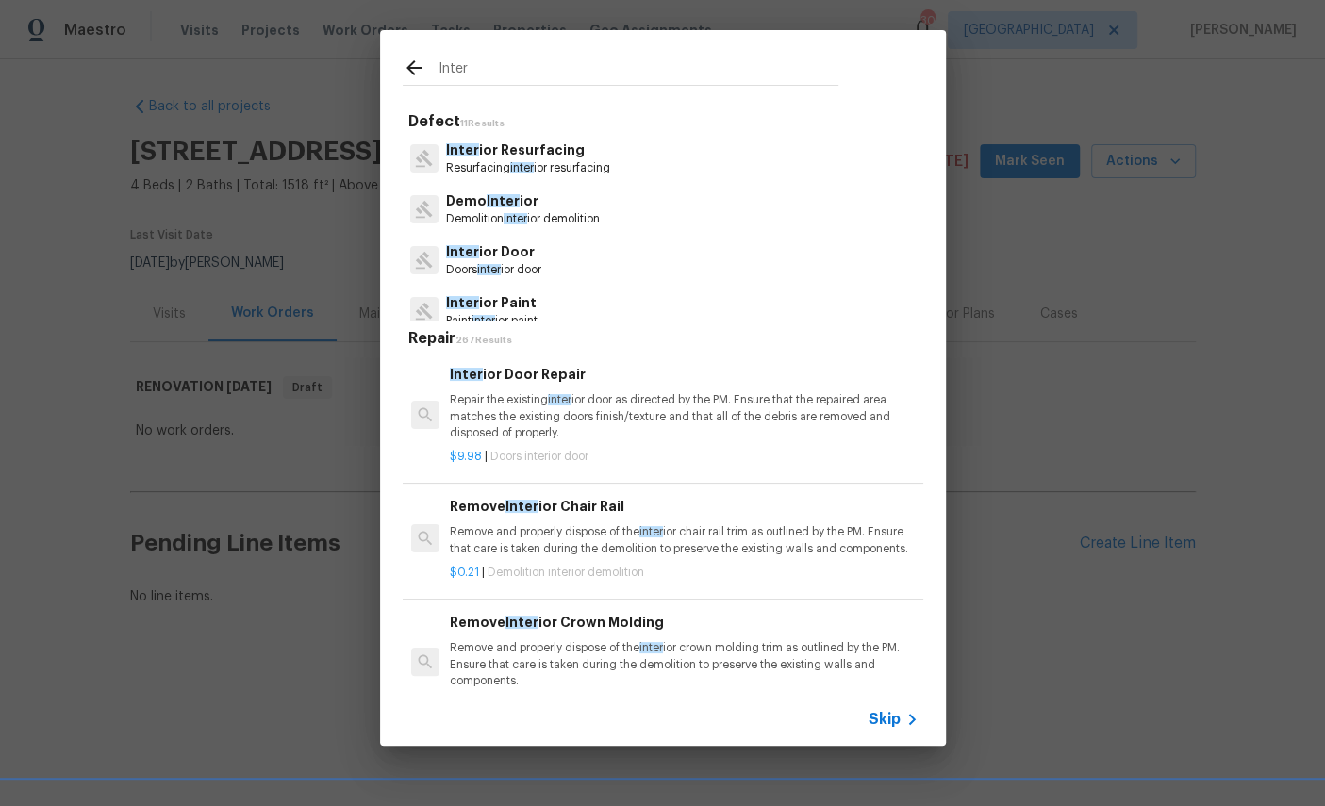
click at [500, 293] on p "Inter ior Paint" at bounding box center [491, 303] width 91 height 20
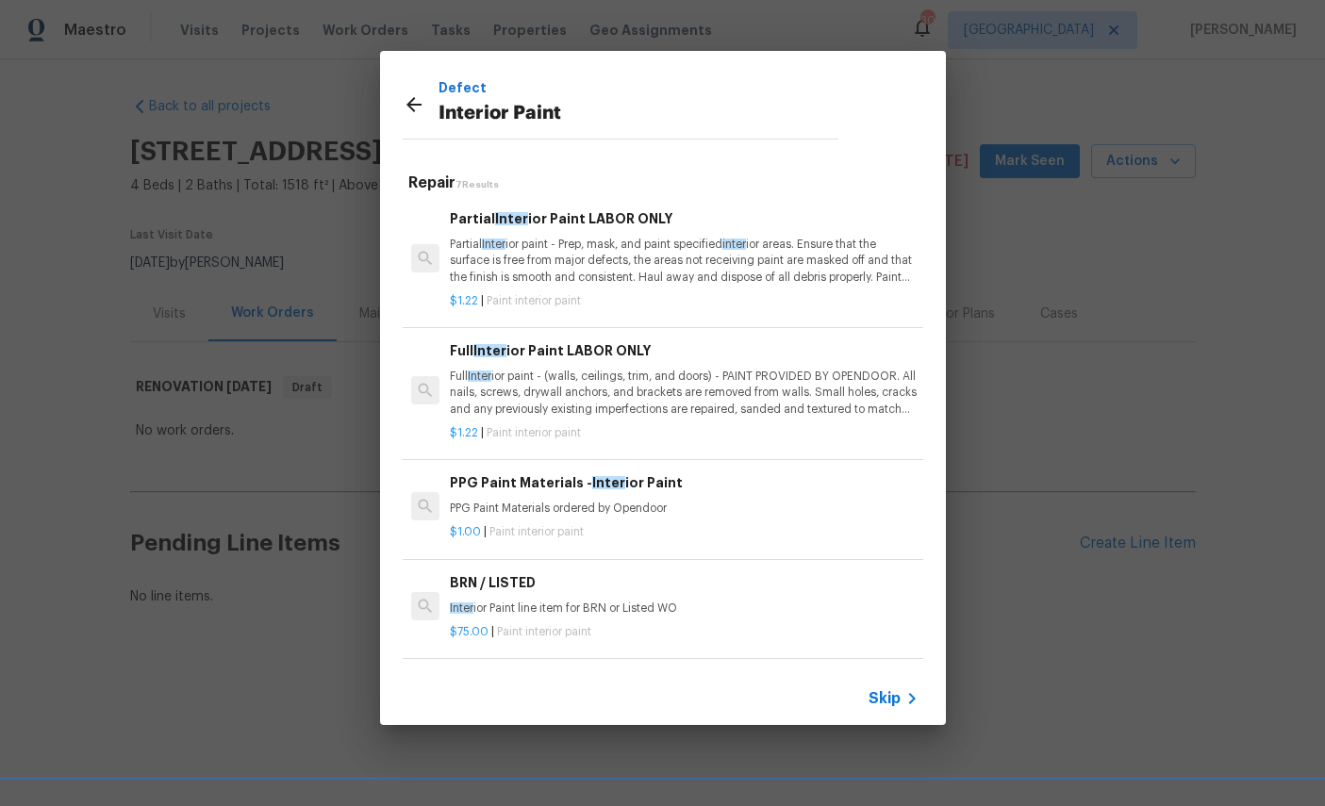
click at [697, 377] on p "Full Inter ior paint - (walls, ceilings, trim, and doors) - PAINT PROVIDED BY O…" at bounding box center [684, 393] width 468 height 48
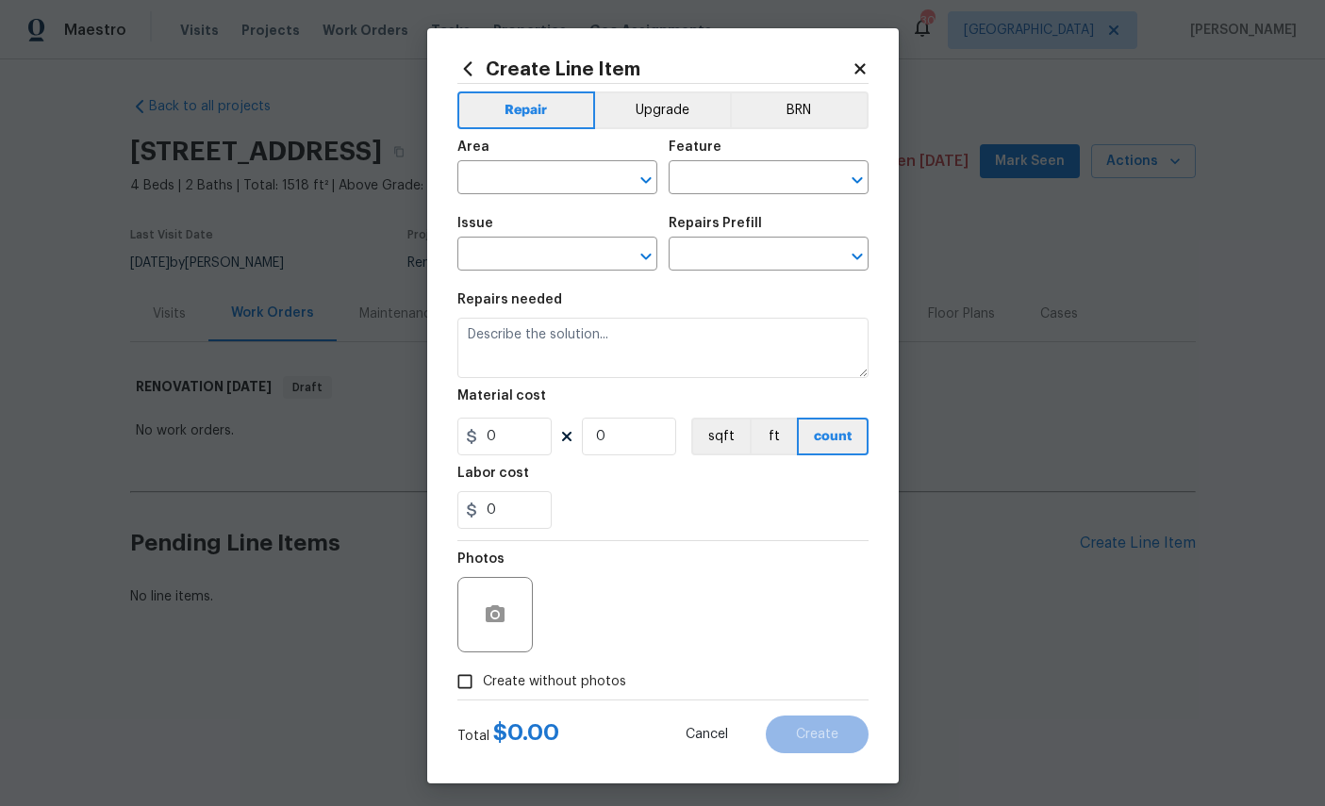
type input "Overall Paint"
type input "Interior Paint"
type input "Full Interior Paint LABOR ONLY $1.22"
type textarea "Full Interior paint - (walls, ceilings, trim, and doors) - PAINT PROVIDED BY OP…"
type input "1.22"
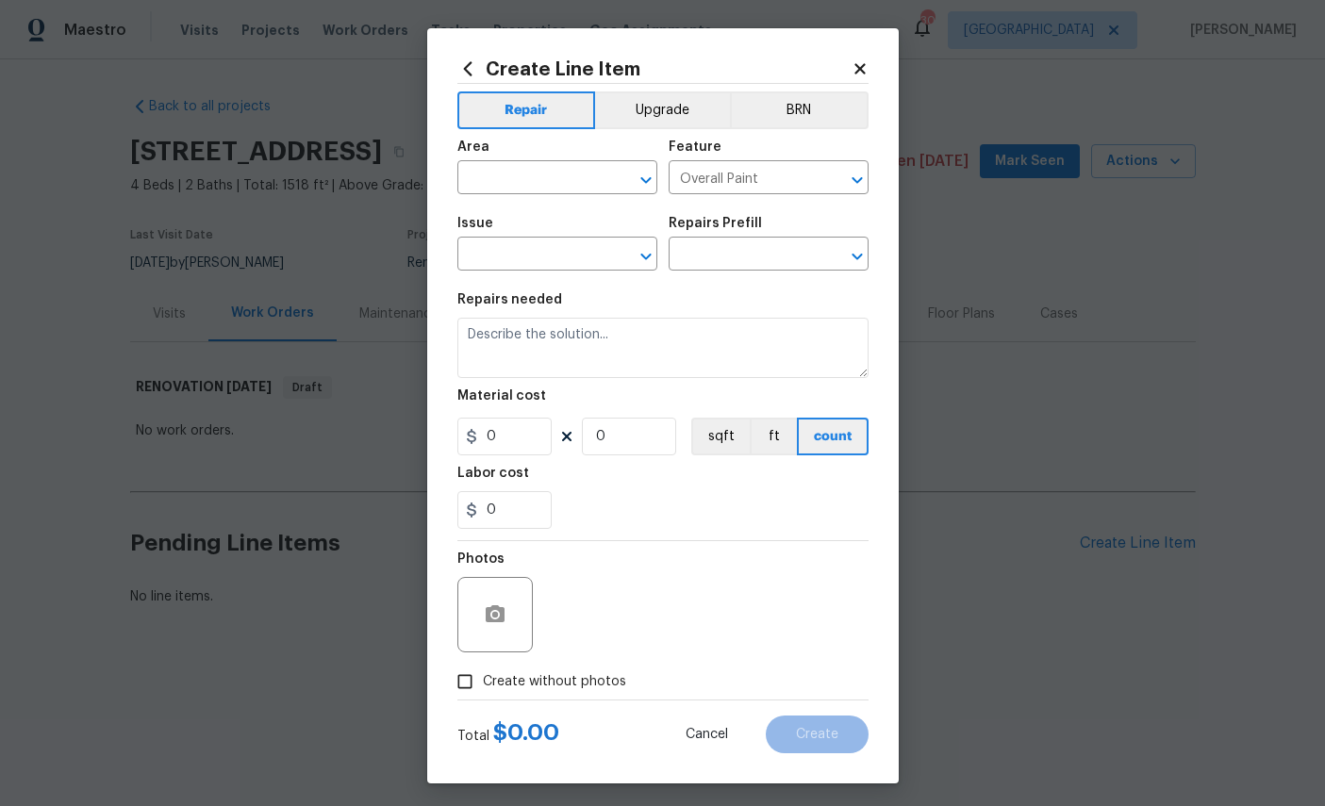
type input "1"
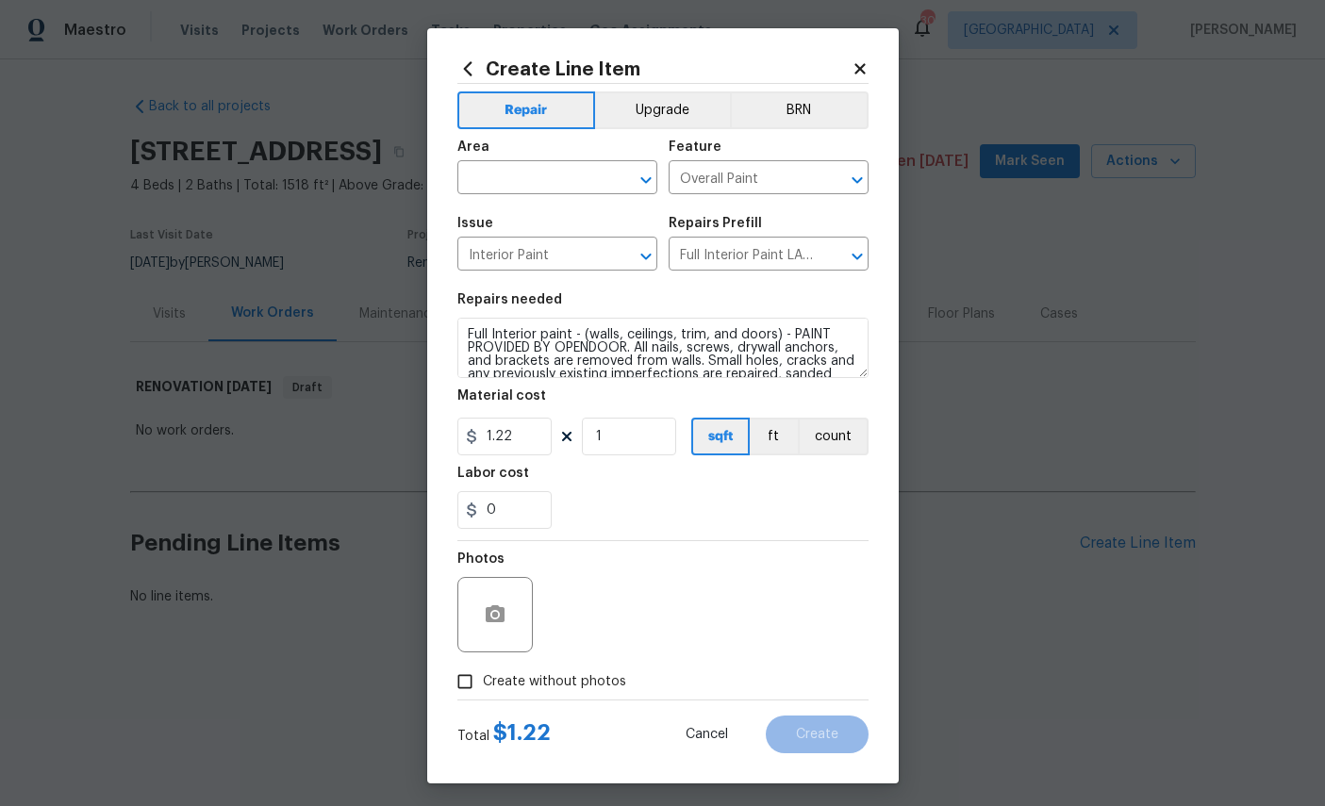
click at [553, 169] on input "text" at bounding box center [530, 179] width 147 height 29
click at [535, 254] on li "Interior Overall" at bounding box center [557, 254] width 200 height 31
type input "Interior Overall"
click at [639, 451] on input "1" at bounding box center [629, 437] width 94 height 38
type input "1518"
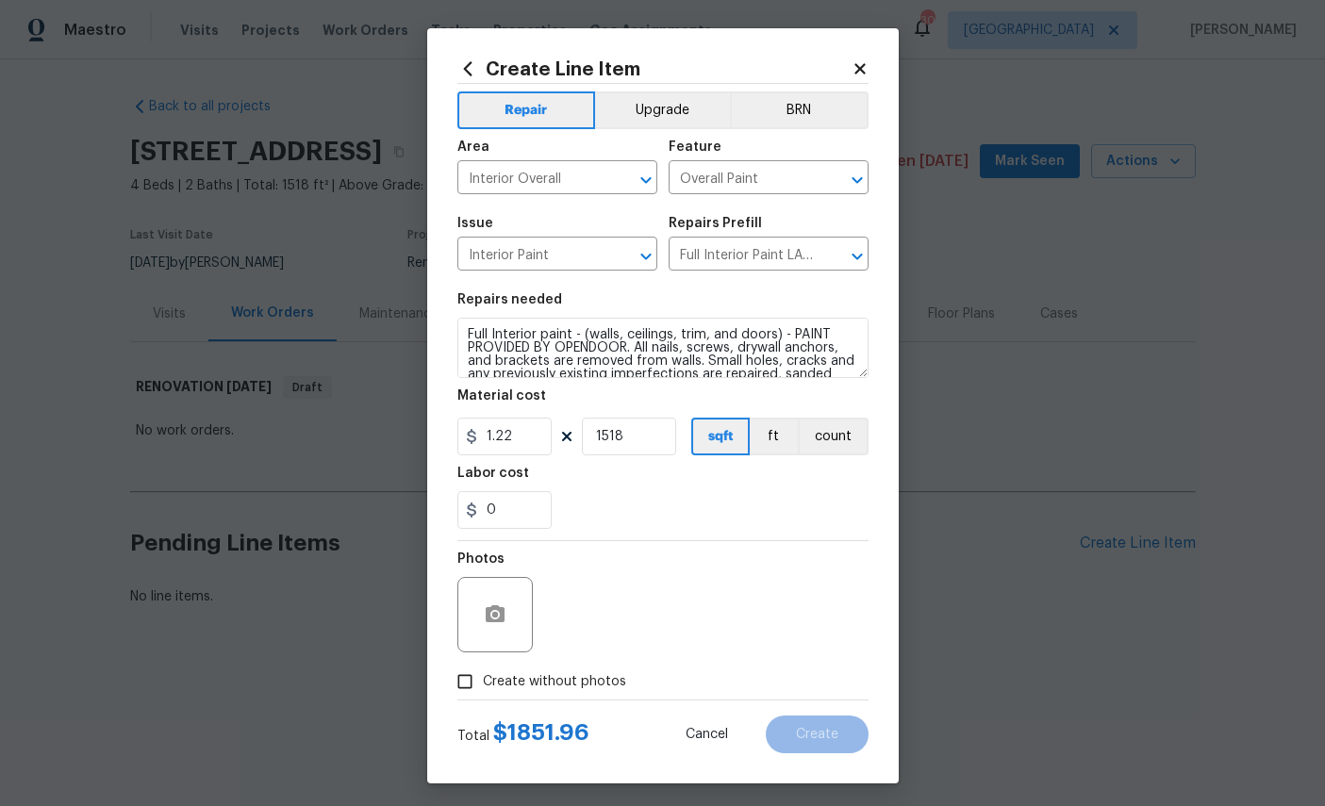
click at [526, 689] on span "Create without photos" at bounding box center [554, 682] width 143 height 20
click at [483, 689] on input "Create without photos" at bounding box center [465, 682] width 36 height 36
checkbox input "true"
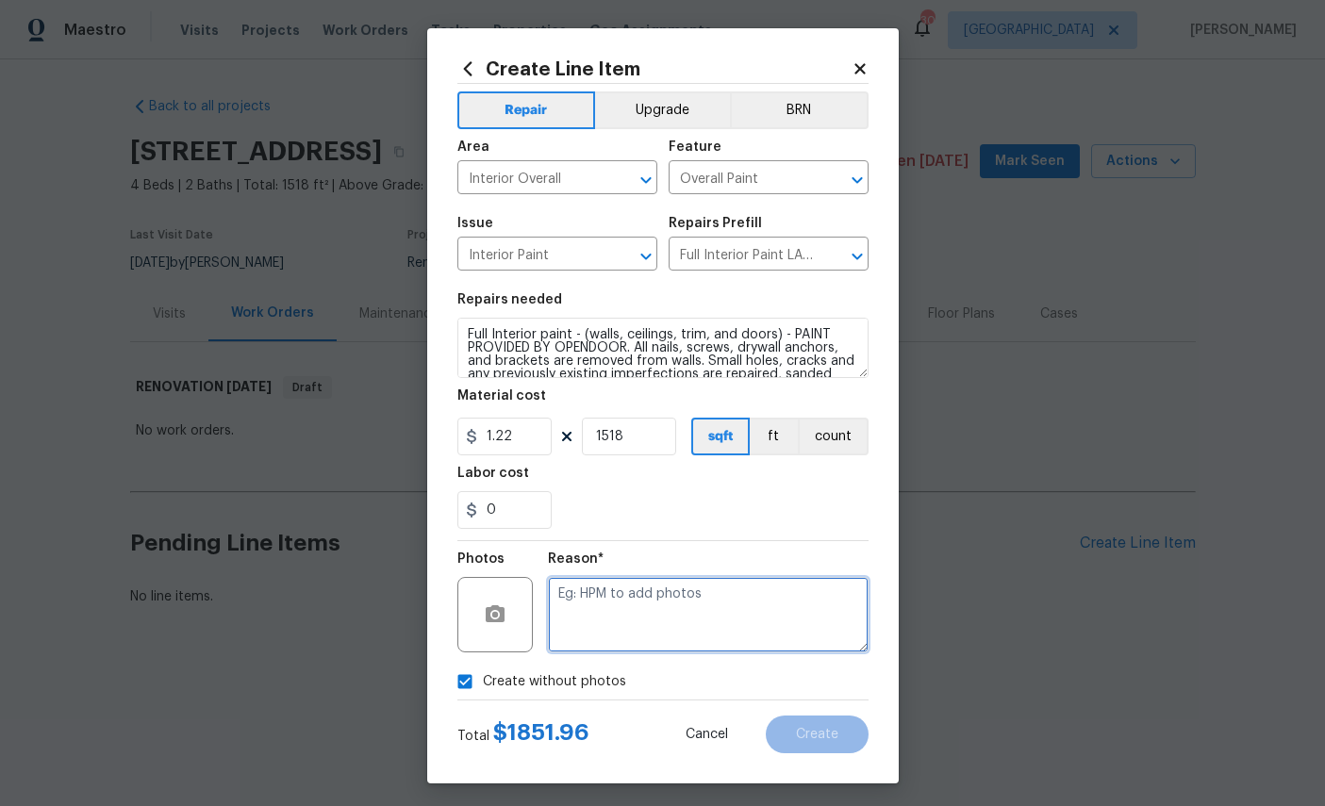
click at [644, 602] on textarea at bounding box center [708, 614] width 321 height 75
type textarea "No photo"
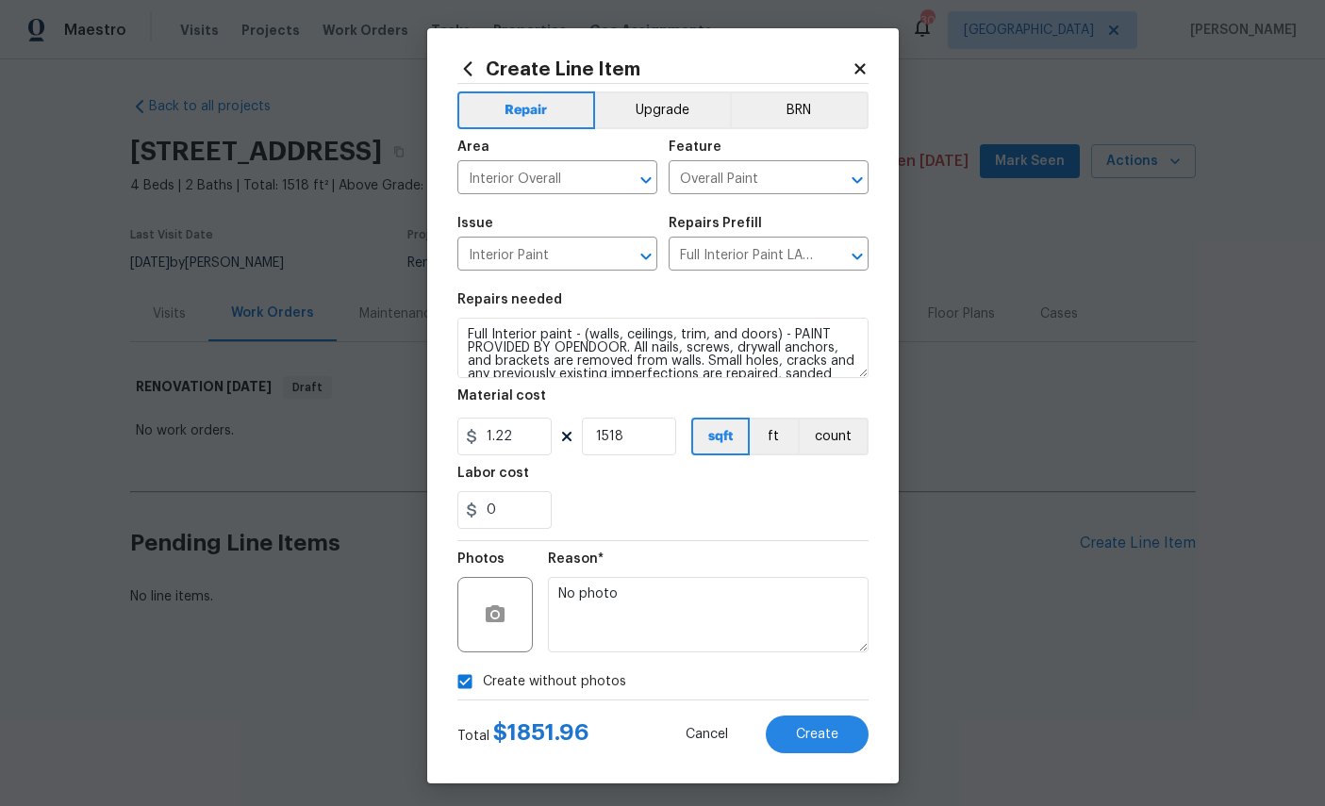
click at [818, 742] on span "Create" at bounding box center [817, 735] width 42 height 14
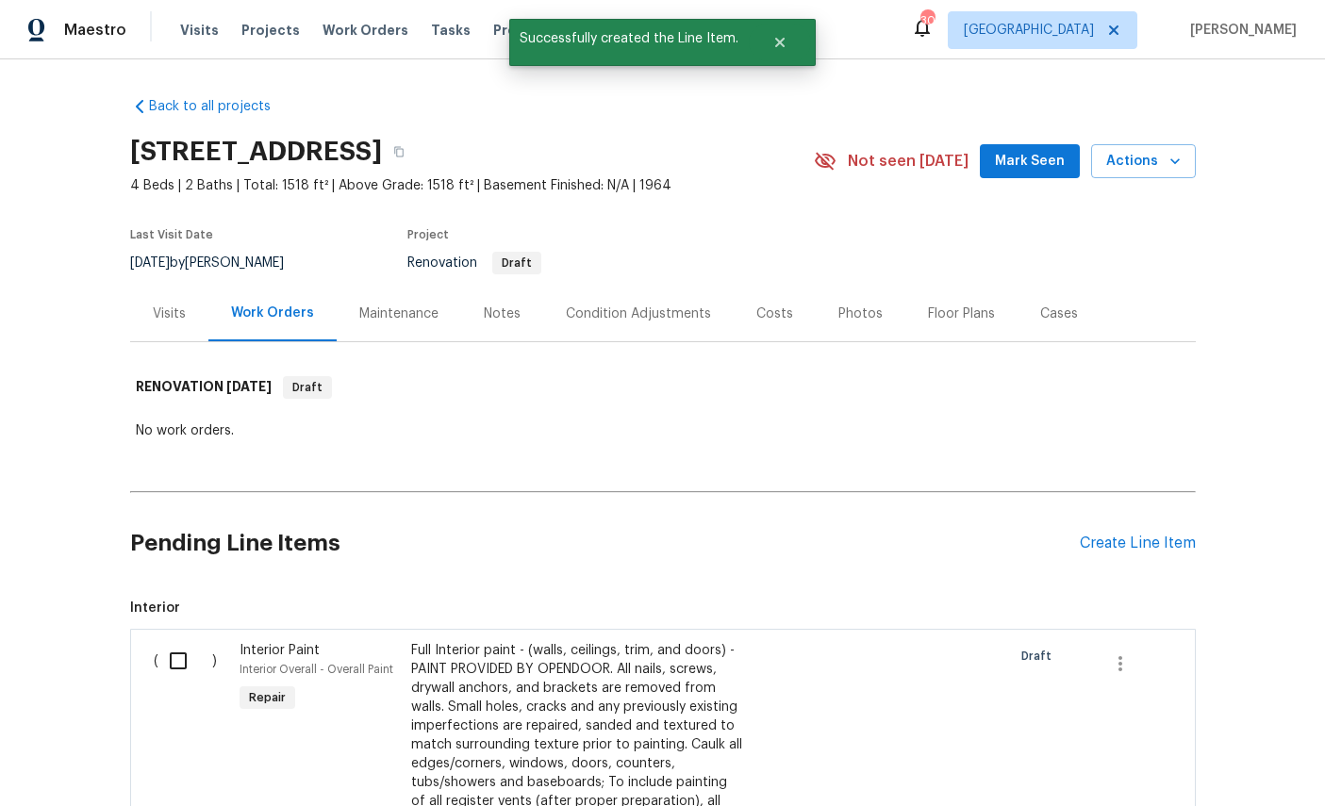
click at [177, 665] on input "checkbox" at bounding box center [185, 661] width 54 height 40
checkbox input "true"
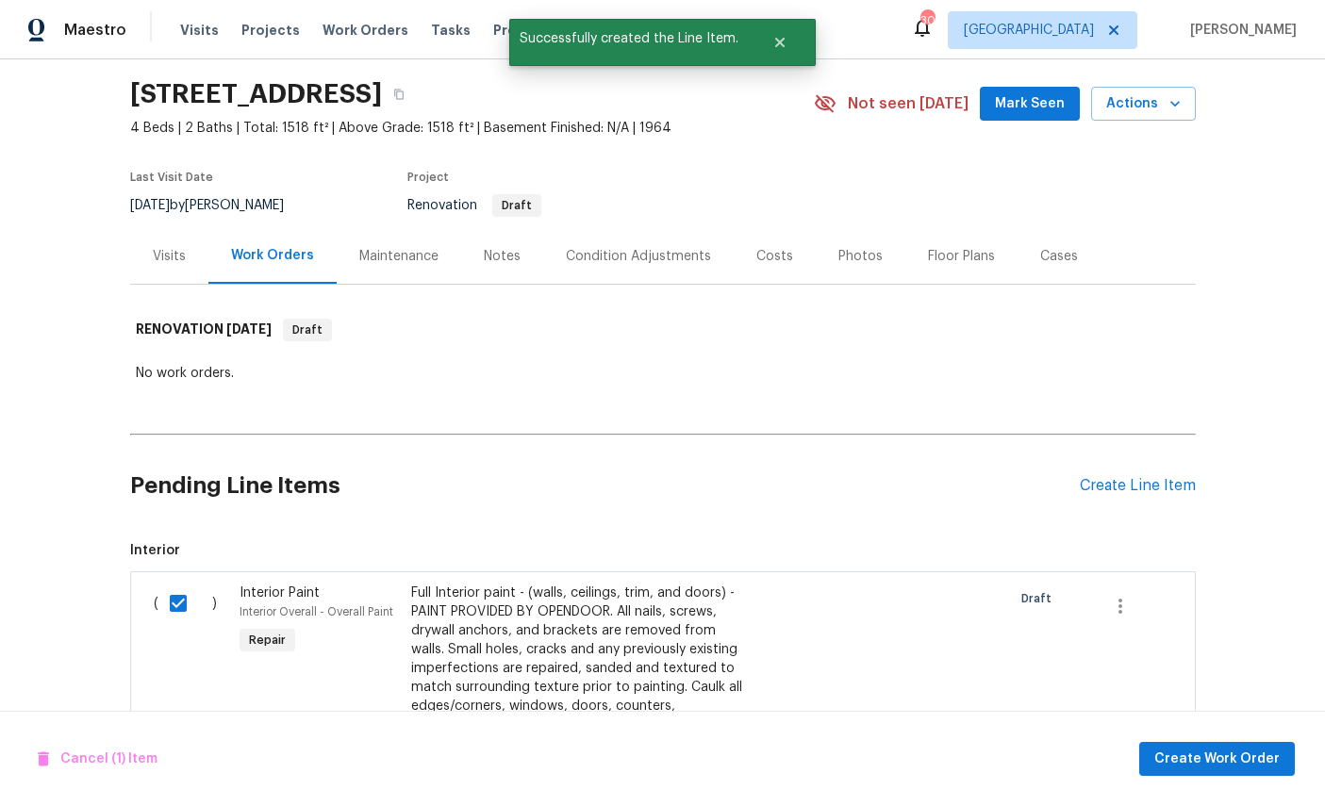
scroll to position [66, 0]
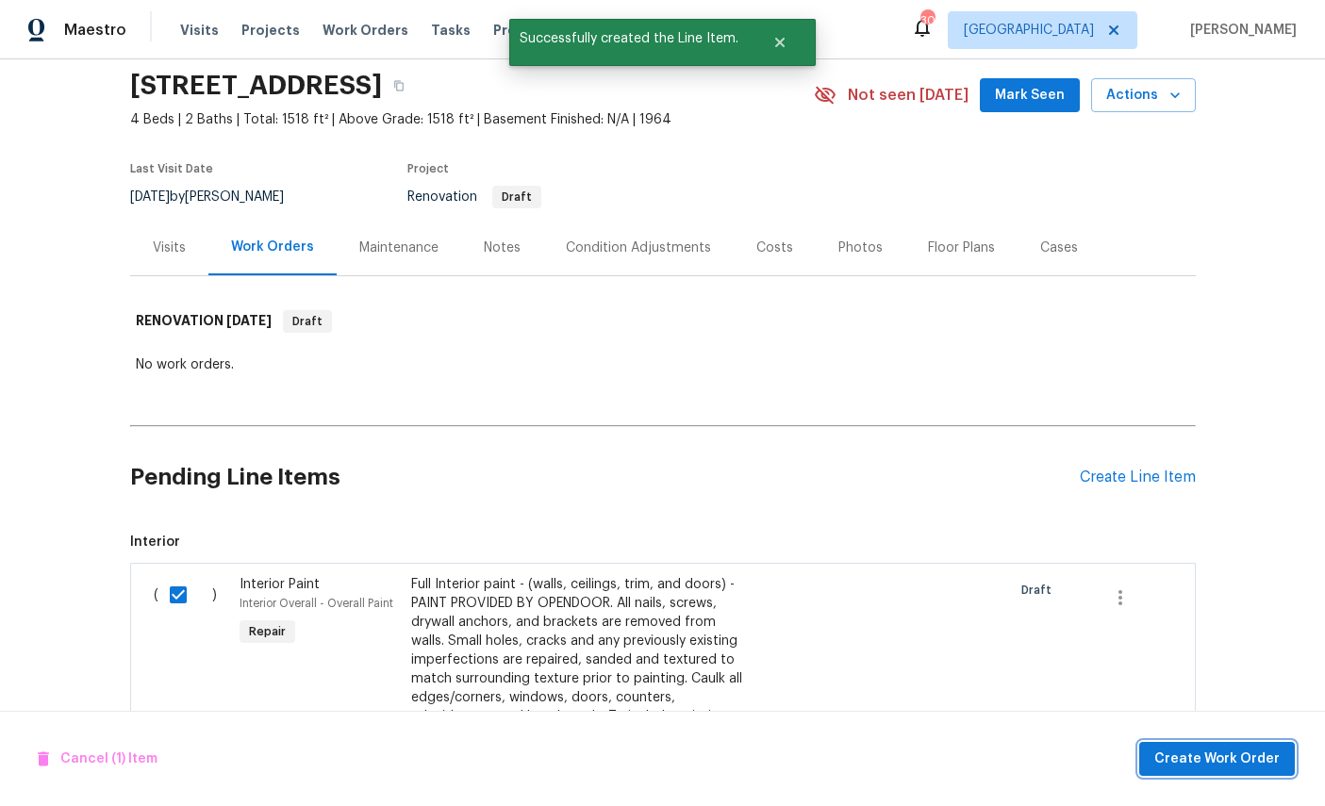
click at [1235, 745] on button "Create Work Order" at bounding box center [1217, 759] width 156 height 35
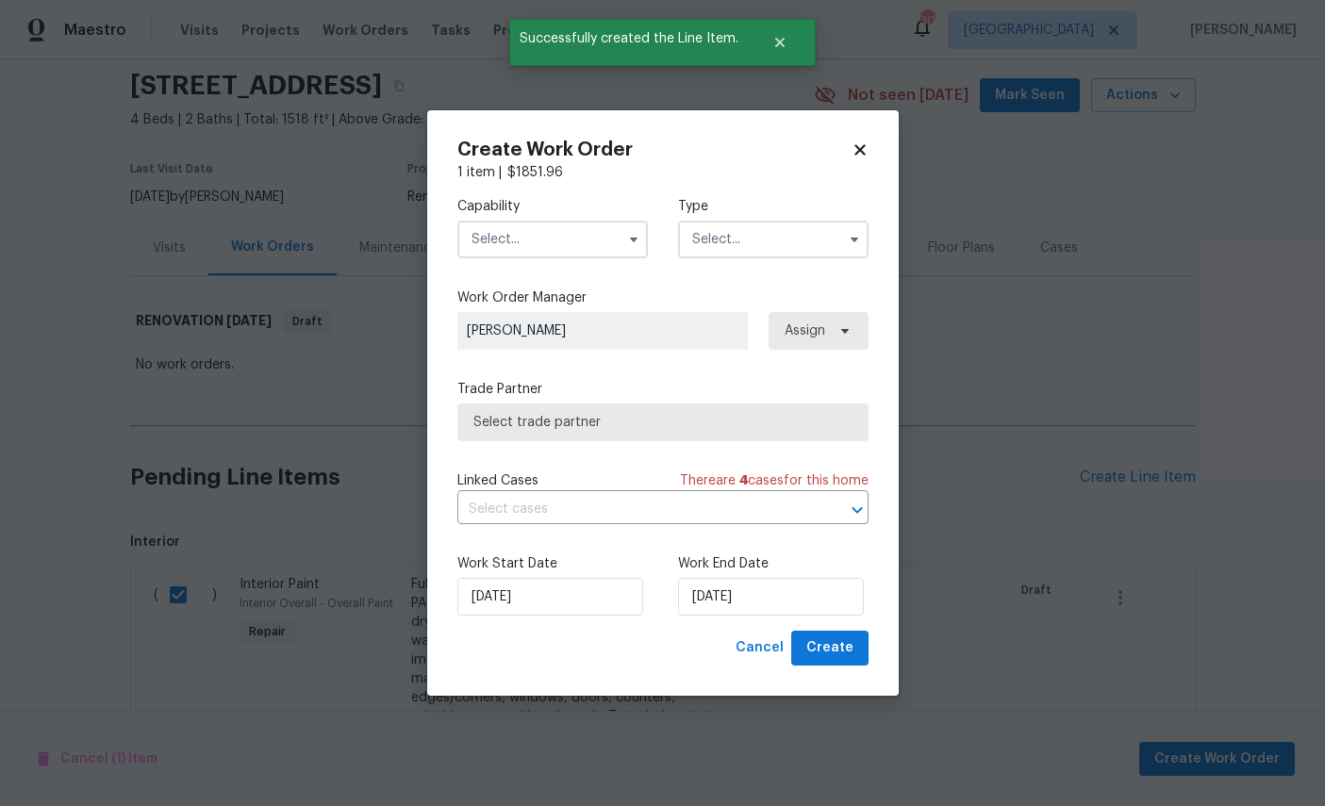
click at [557, 235] on input "text" at bounding box center [552, 240] width 190 height 38
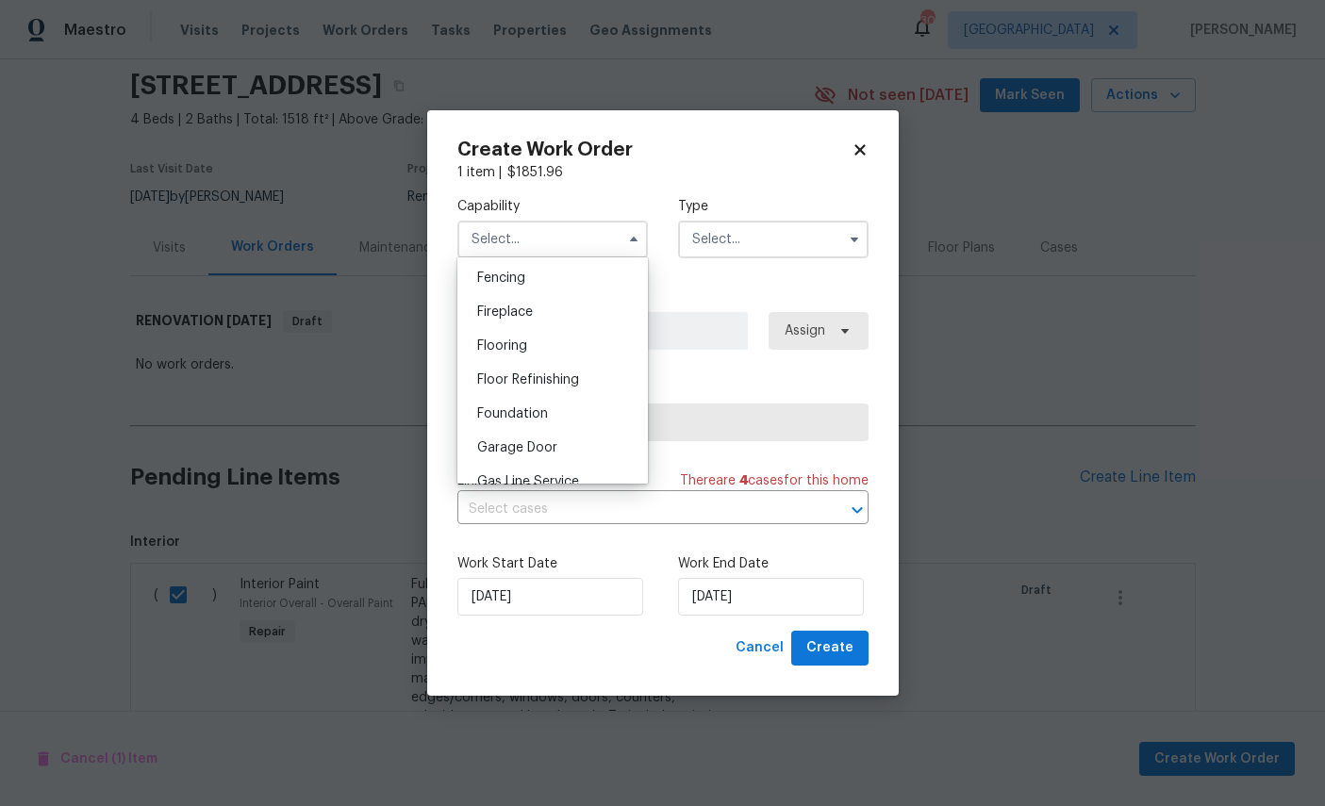
scroll to position [760, 0]
click at [584, 427] on span "General Contractor" at bounding box center [538, 420] width 122 height 13
type input "General Contractor"
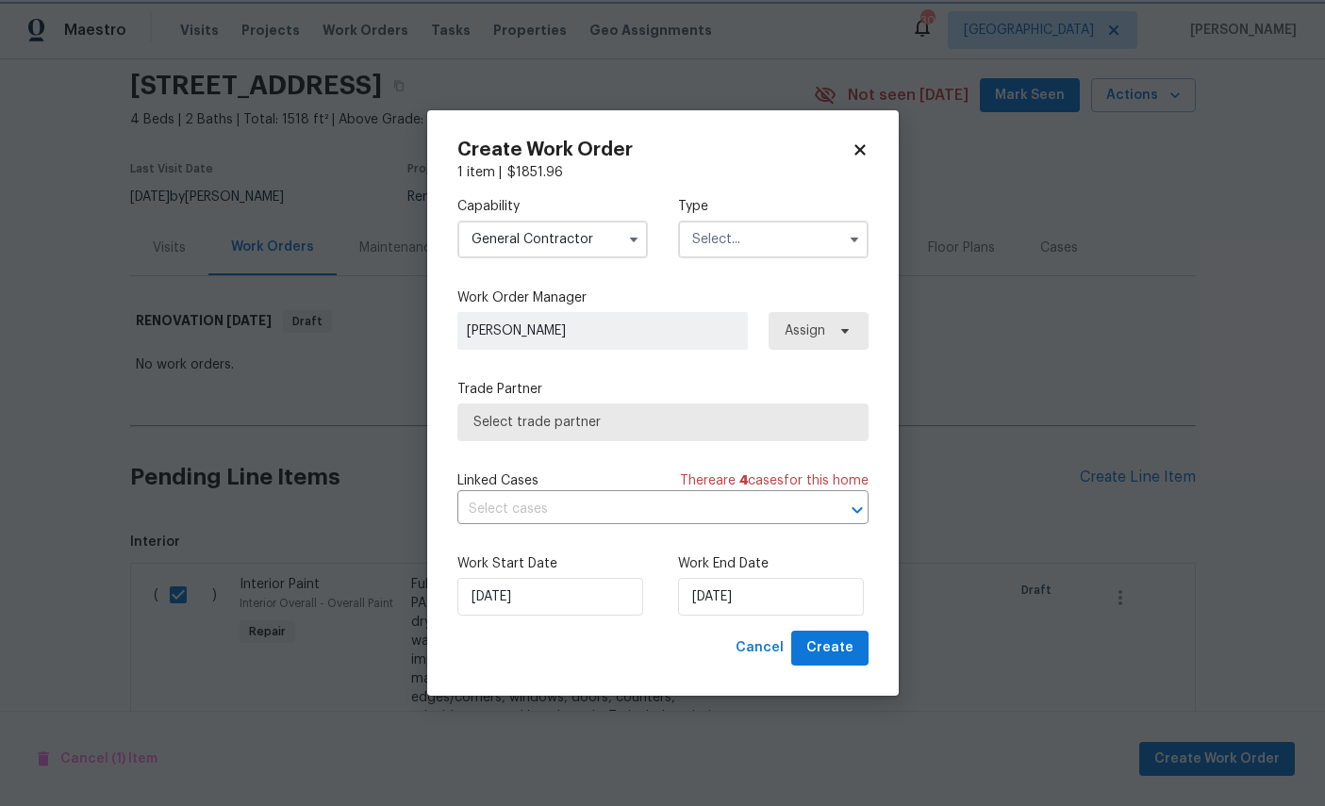
scroll to position [800, 0]
click at [774, 233] on input "text" at bounding box center [773, 240] width 190 height 38
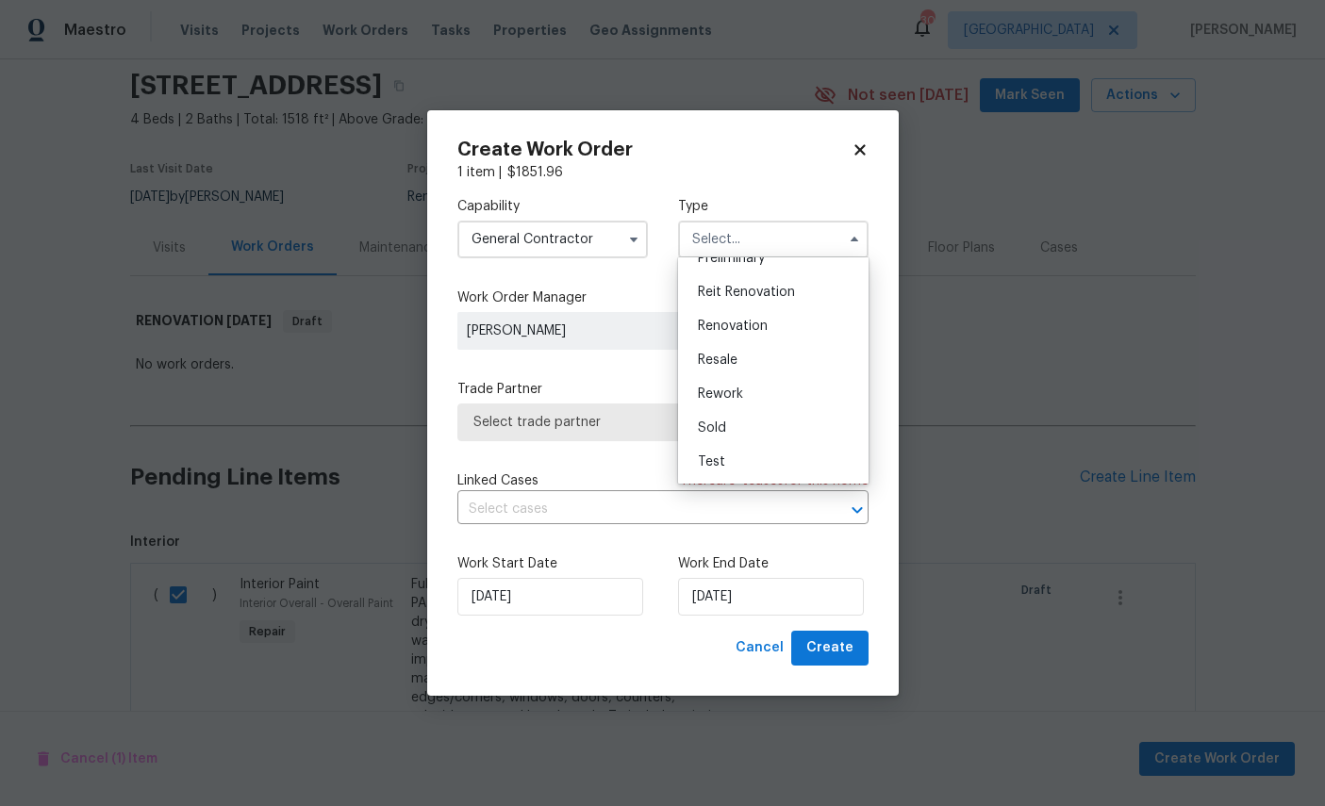
scroll to position [446, 0]
click at [739, 320] on span "Renovation" at bounding box center [733, 326] width 70 height 13
type input "Renovation"
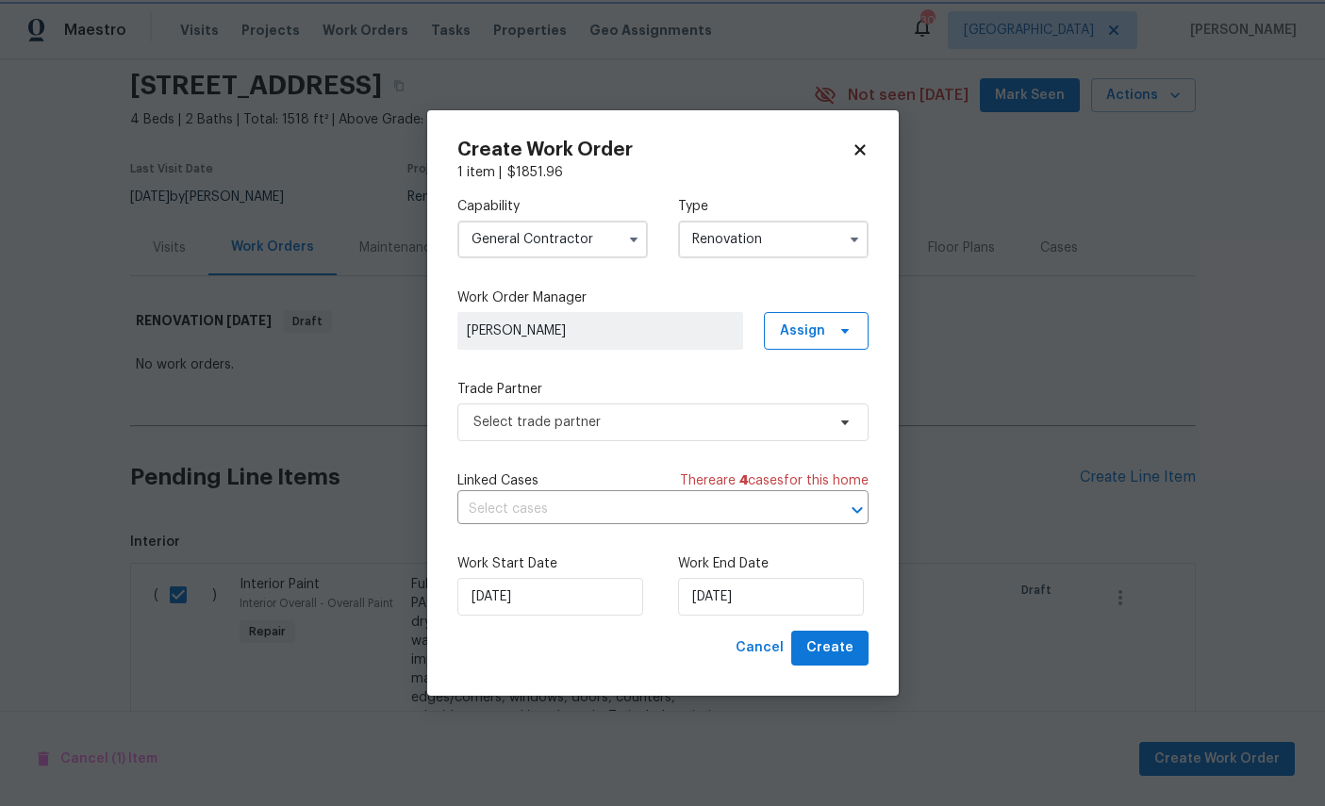
scroll to position [0, 0]
click at [670, 421] on span "Select trade partner" at bounding box center [649, 422] width 352 height 19
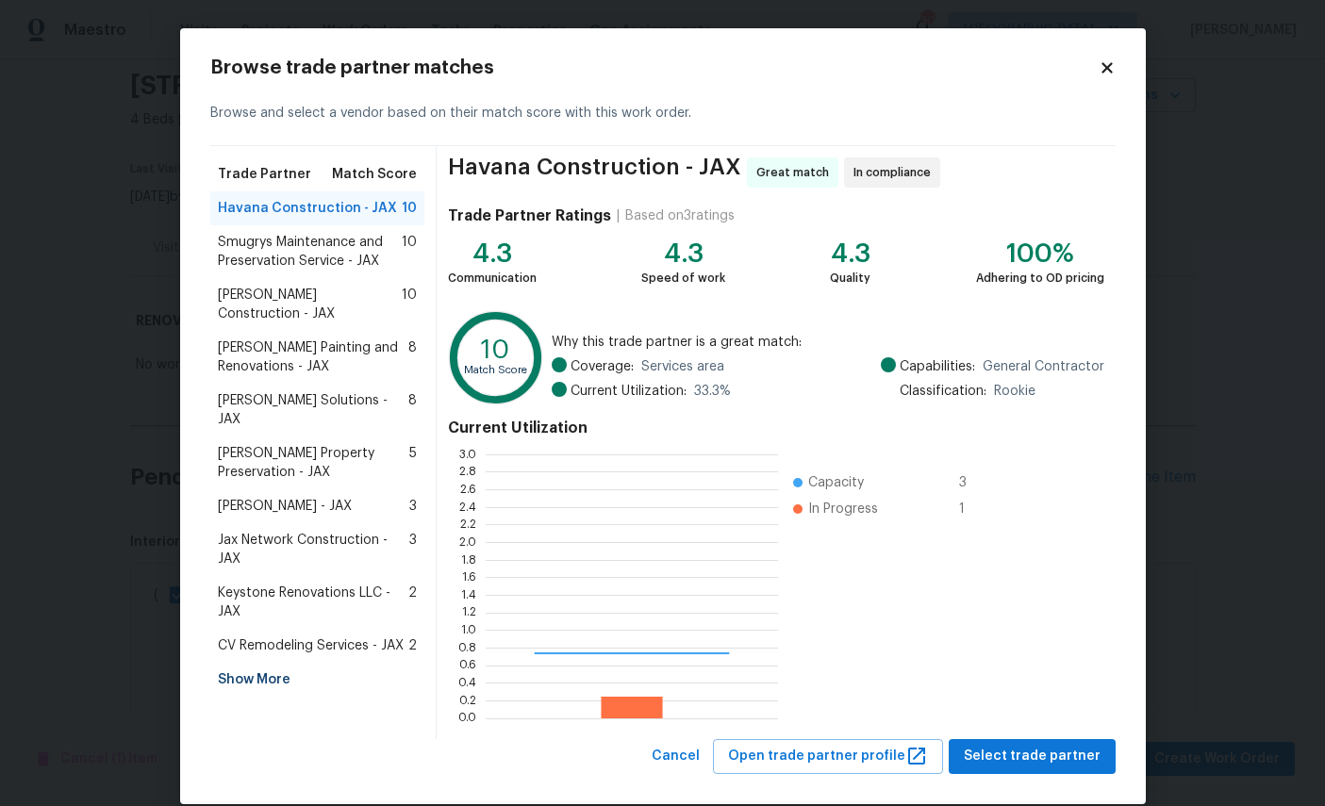
scroll to position [264, 292]
click at [255, 260] on span "Smugrys Maintenance and Preservation Service - JAX" at bounding box center [310, 252] width 185 height 38
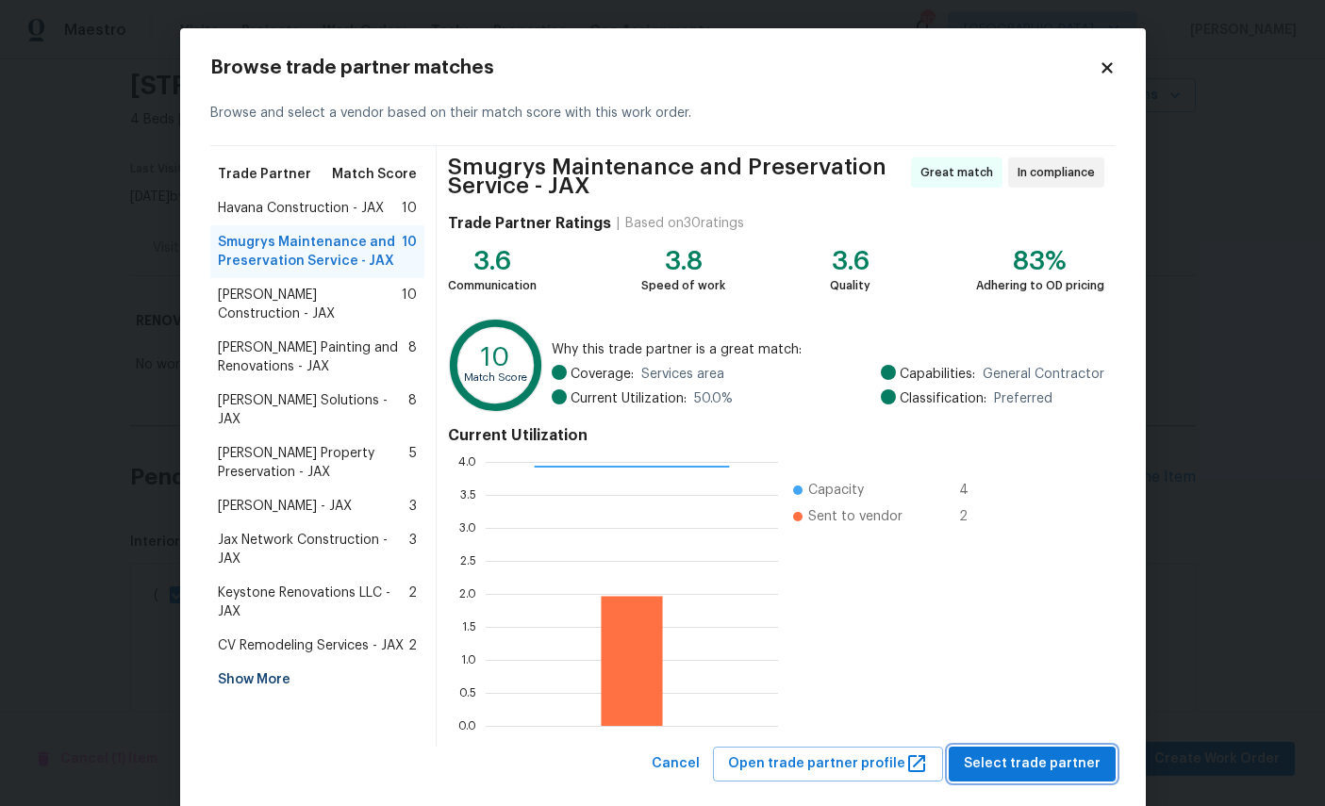
click at [1052, 761] on span "Select trade partner" at bounding box center [1032, 764] width 137 height 24
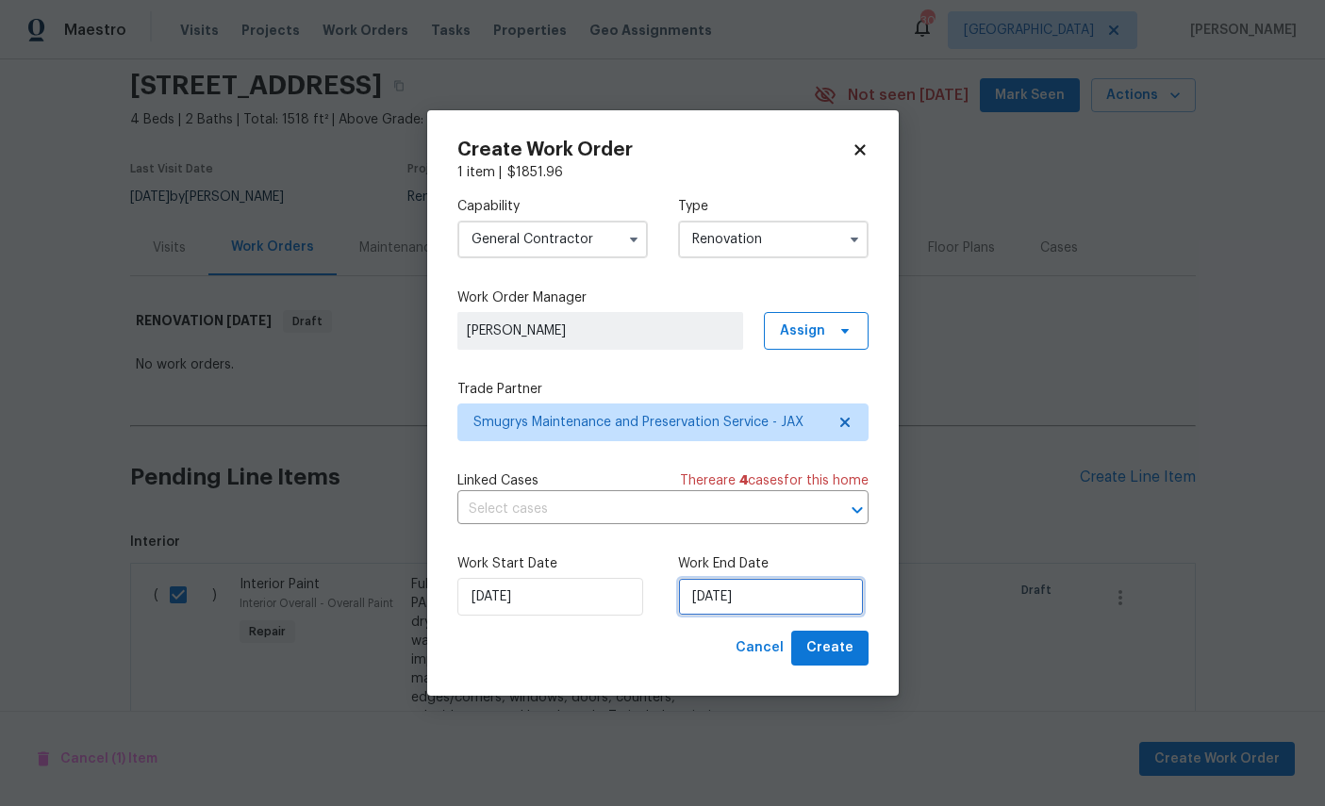
click at [774, 602] on input "9/2/2025" at bounding box center [771, 597] width 186 height 38
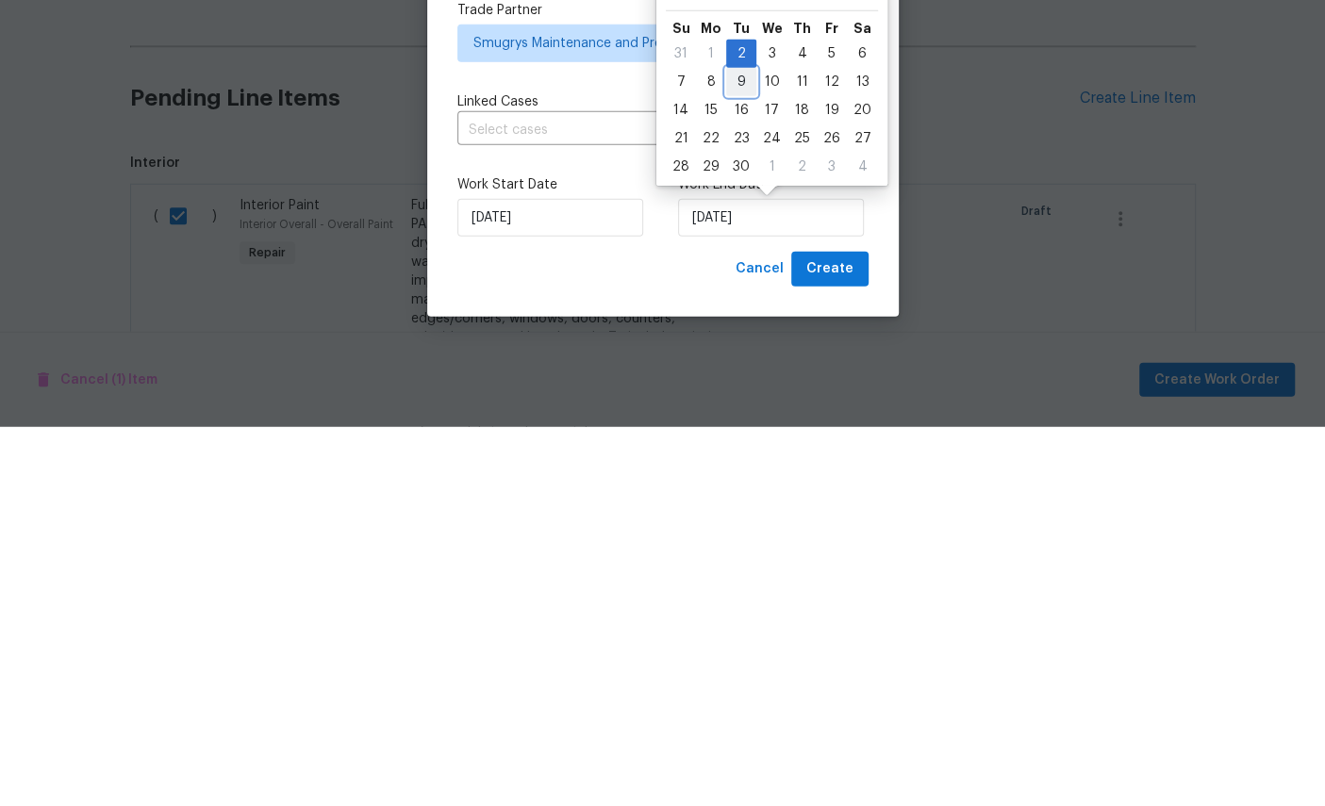
click at [741, 448] on div "9" at bounding box center [741, 461] width 30 height 26
type input "9/9/2025"
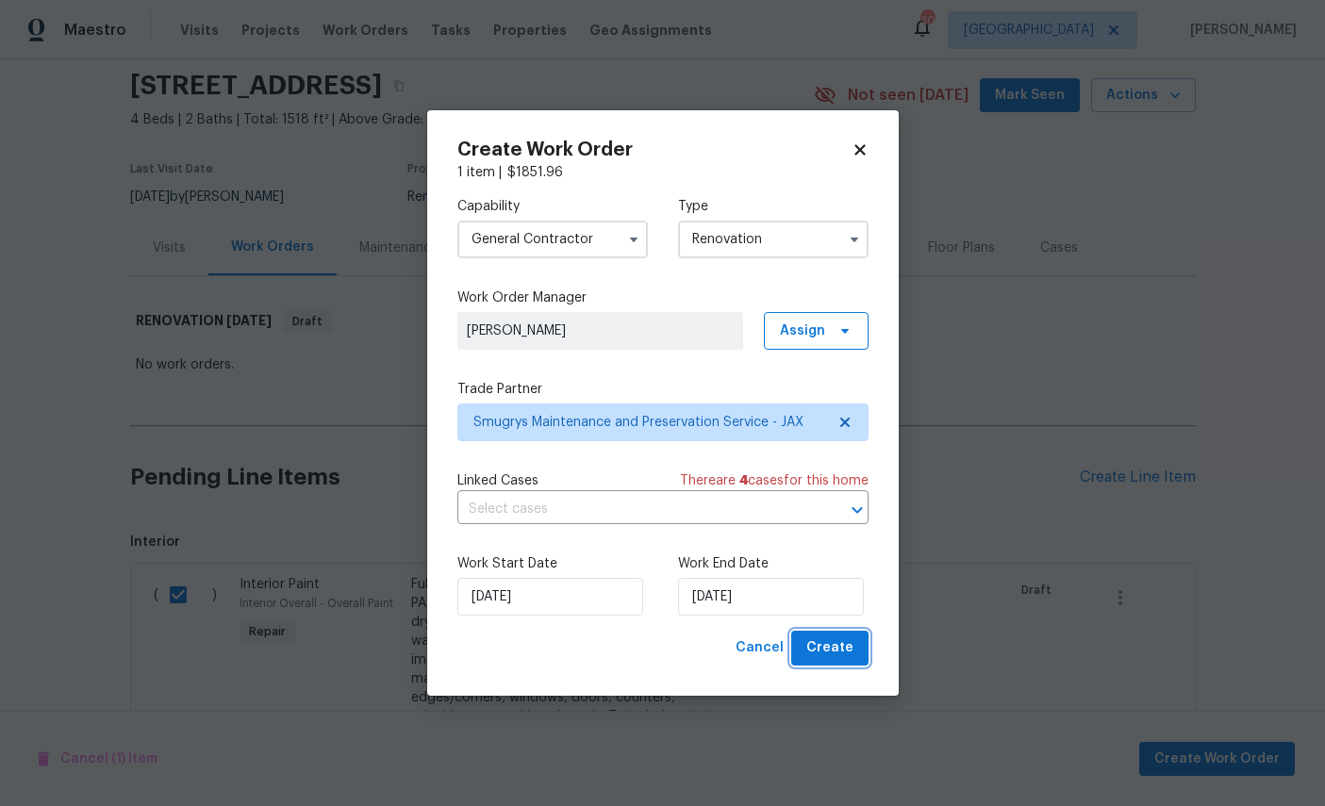
click at [838, 653] on span "Create" at bounding box center [829, 648] width 47 height 24
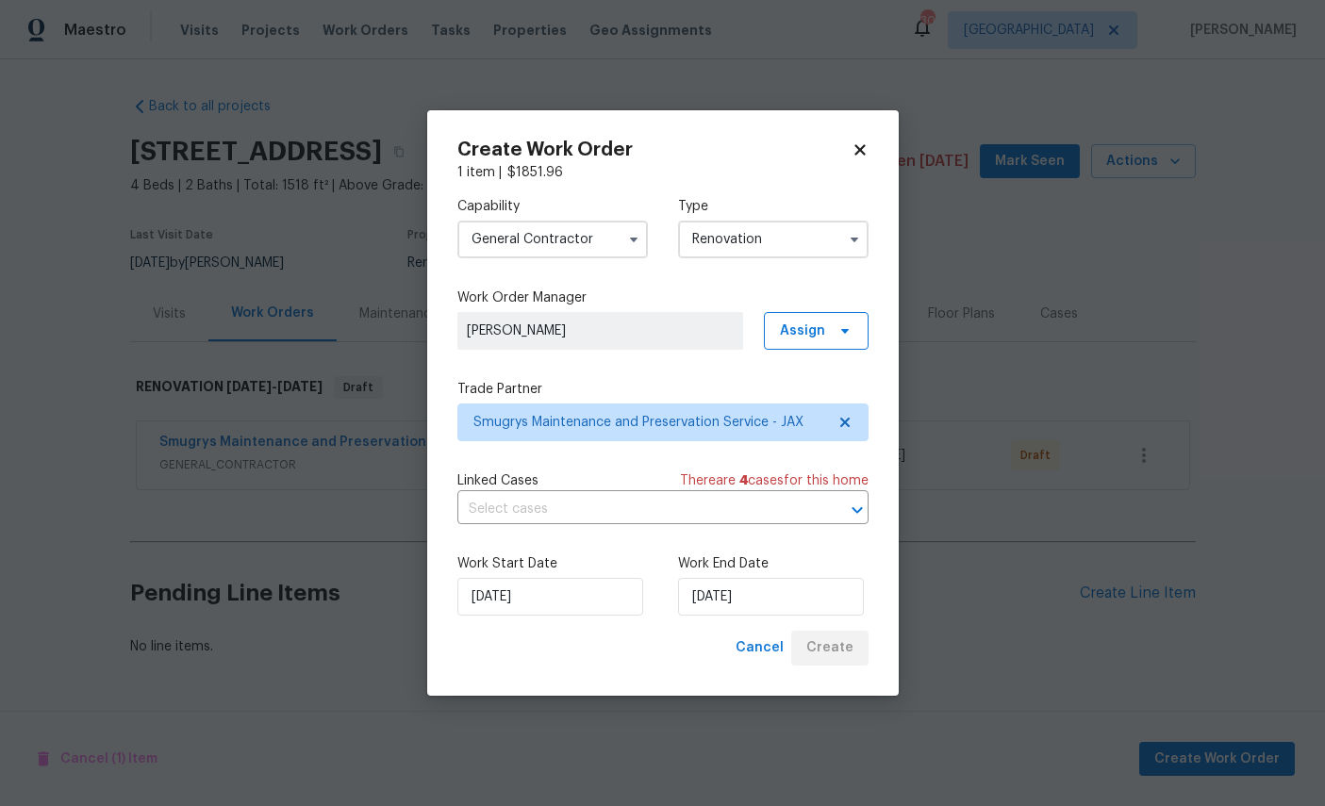
scroll to position [0, 0]
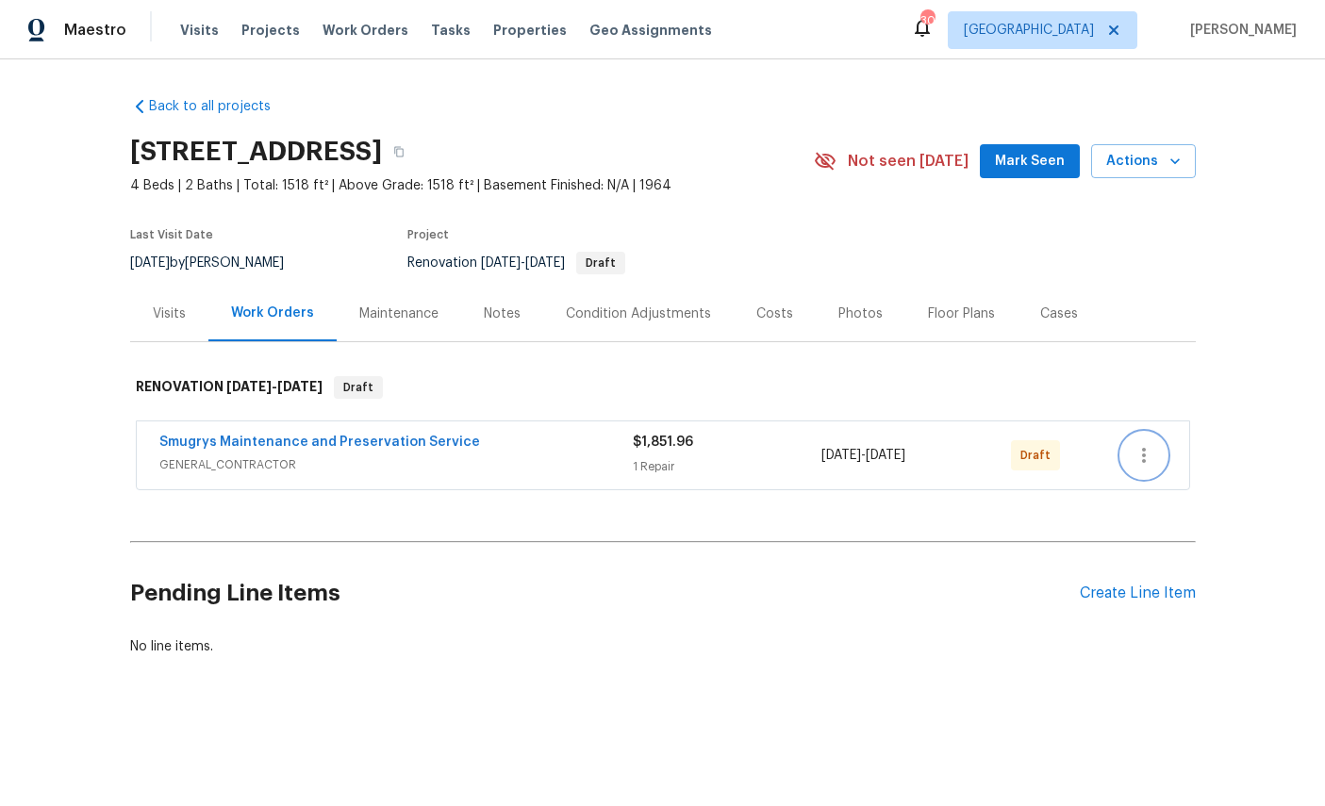
click at [1146, 456] on icon "button" at bounding box center [1143, 455] width 23 height 23
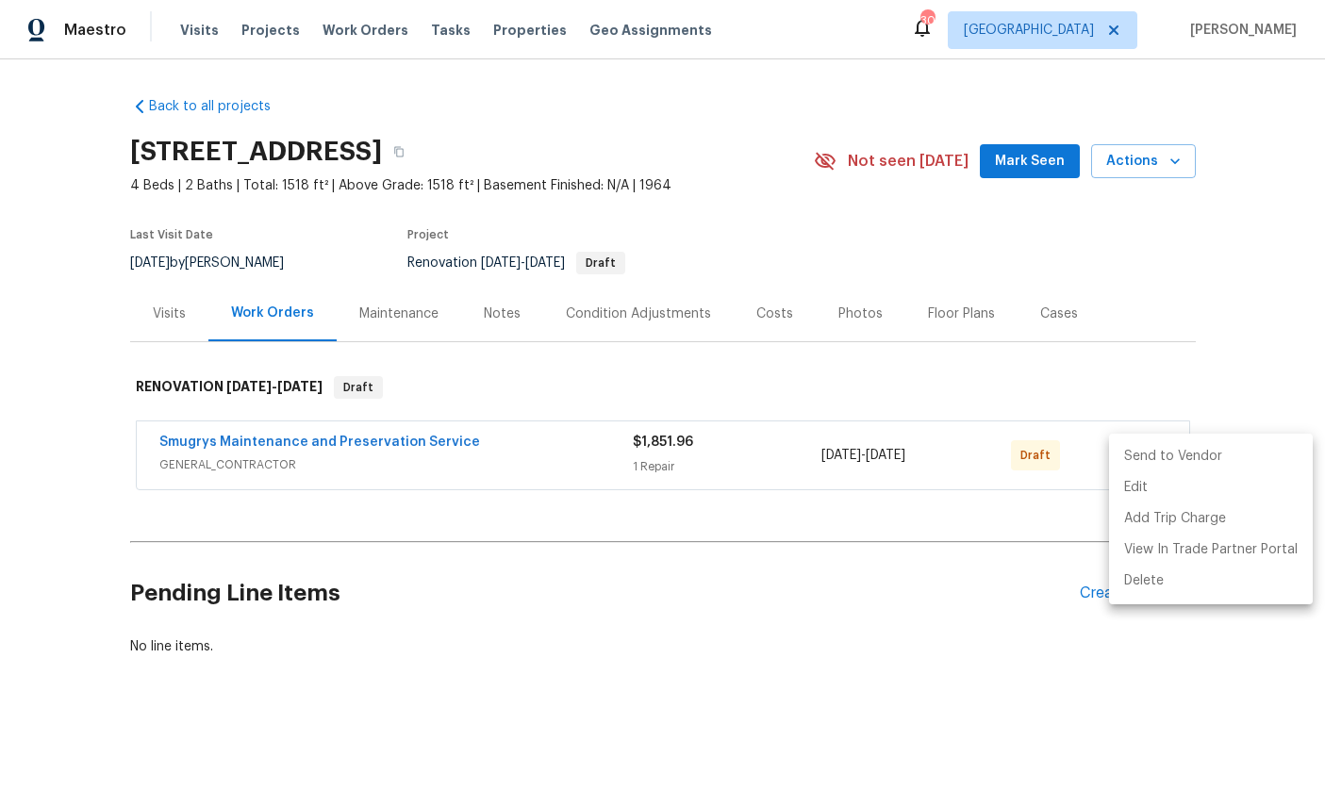
click at [1180, 453] on li "Send to Vendor" at bounding box center [1211, 456] width 204 height 31
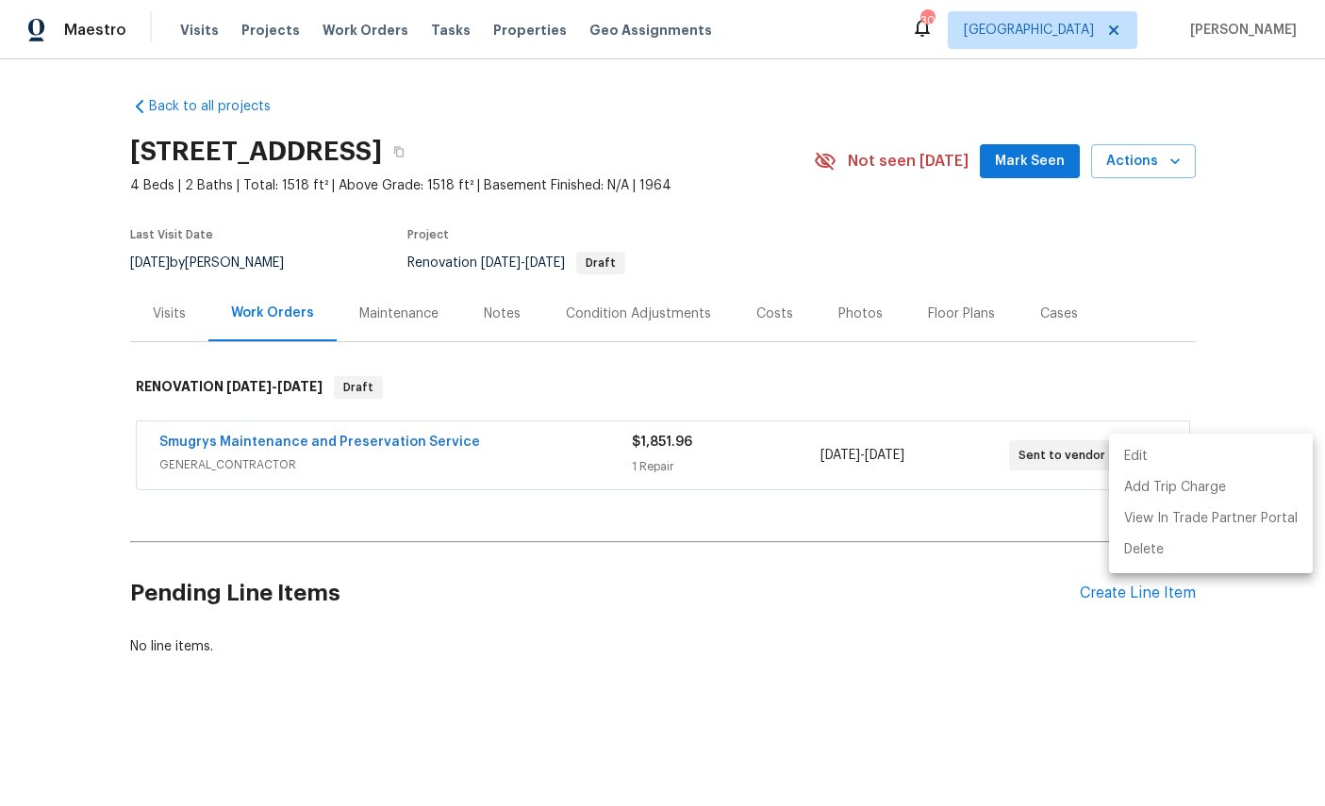
click at [14, 420] on div at bounding box center [662, 403] width 1325 height 806
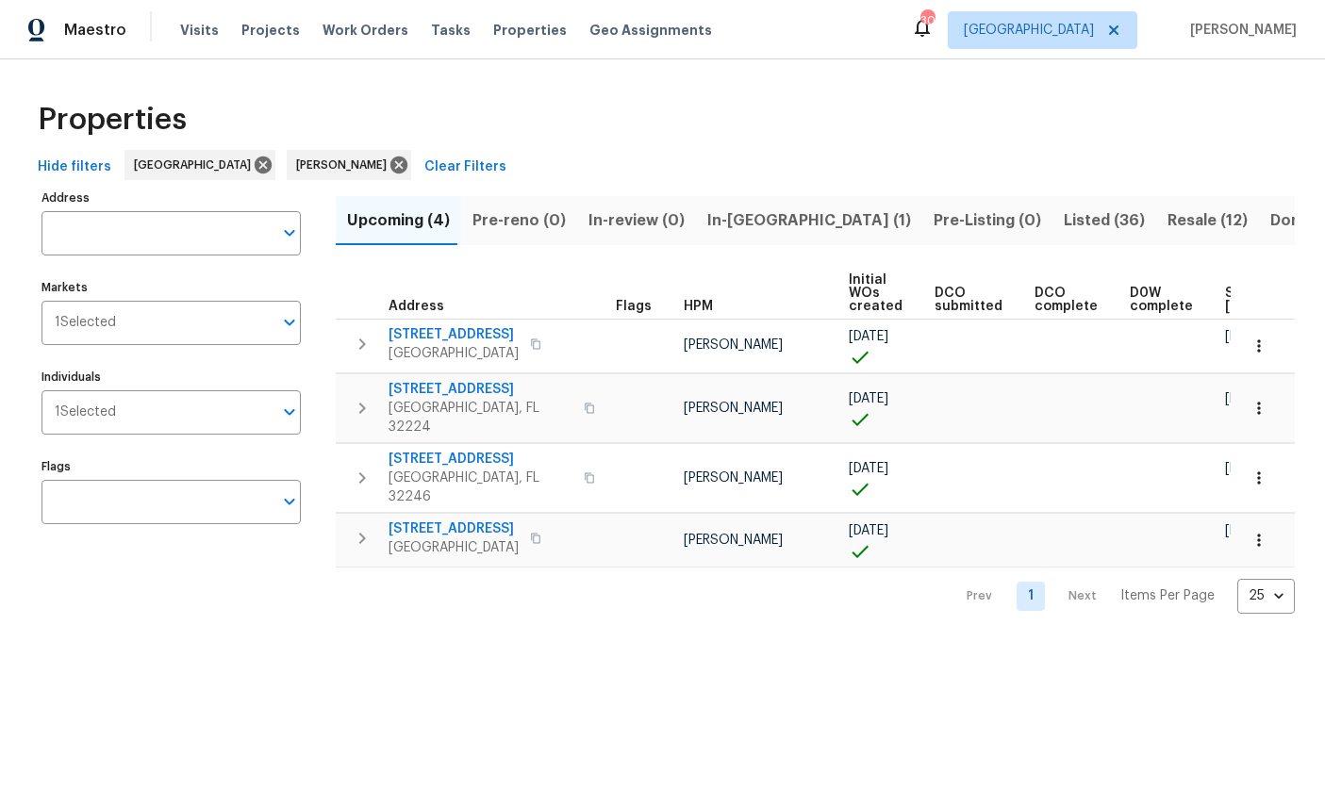
click at [204, 420] on input "Individuals" at bounding box center [194, 412] width 157 height 44
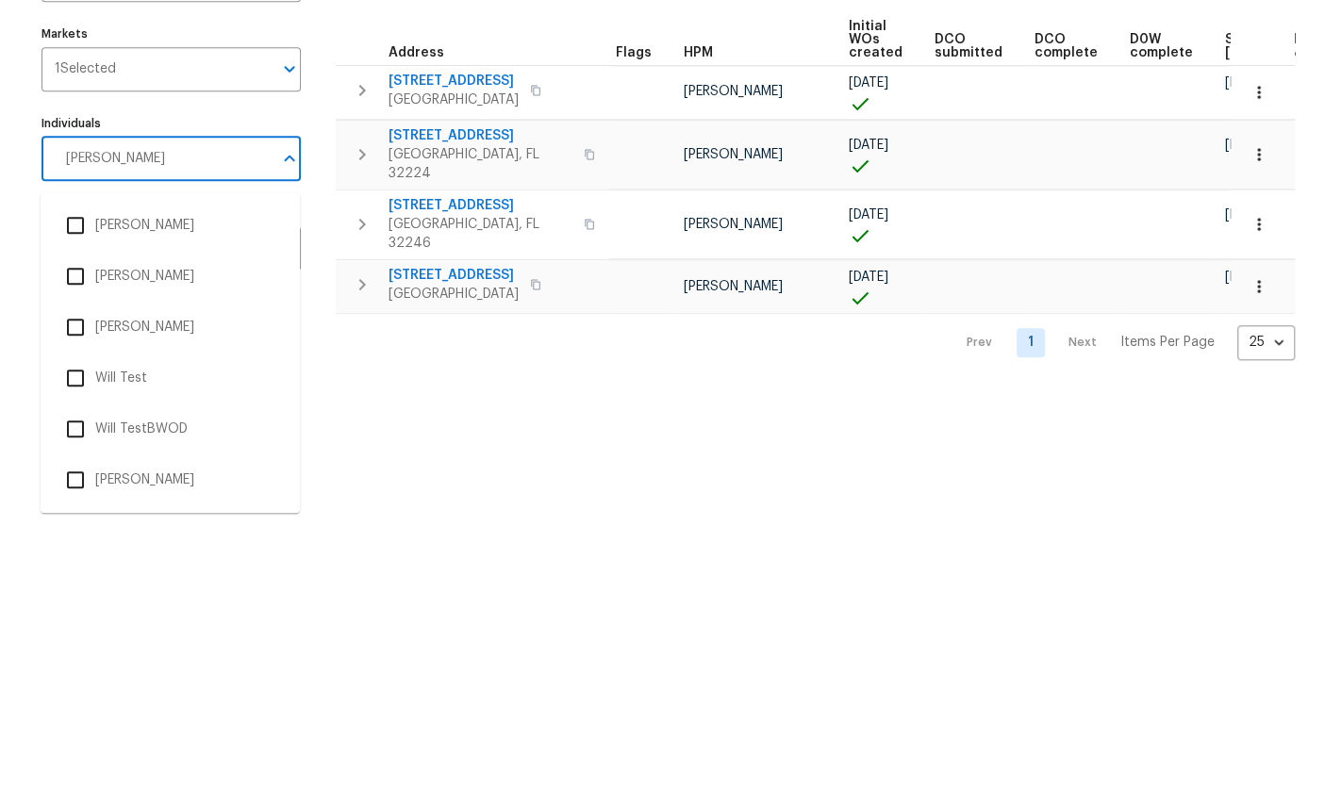
type input "[PERSON_NAME]"
click at [130, 459] on li "[PERSON_NAME]" at bounding box center [170, 479] width 229 height 40
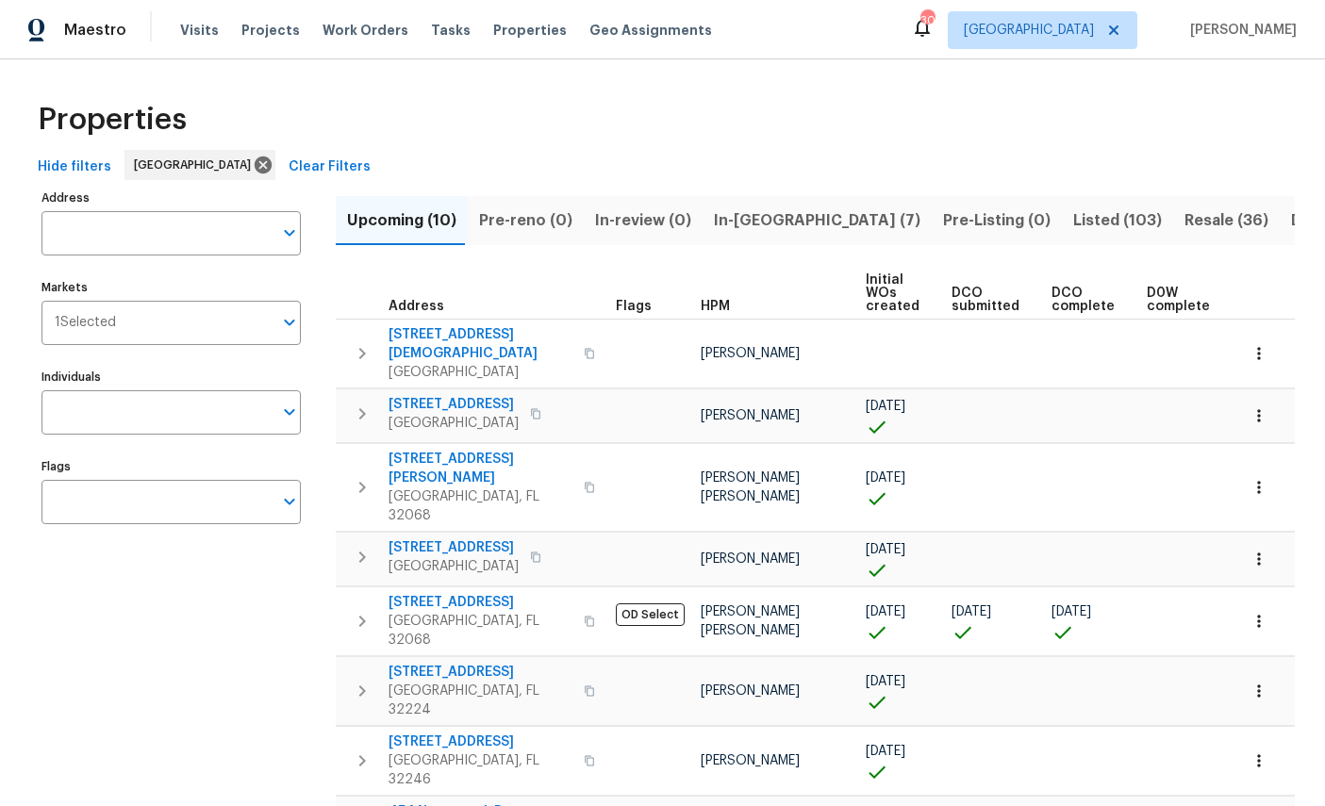
click at [726, 290] on th "HPM" at bounding box center [775, 294] width 165 height 52
click at [707, 300] on span "HPM" at bounding box center [715, 306] width 29 height 13
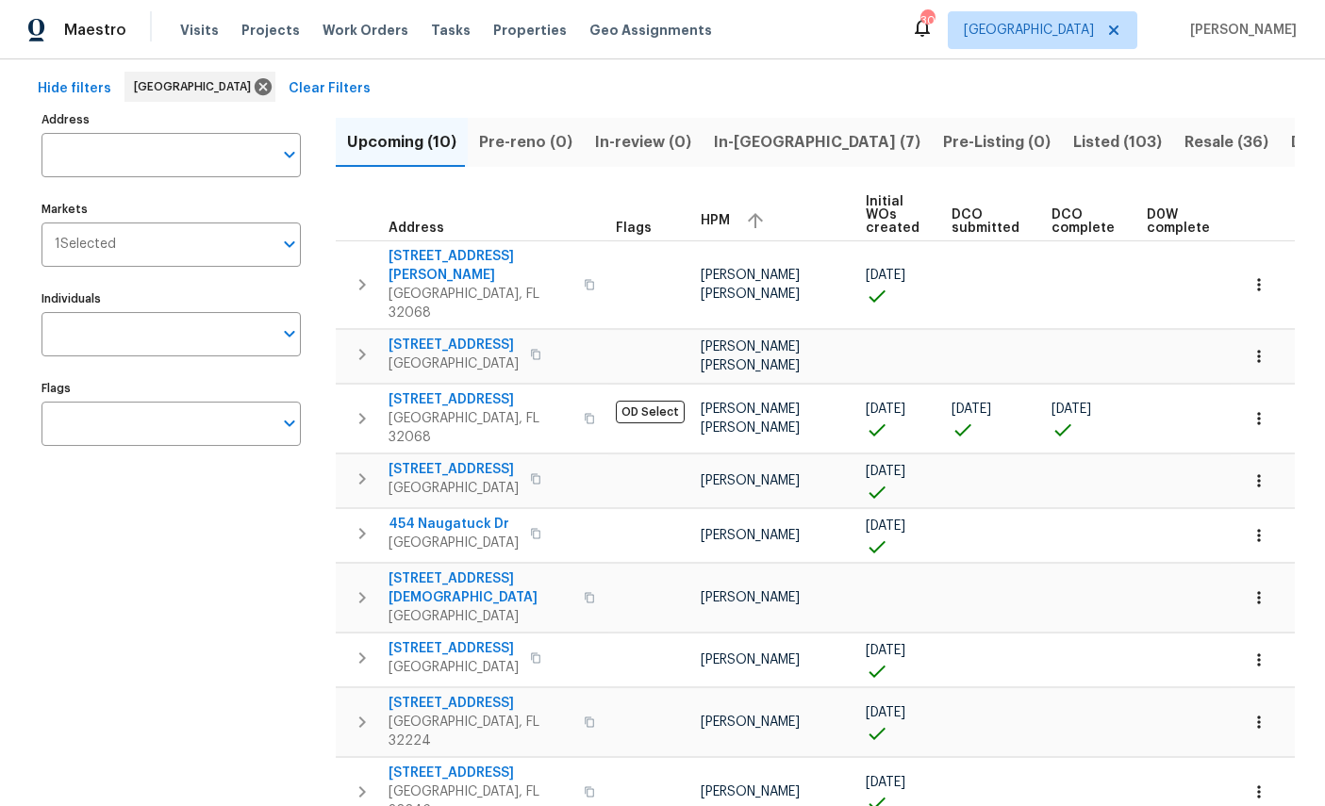
scroll to position [71, 0]
